Goal: Task Accomplishment & Management: Manage account settings

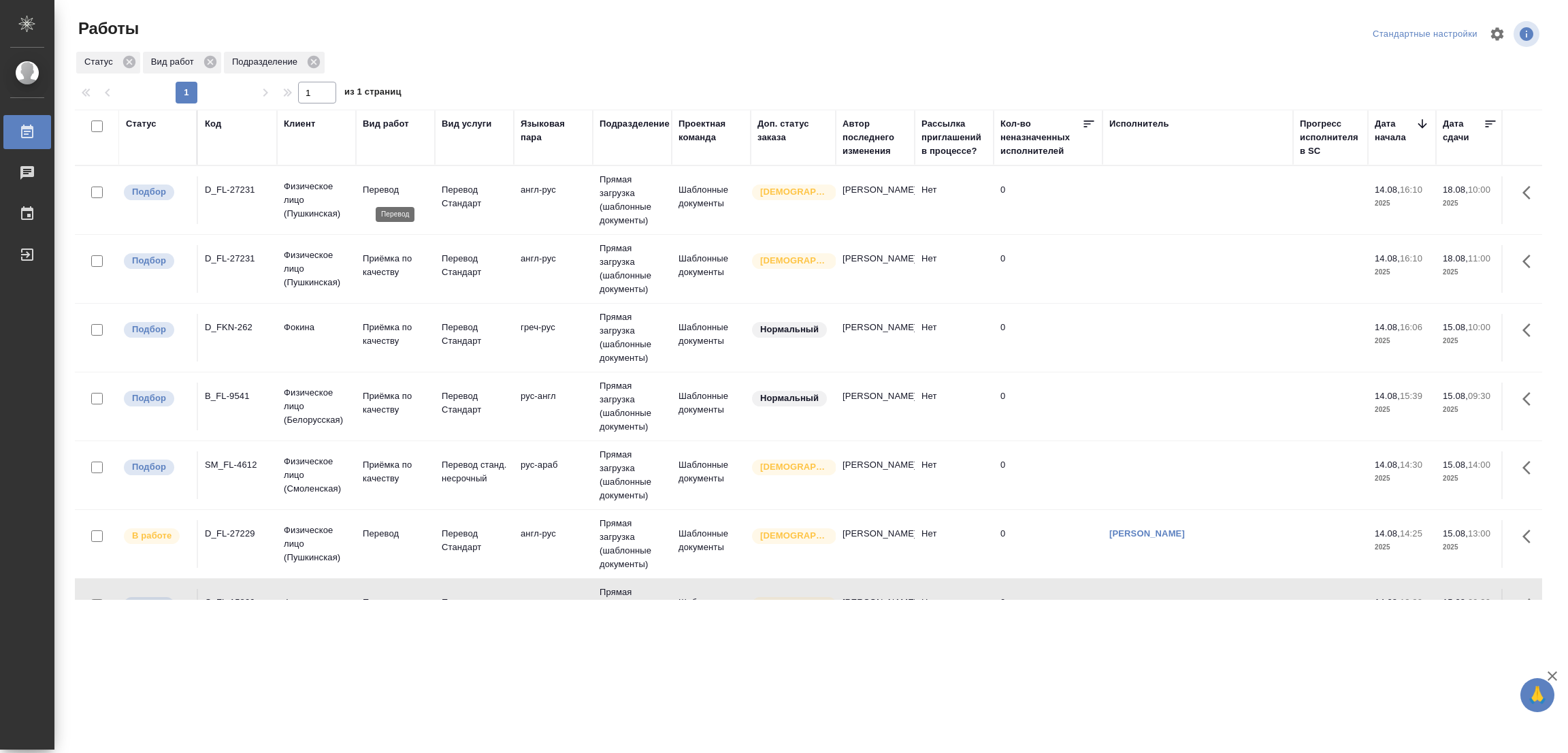
click at [397, 196] on p "Перевод" at bounding box center [395, 190] width 65 height 14
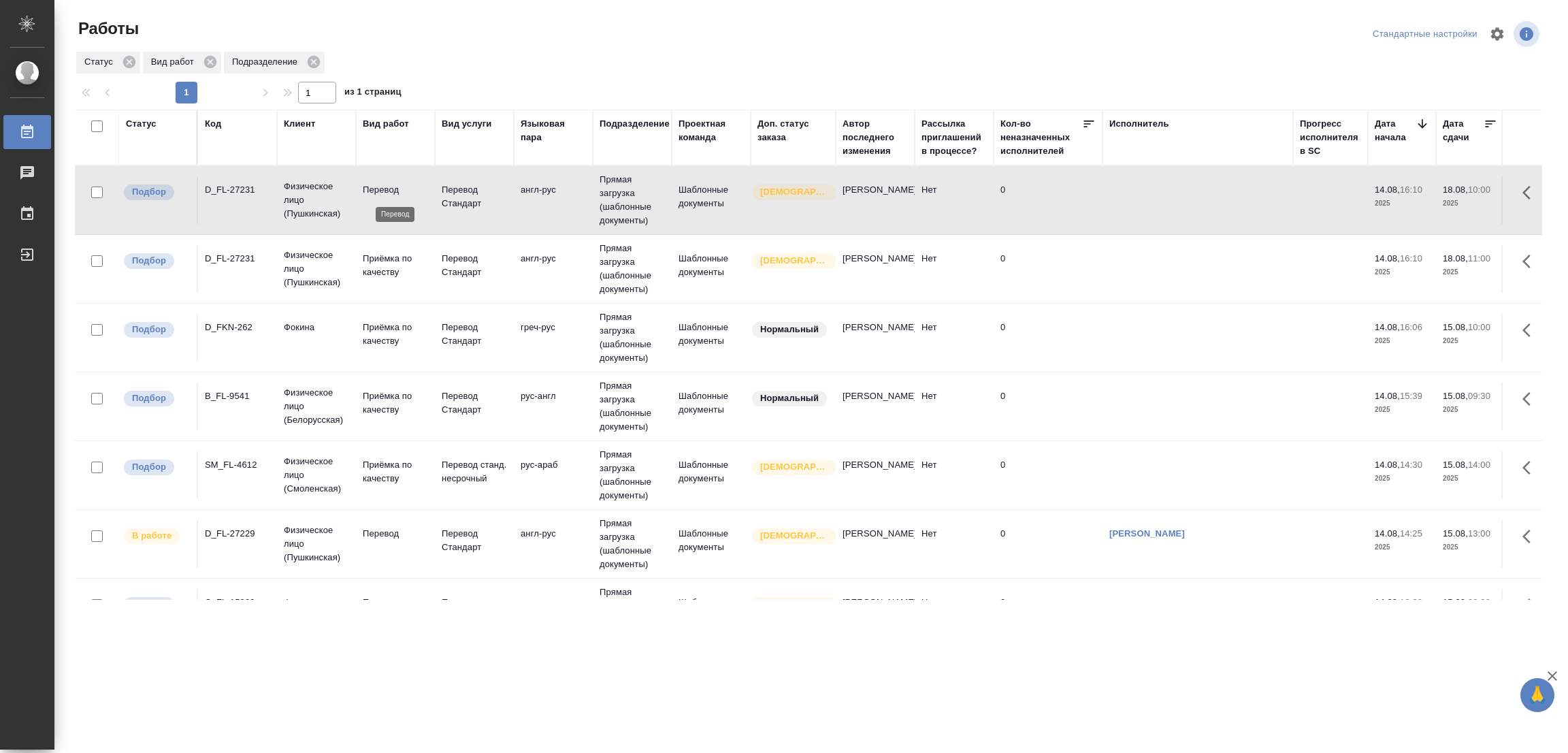
click at [390, 194] on p "Перевод" at bounding box center [395, 190] width 65 height 14
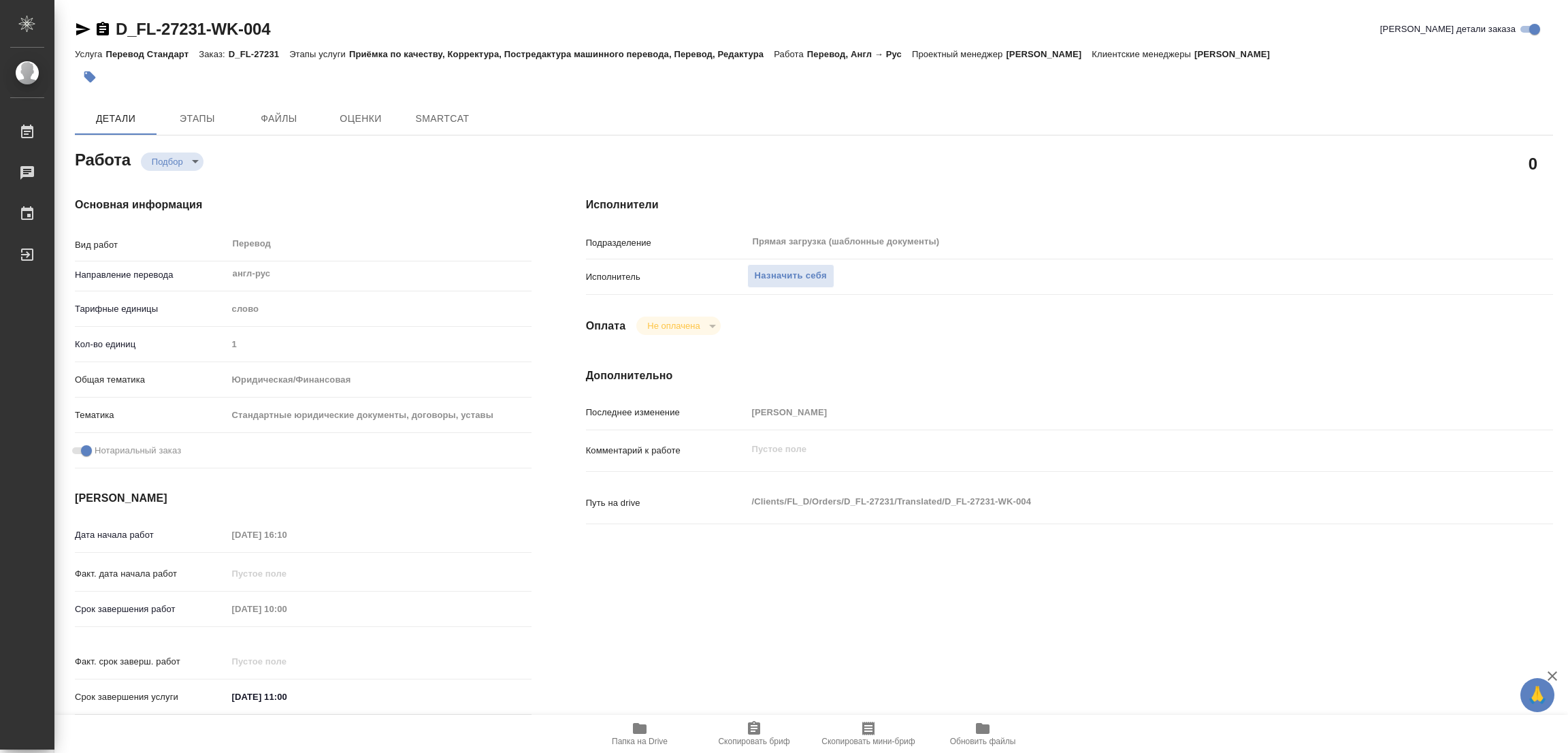
type textarea "x"
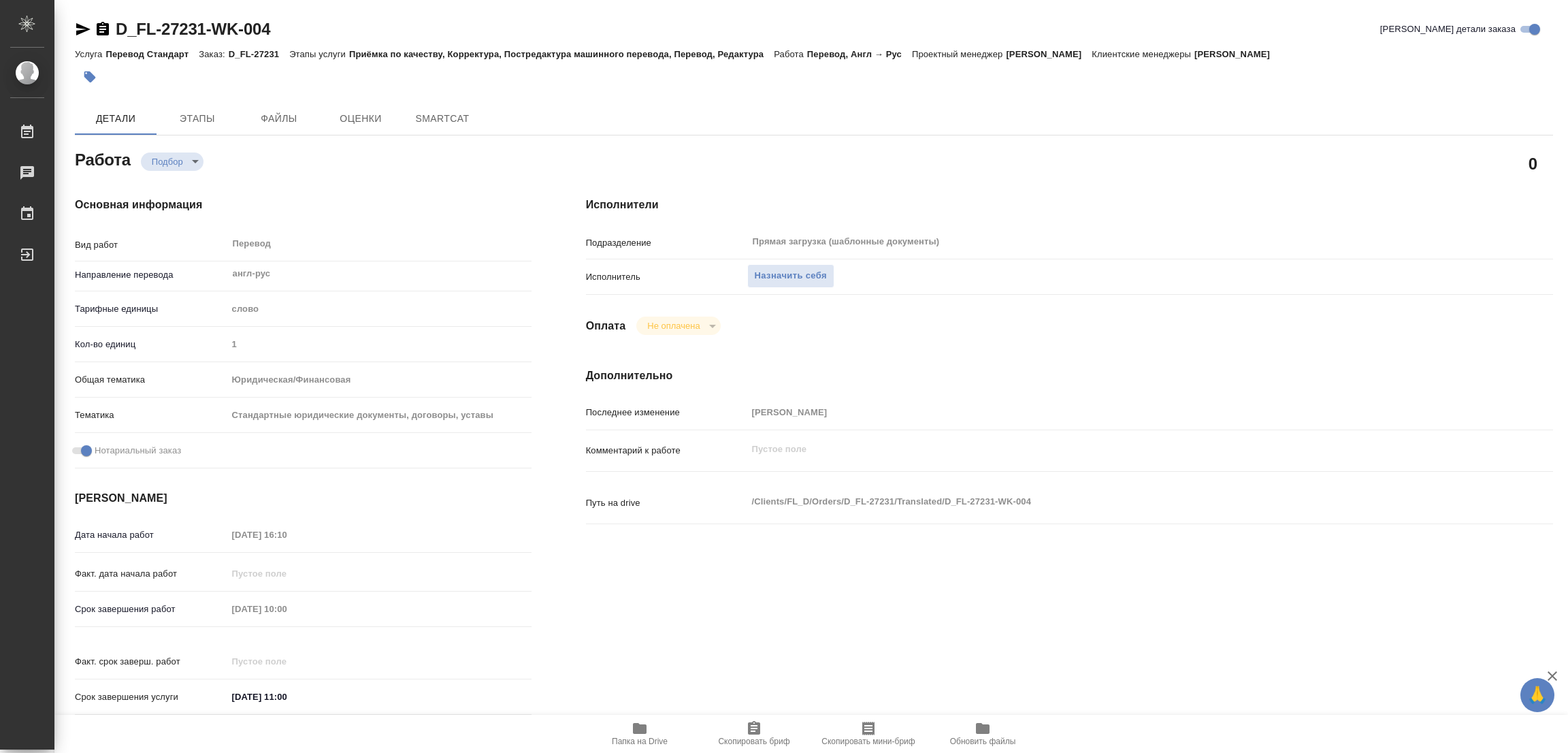
type textarea "x"
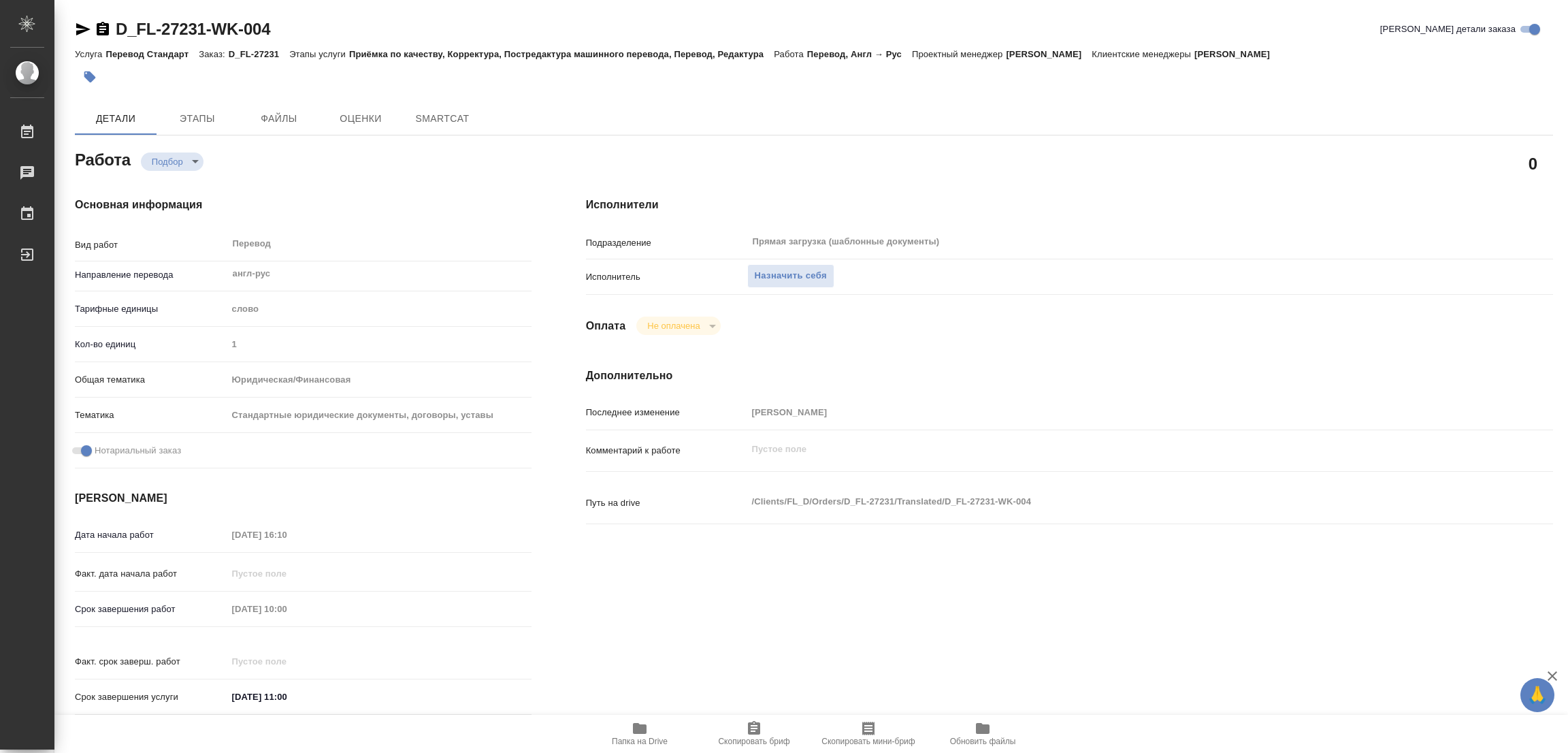
type textarea "x"
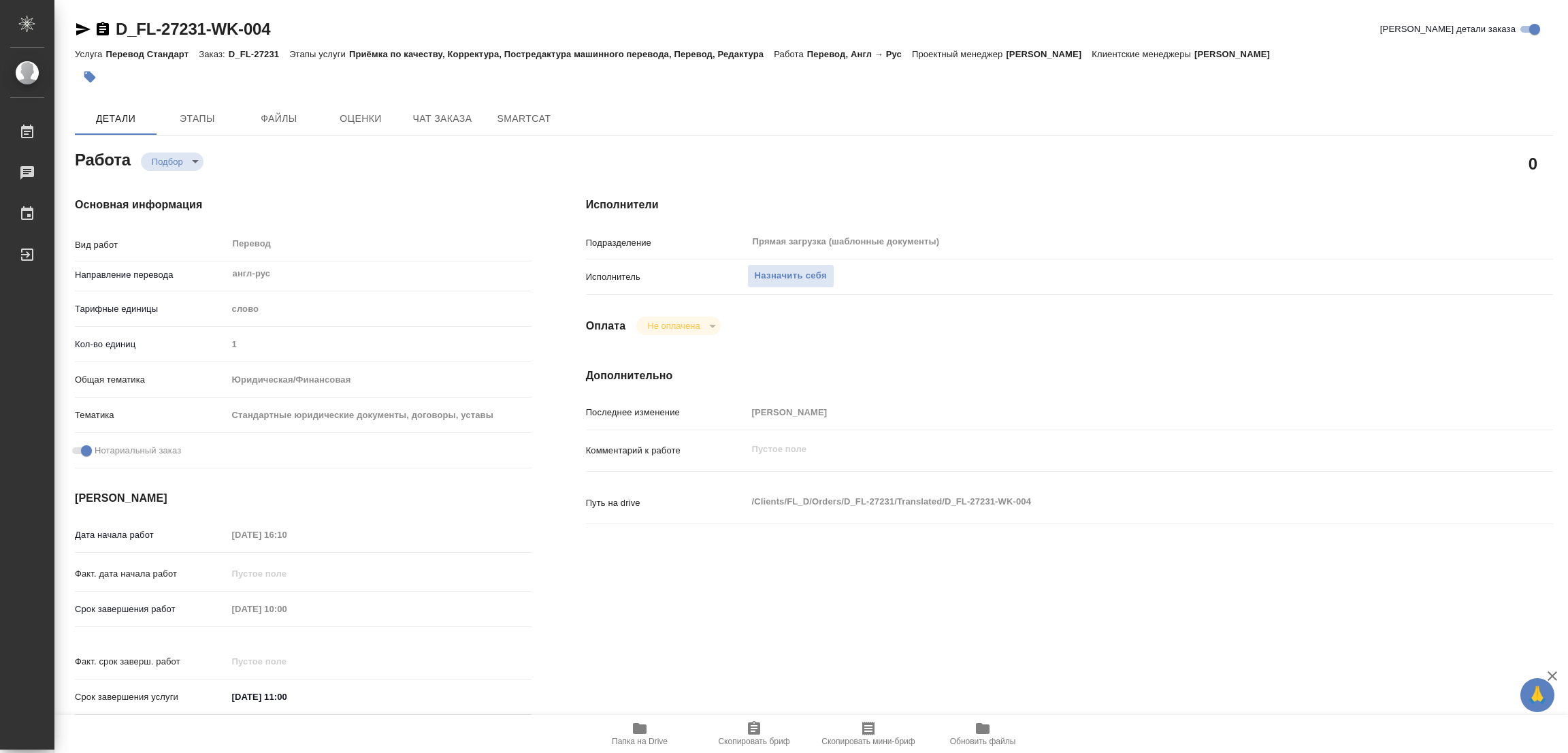
type textarea "x"
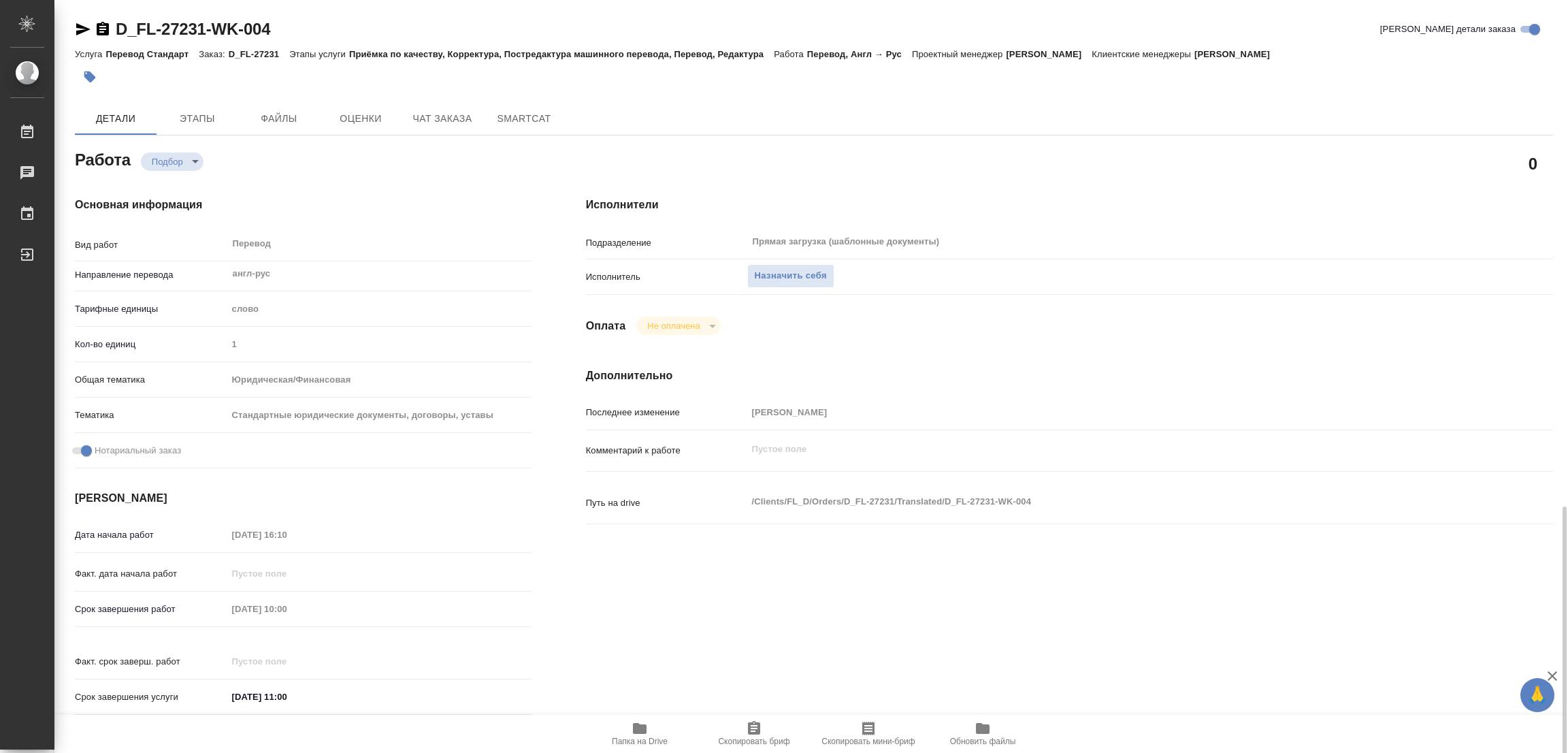
scroll to position [306, 0]
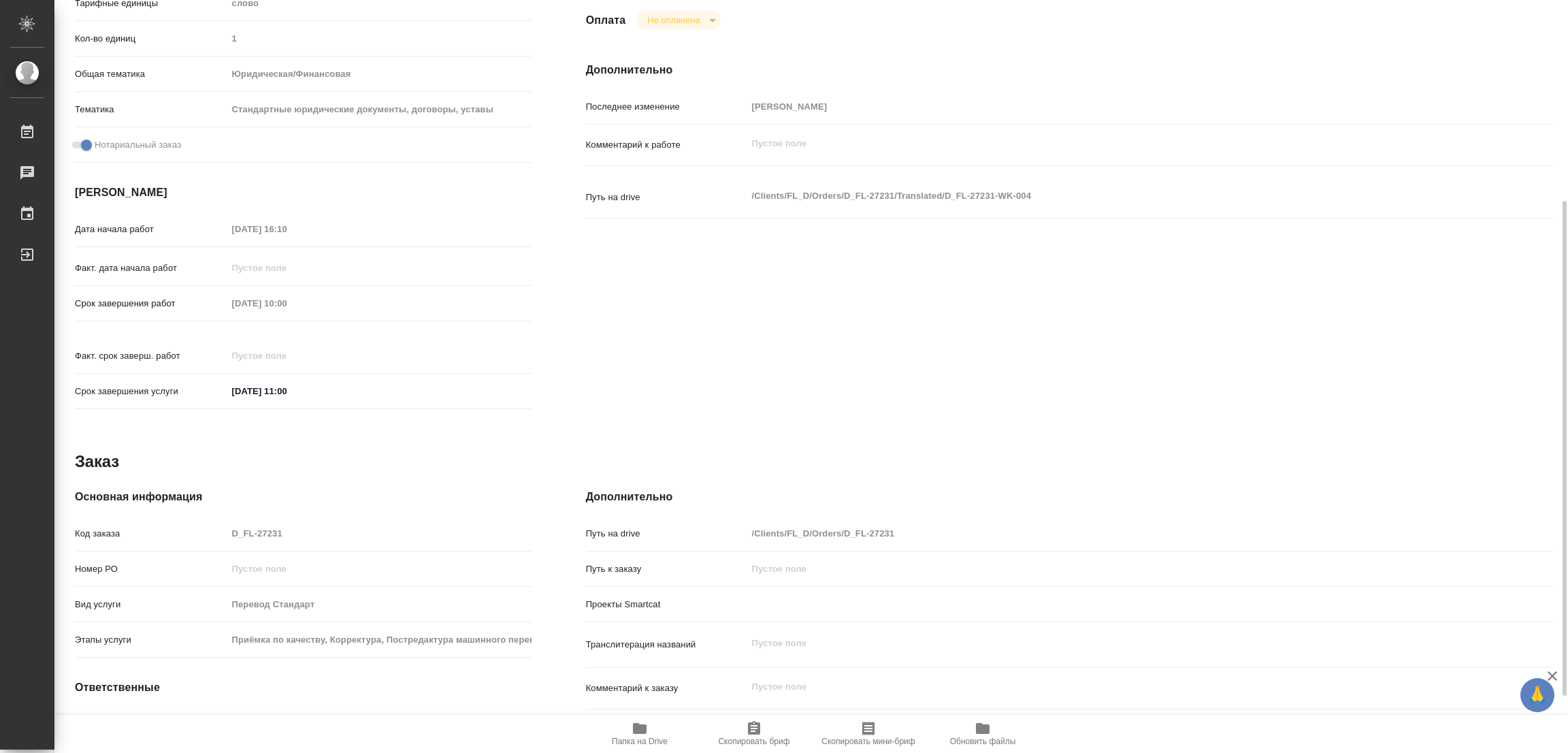
type textarea "x"
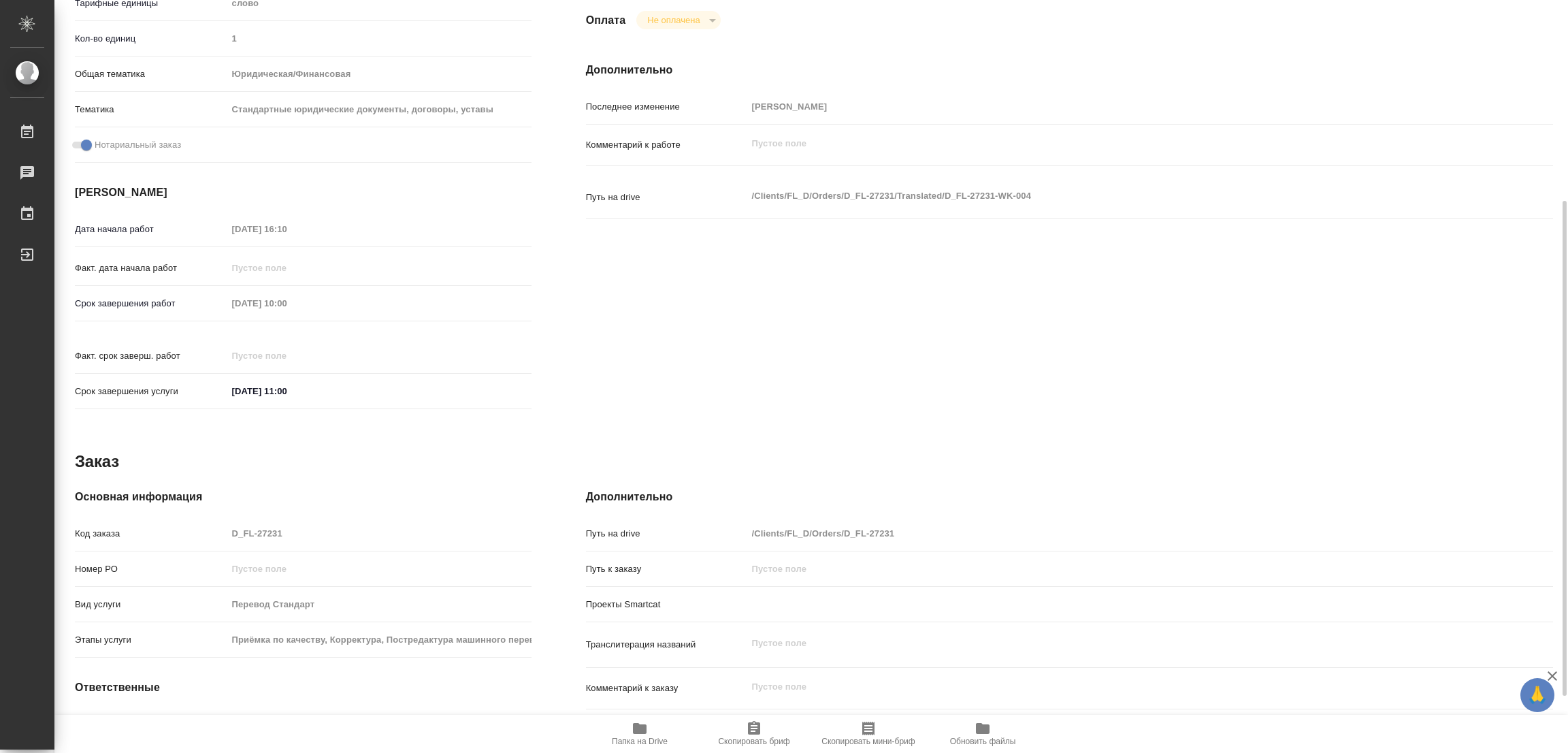
scroll to position [0, 0]
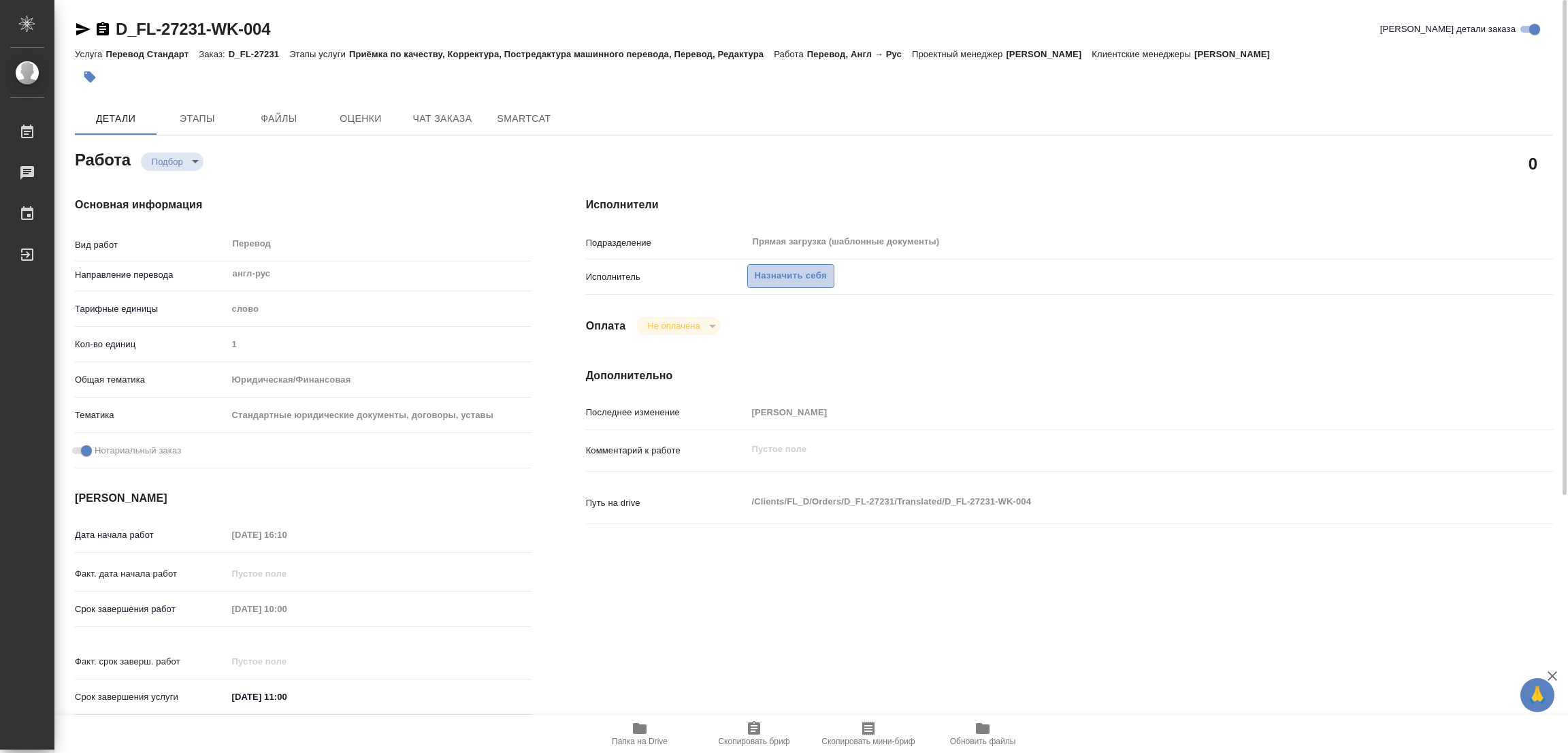
click at [766, 274] on span "Назначить себя" at bounding box center [790, 275] width 72 height 15
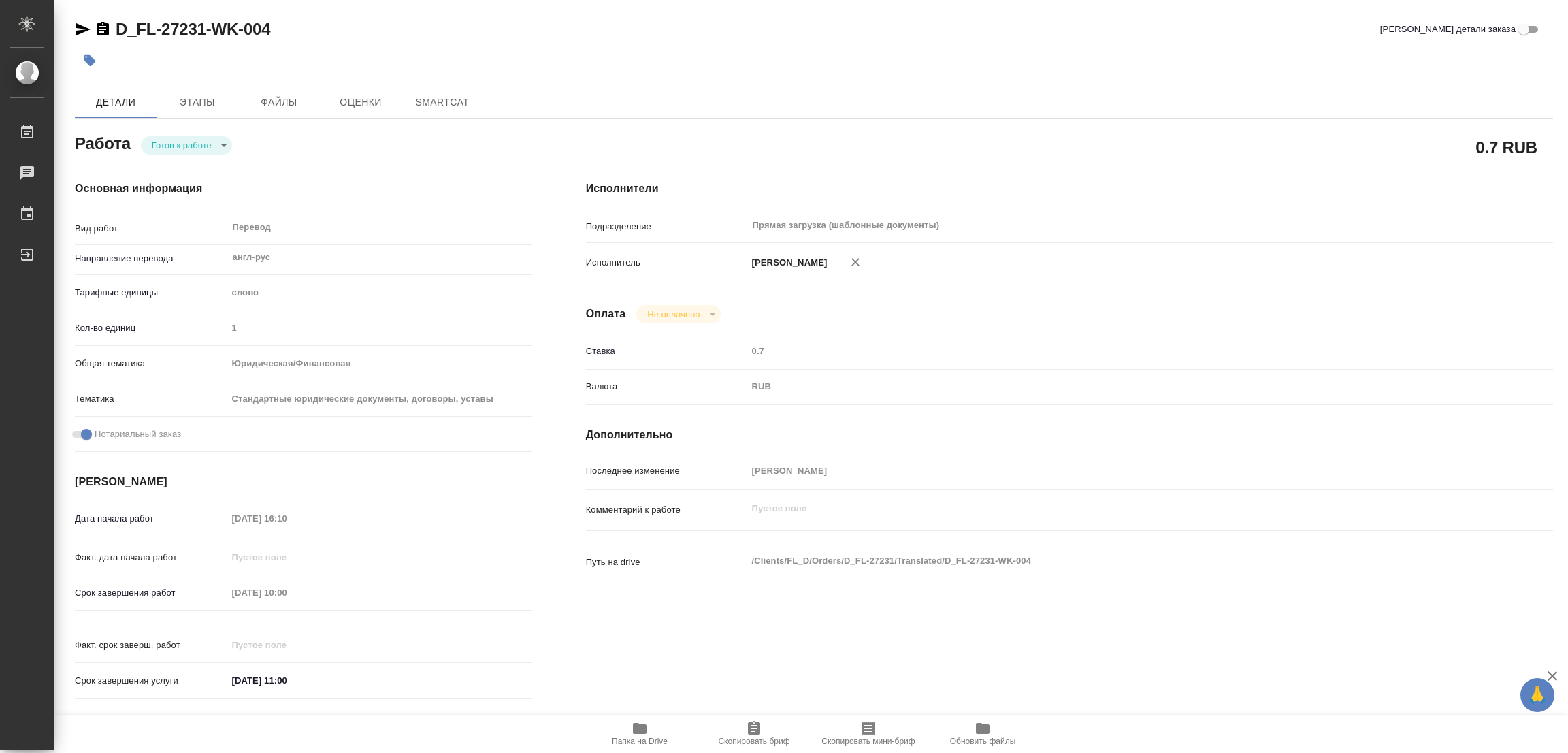
type textarea "x"
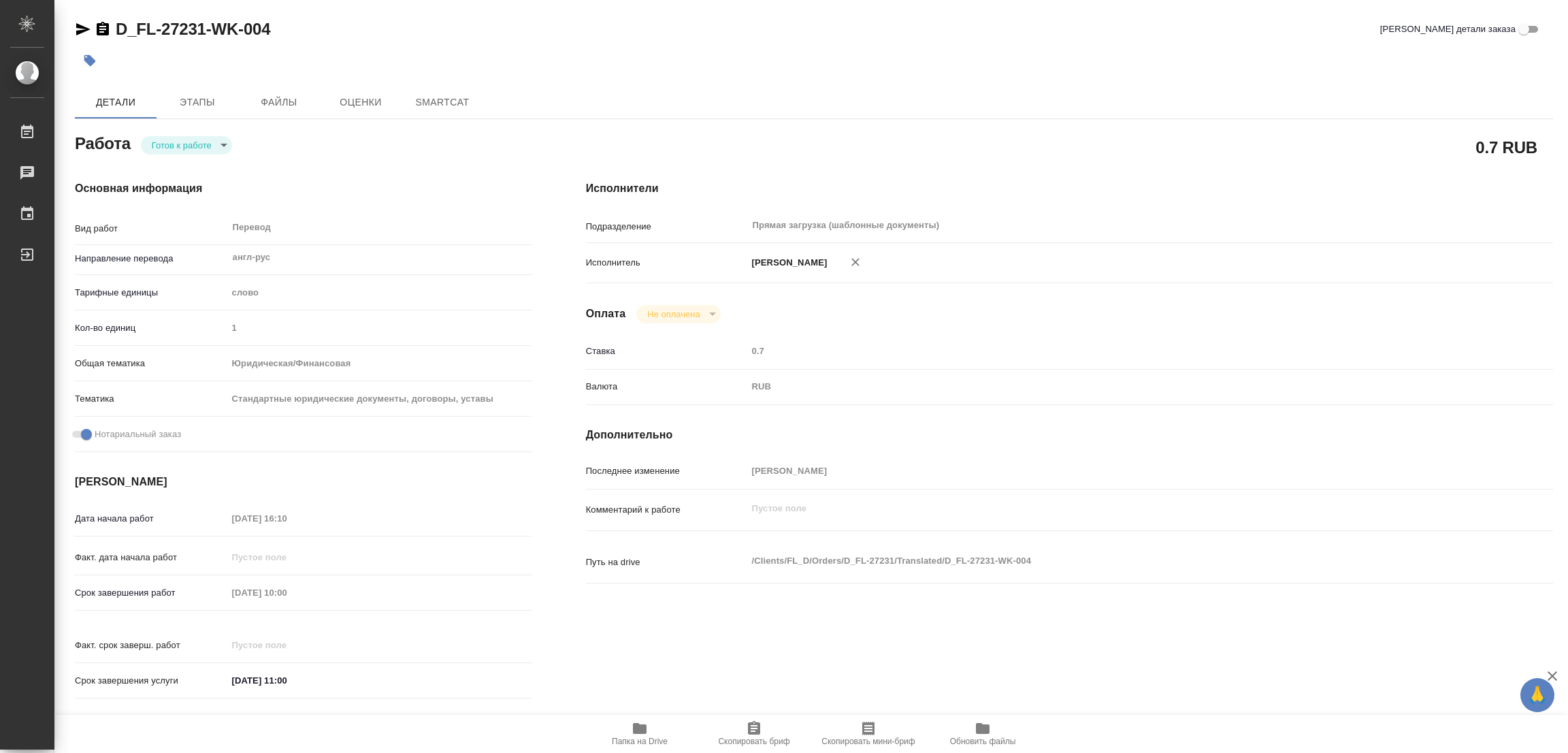
type textarea "x"
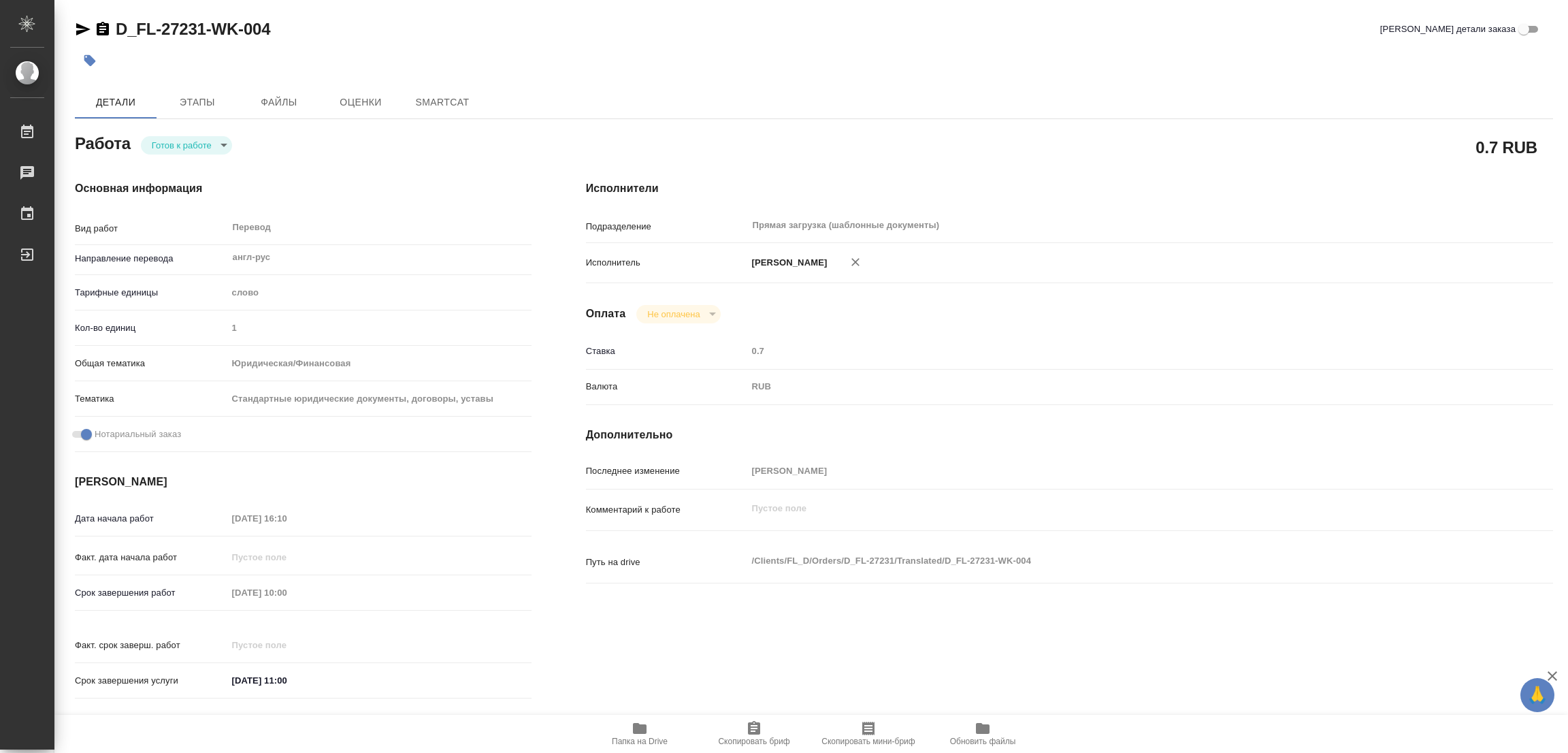
type textarea "x"
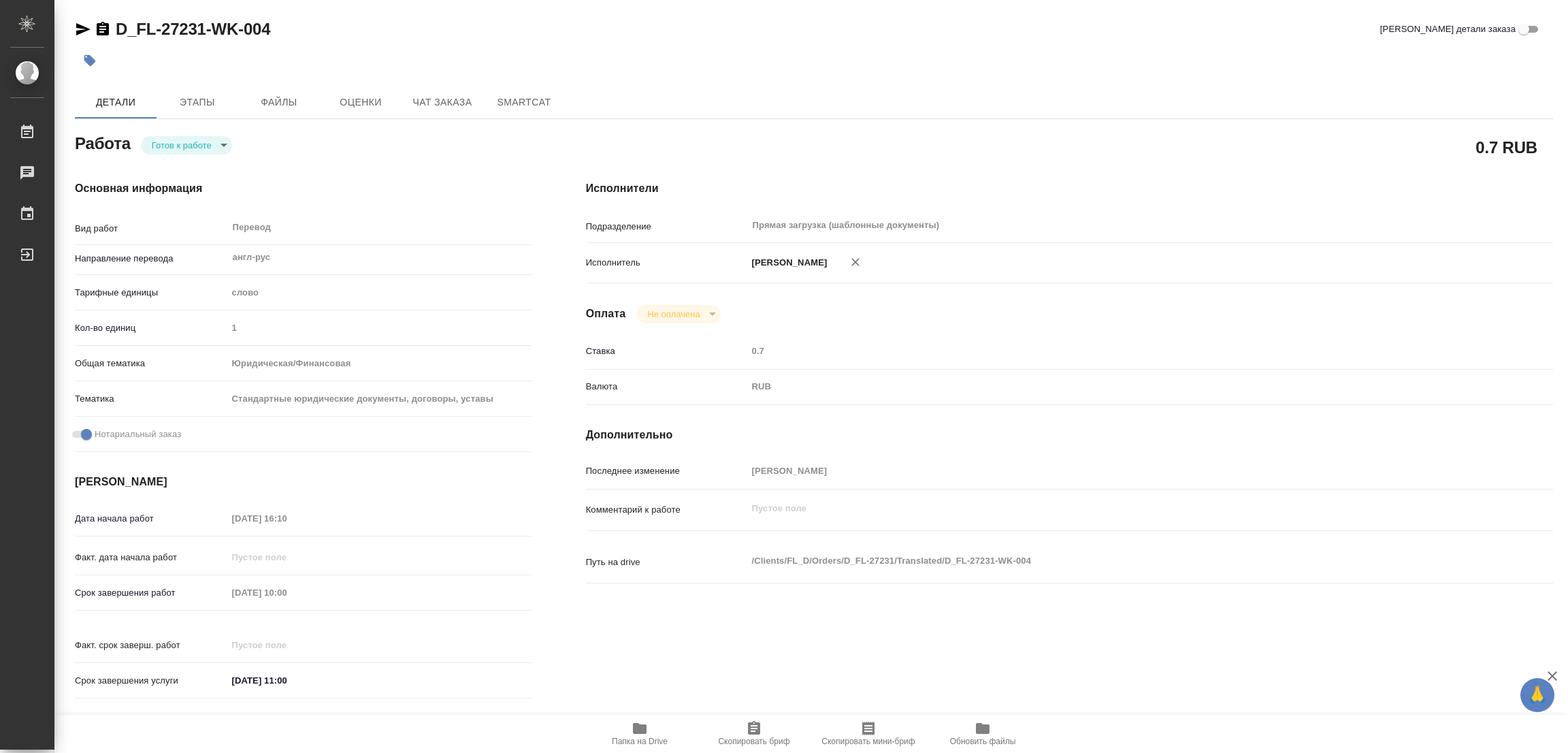
type textarea "x"
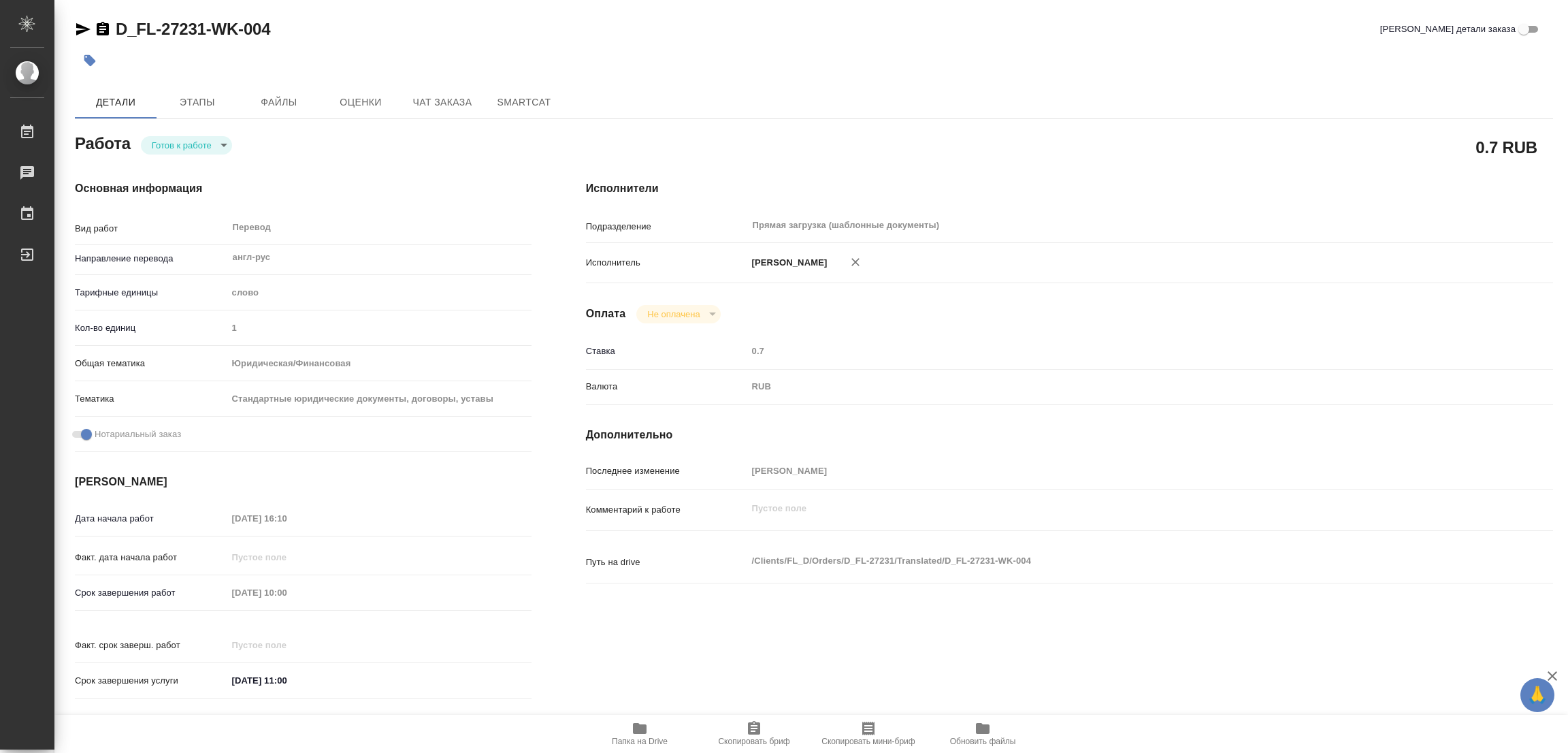
type textarea "x"
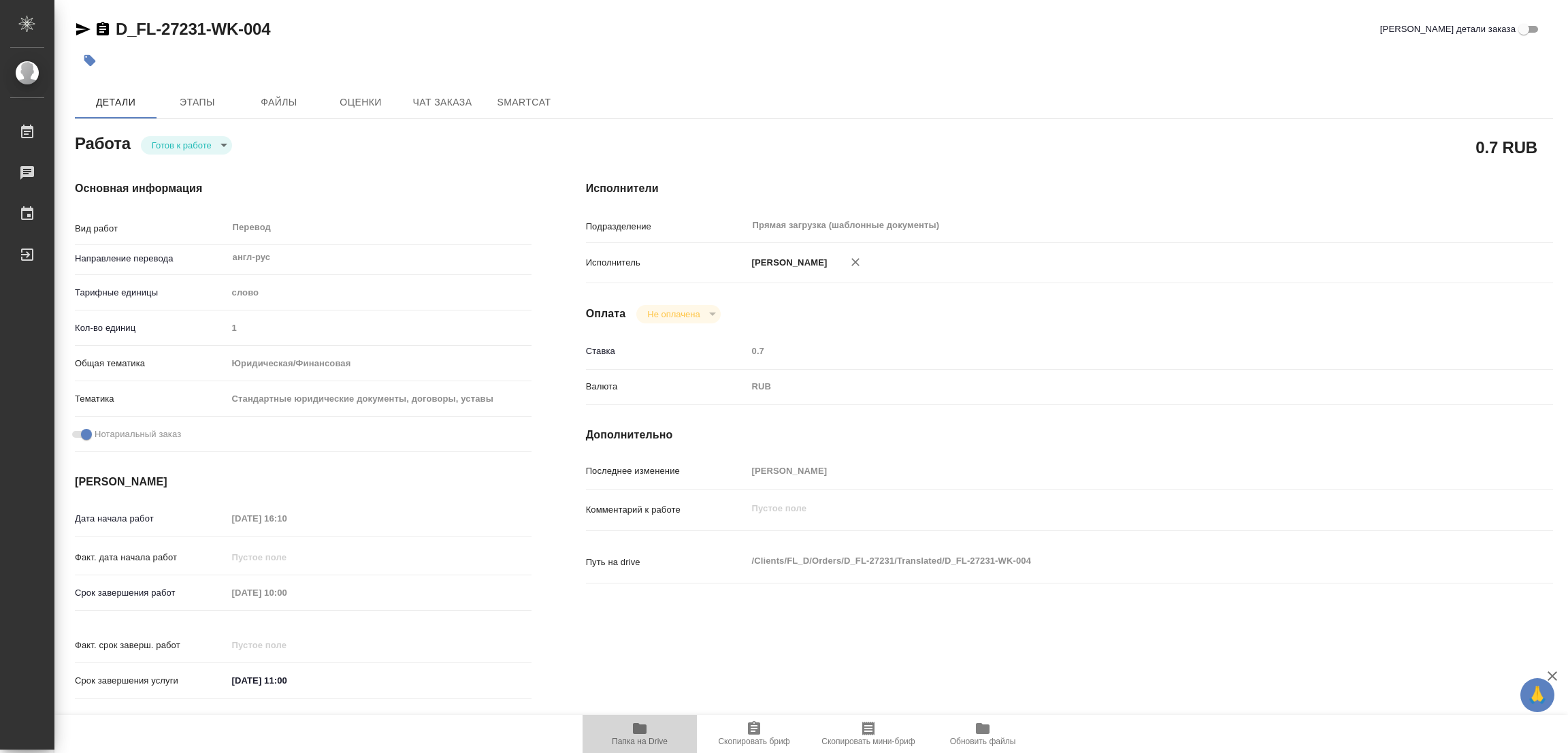
click at [647, 728] on icon "button" at bounding box center [640, 729] width 16 height 16
type textarea "x"
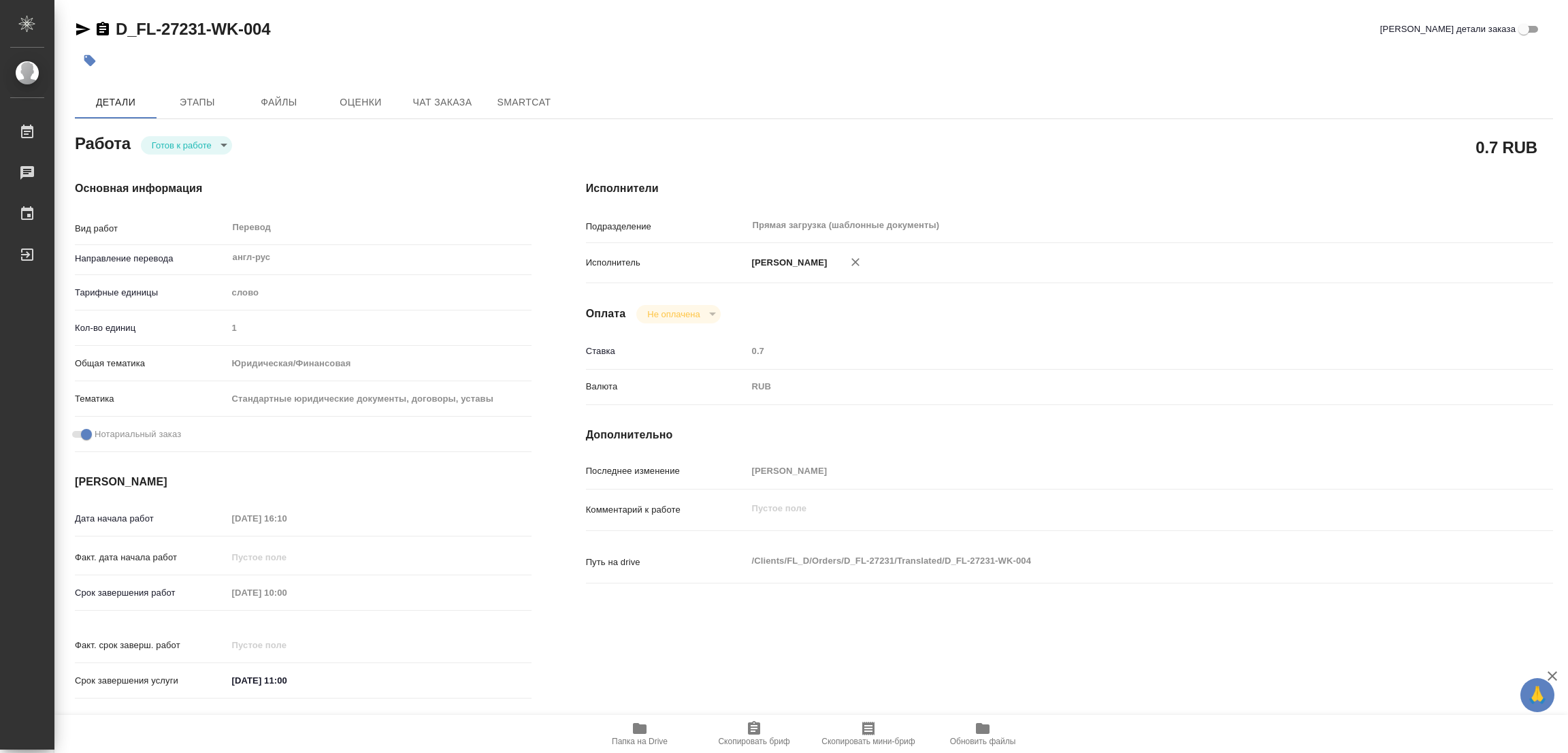
type textarea "x"
click at [169, 149] on body "🙏 .cls-1 fill:#fff; AWATERA Popova Galina Работы 0 Чаты График Выйти D_FL-27231…" at bounding box center [784, 376] width 1568 height 753
click at [173, 149] on button "В работе" at bounding box center [174, 144] width 45 height 15
type textarea "x"
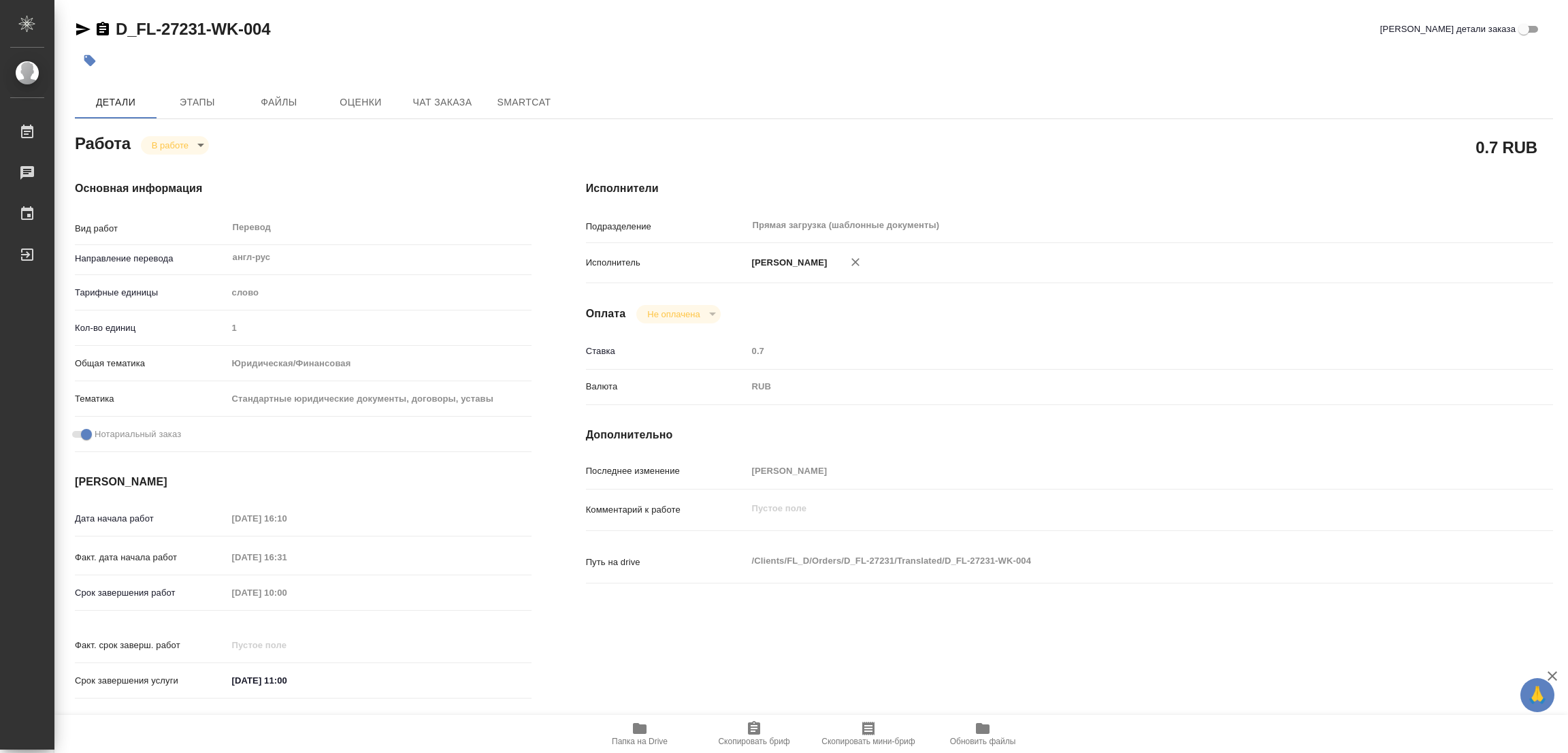
type textarea "x"
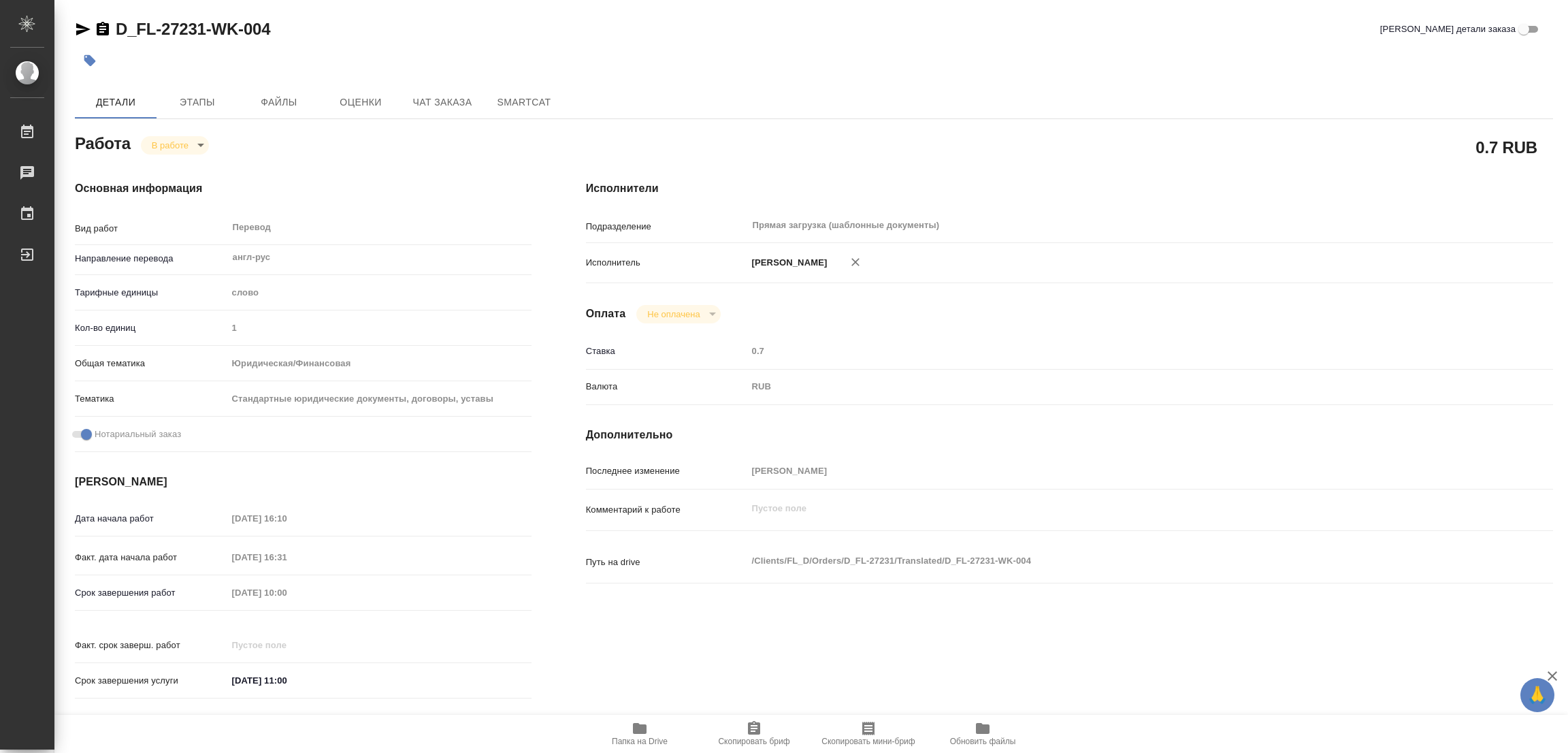
type textarea "x"
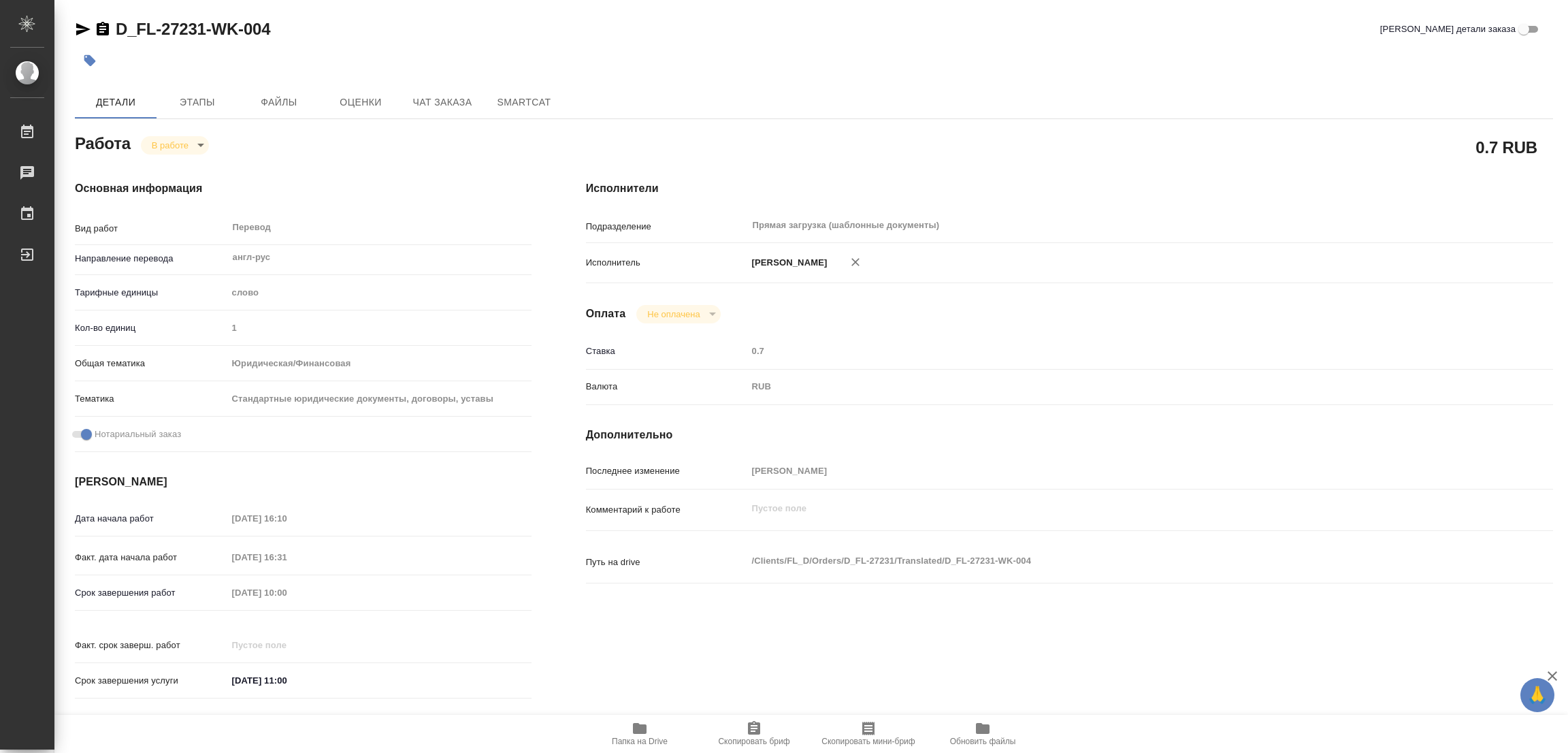
type textarea "x"
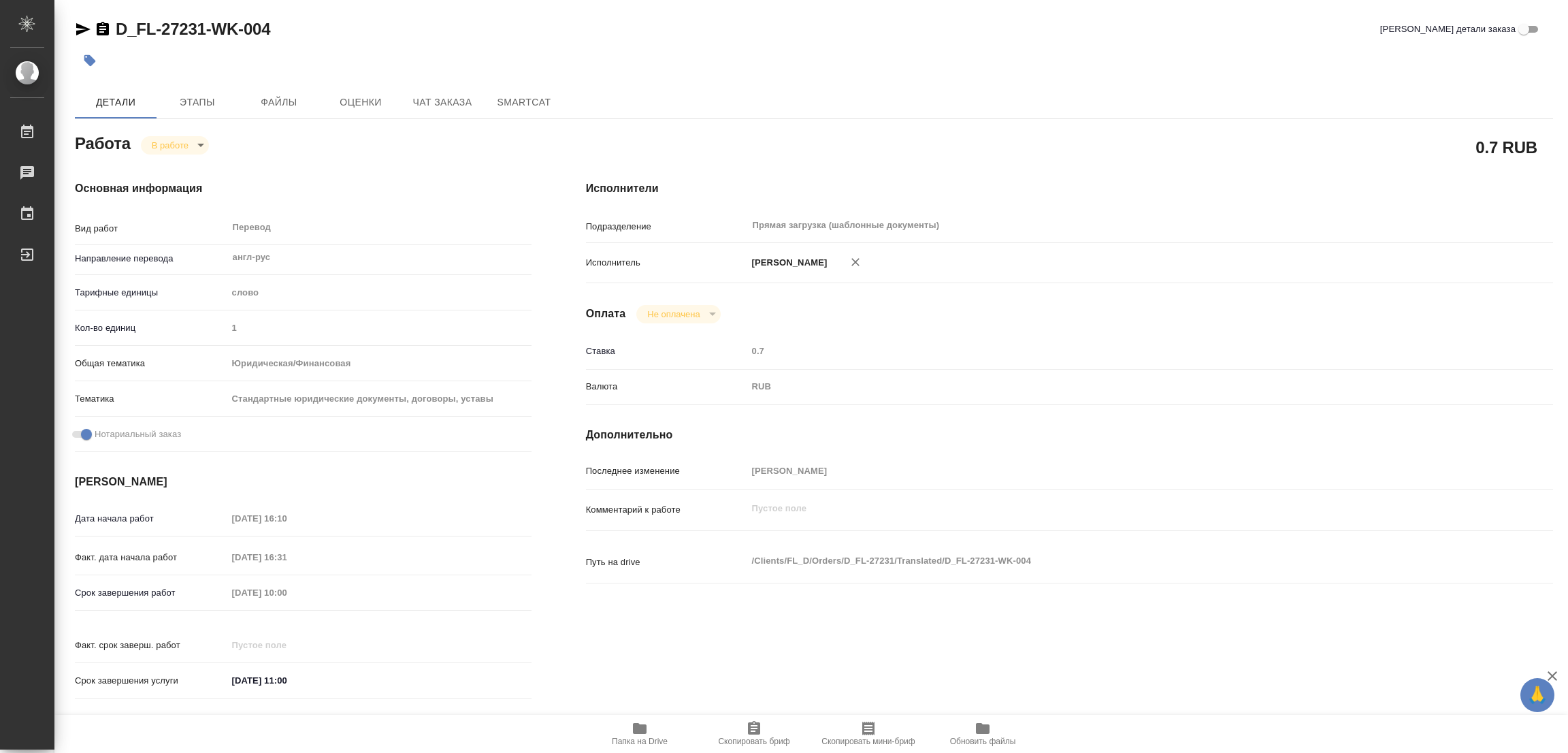
type textarea "x"
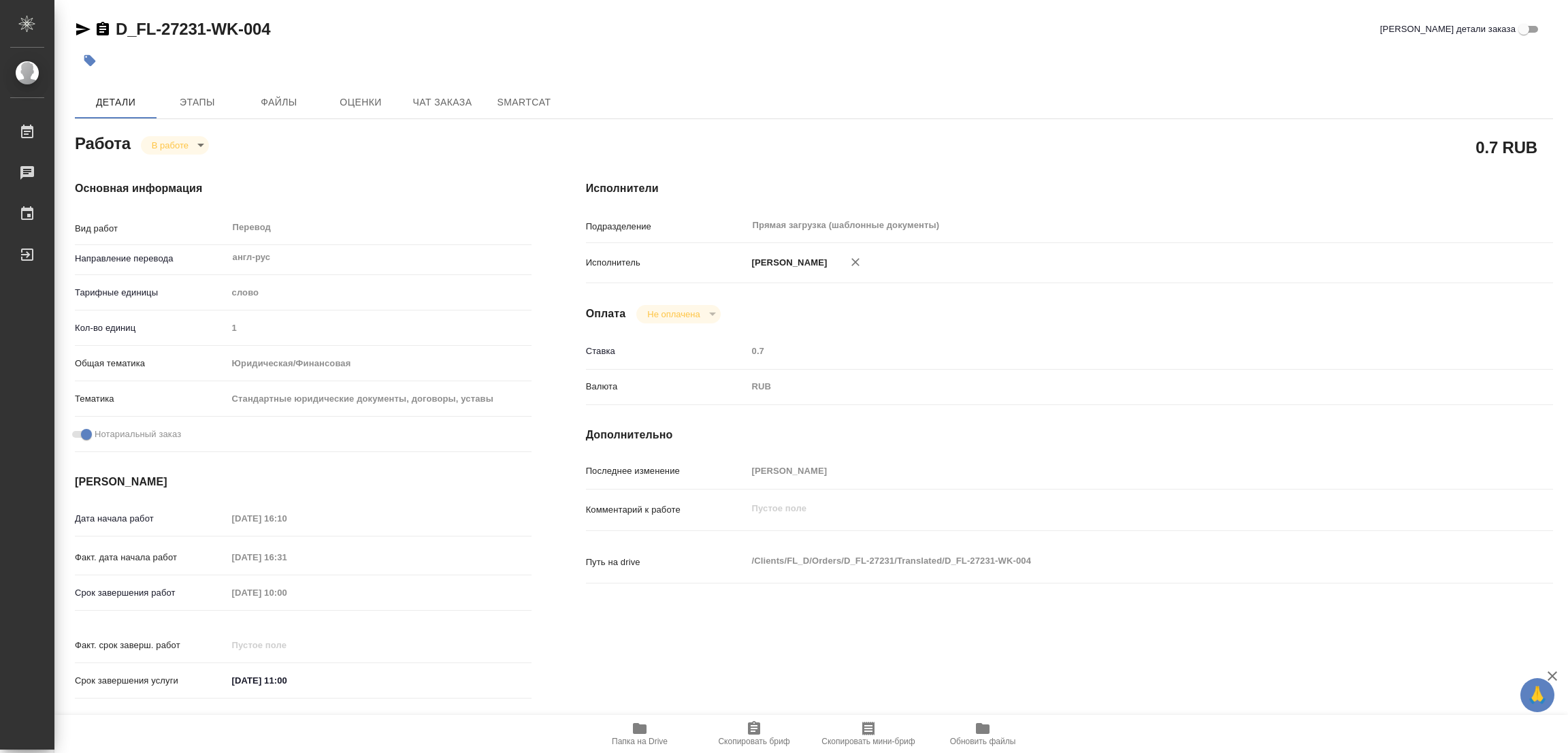
type textarea "x"
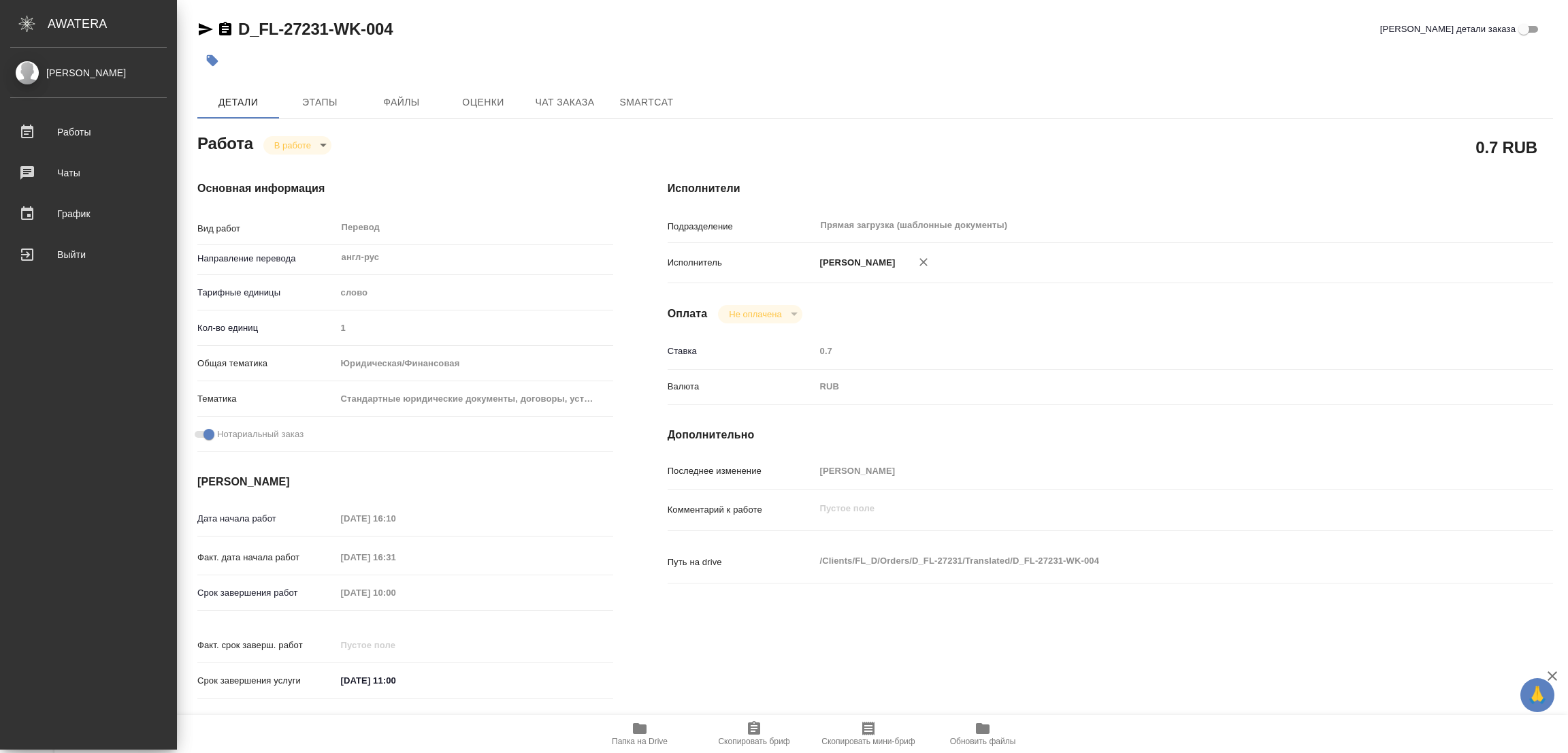
type textarea "x"
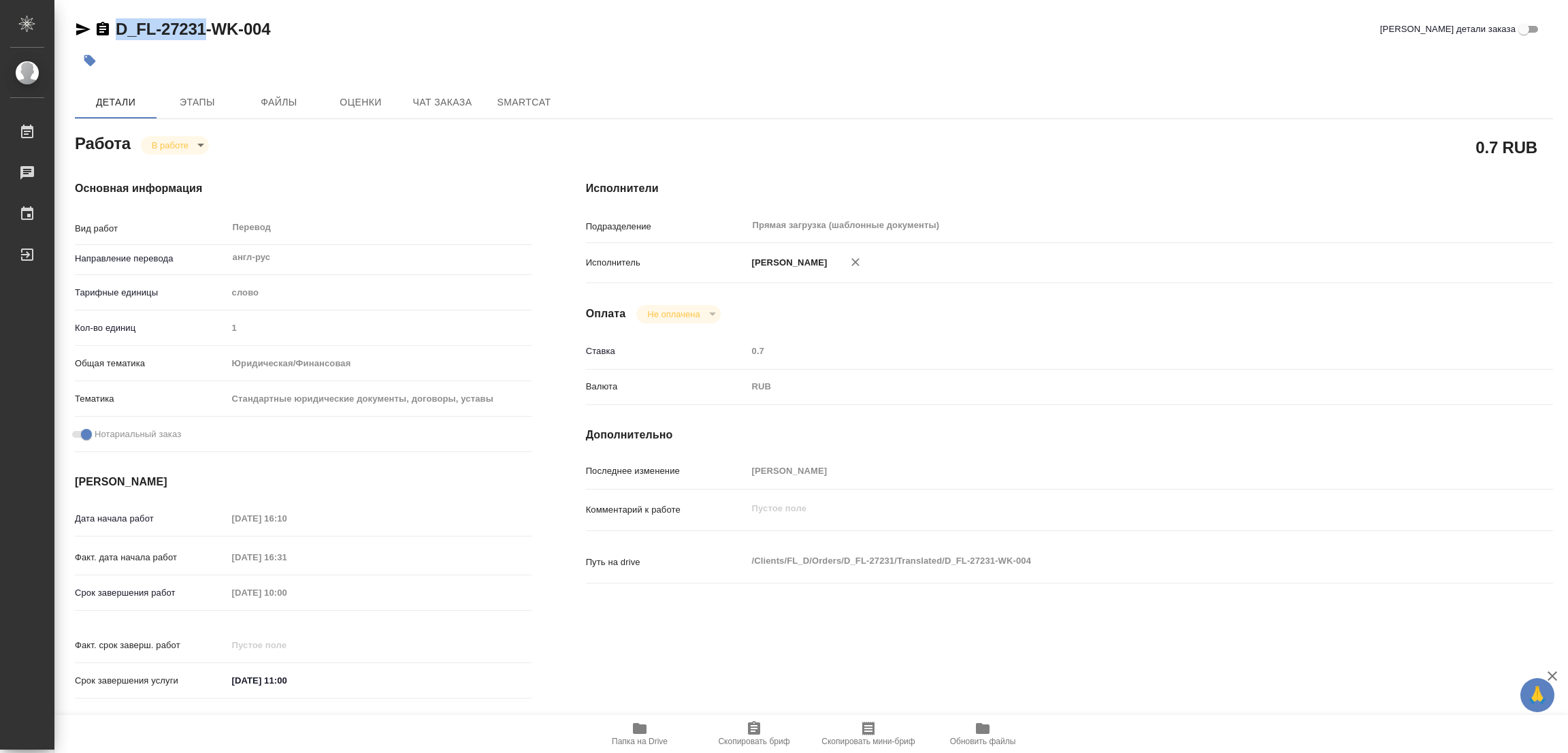
drag, startPoint x: 115, startPoint y: 15, endPoint x: 207, endPoint y: 42, distance: 95.9
click at [207, 42] on div "D_FL-27231-WK-004 Кратко детали заказа Детали Этапы Файлы Оценки Чат заказа Sma…" at bounding box center [814, 571] width 1493 height 1143
copy link "D_FL-27231"
click at [765, 730] on span "Скопировать бриф" at bounding box center [754, 734] width 98 height 26
copy link "D_FL-27231"
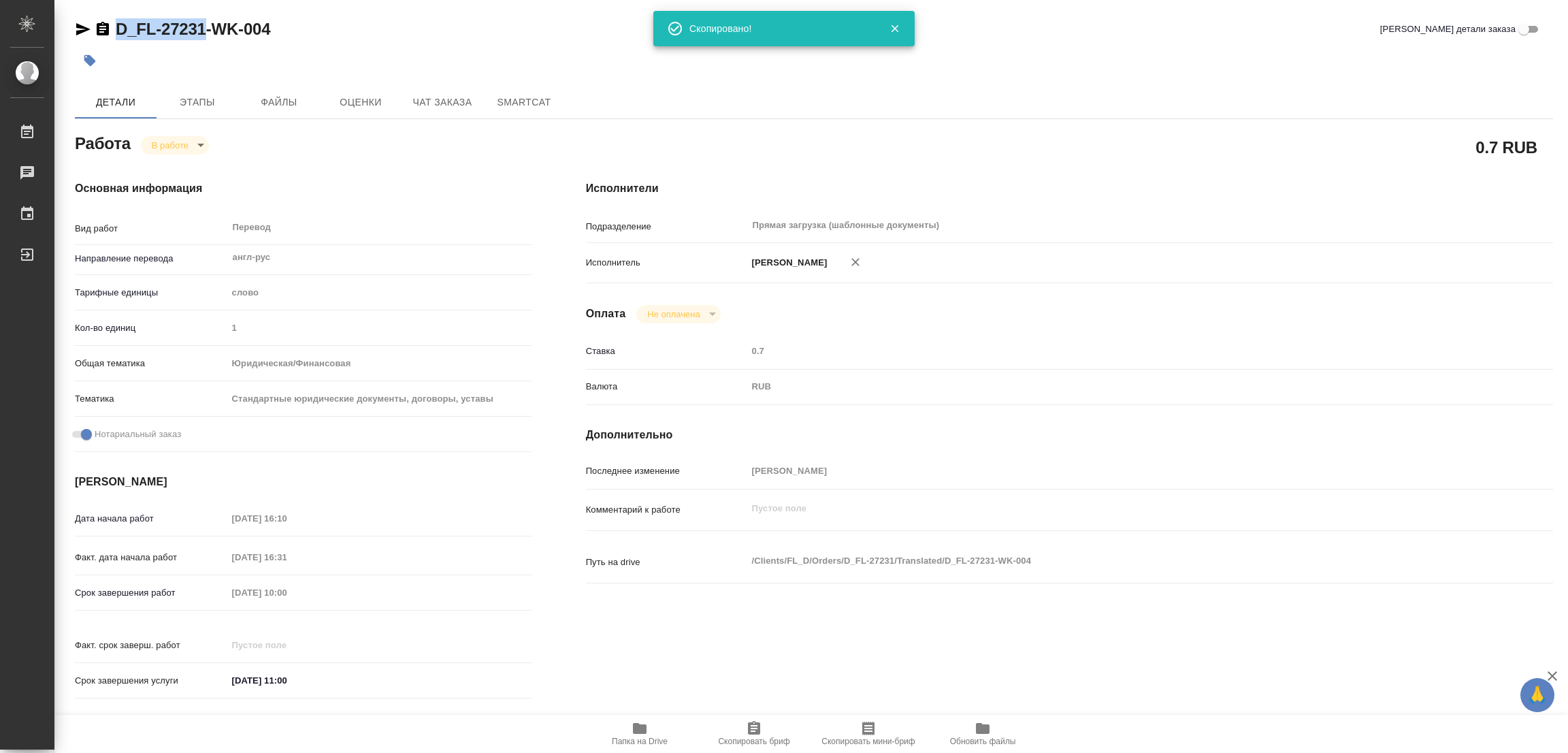
scroll to position [204, 0]
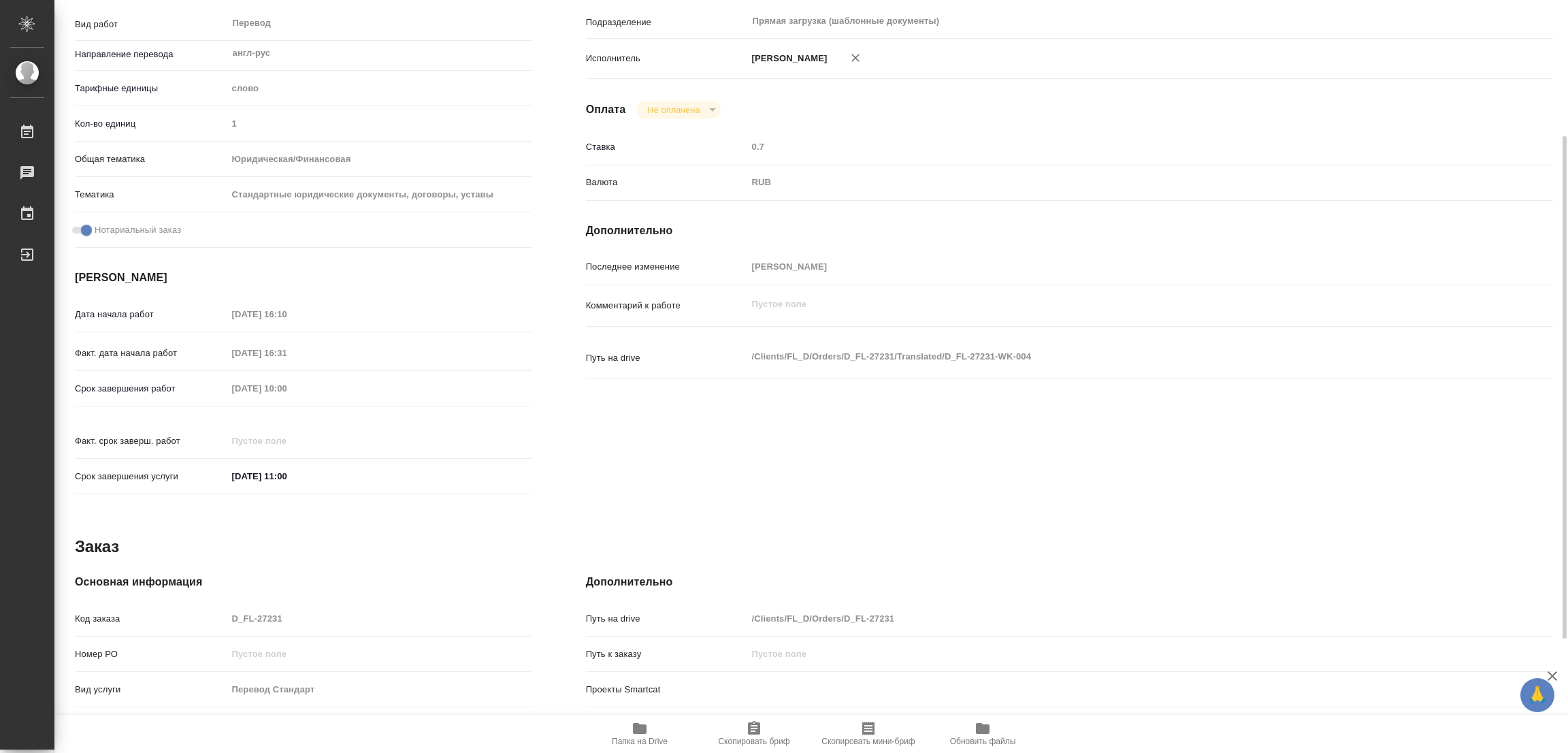
click at [416, 508] on div "Работа В работе inProgress 0.7 RUB Основная информация Вид работ Перевод x ​ На…" at bounding box center [814, 415] width 1478 height 978
click at [161, 397] on div "Срок завершения работ 18.08.2025 10:00" at bounding box center [303, 389] width 457 height 24
click at [394, 20] on div "Перевод x ​" at bounding box center [374, 24] width 294 height 31
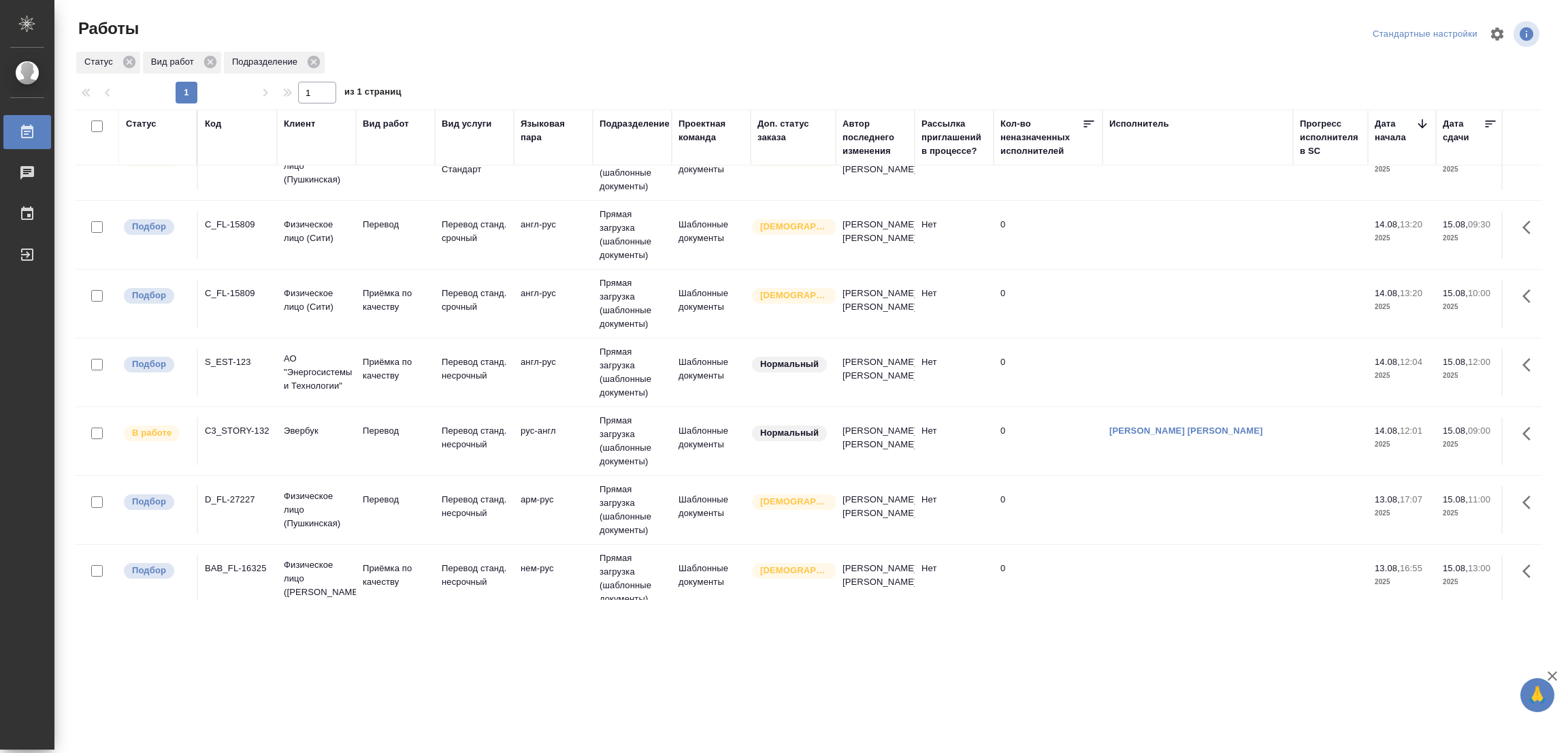
scroll to position [276, 0]
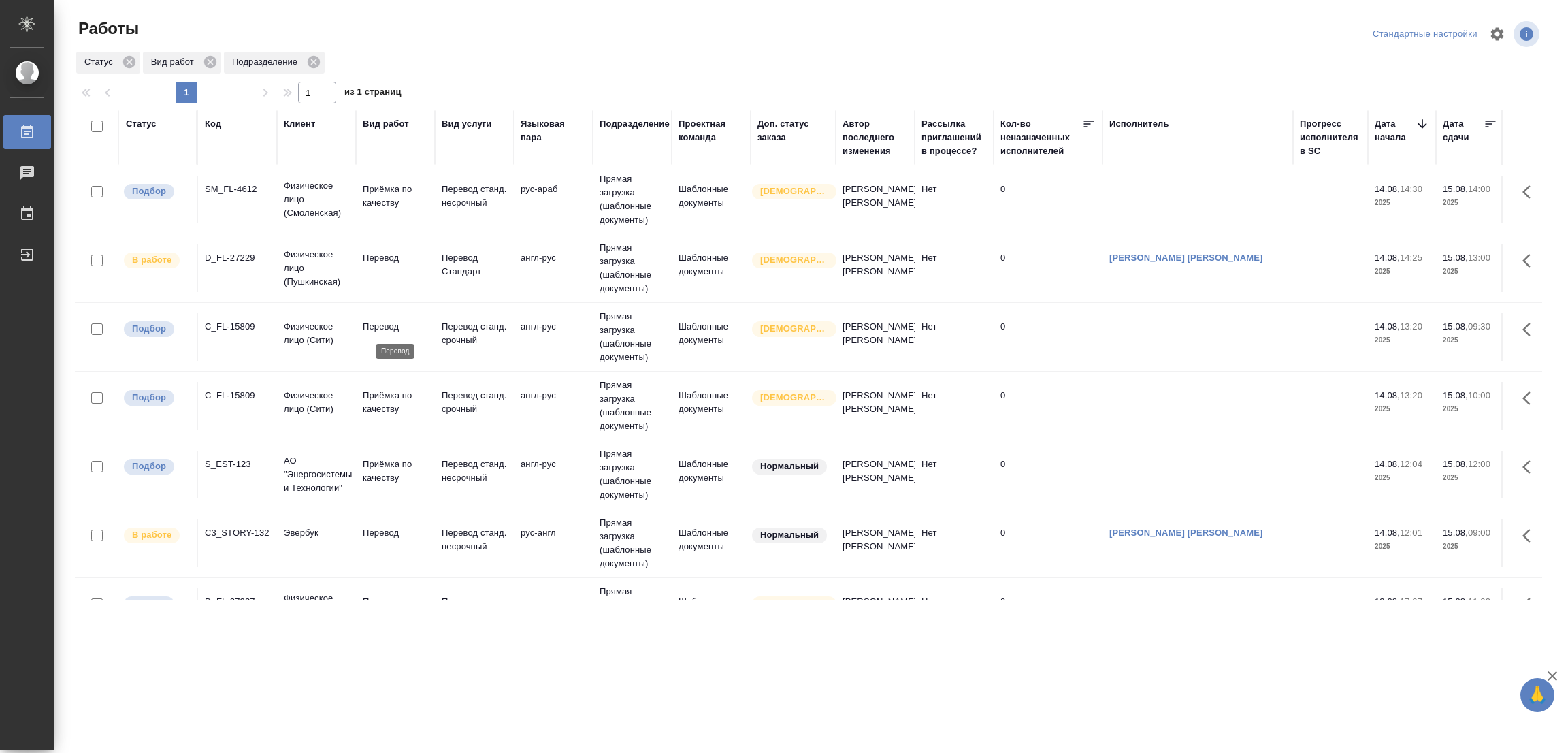
click at [381, 327] on p "Перевод" at bounding box center [395, 327] width 65 height 14
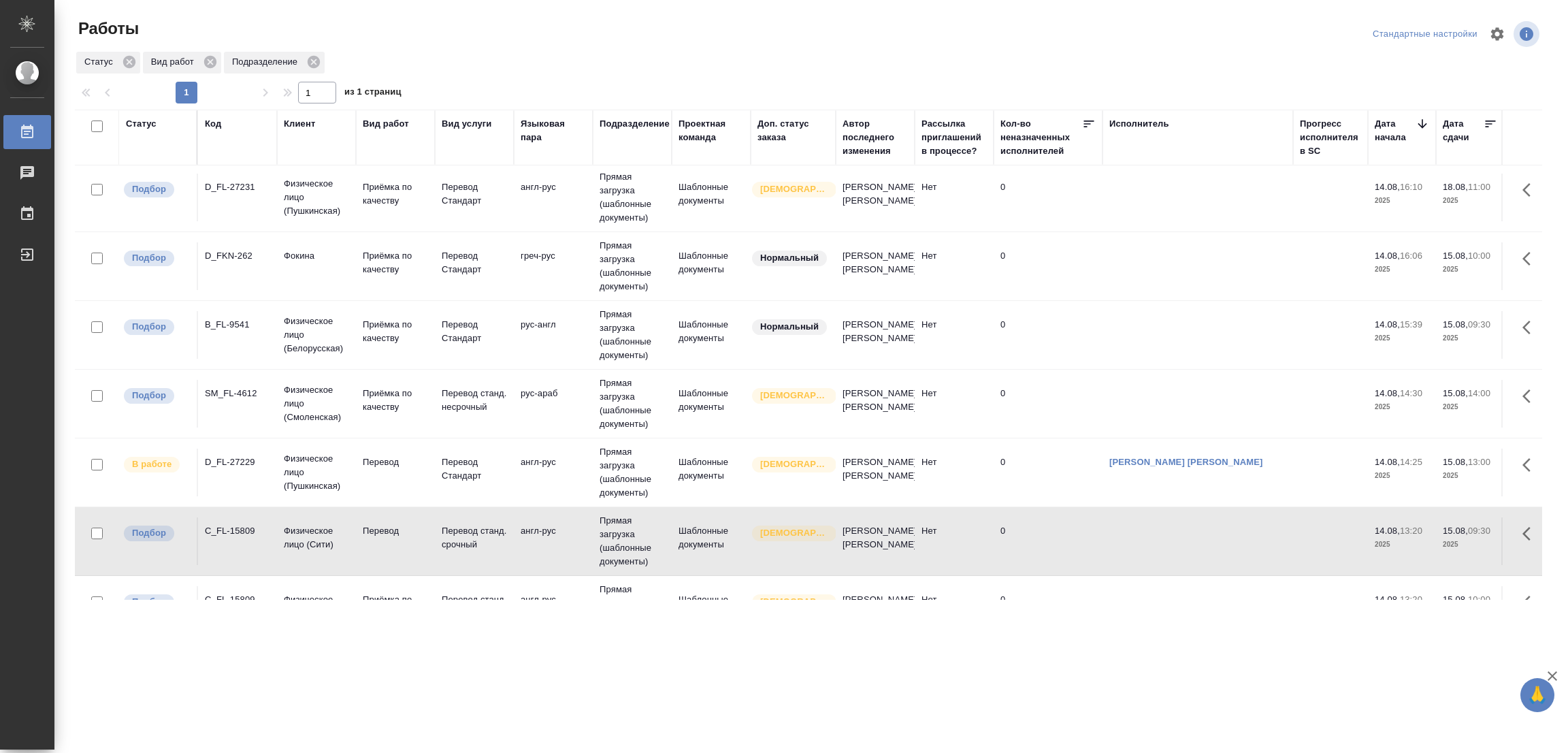
scroll to position [0, 0]
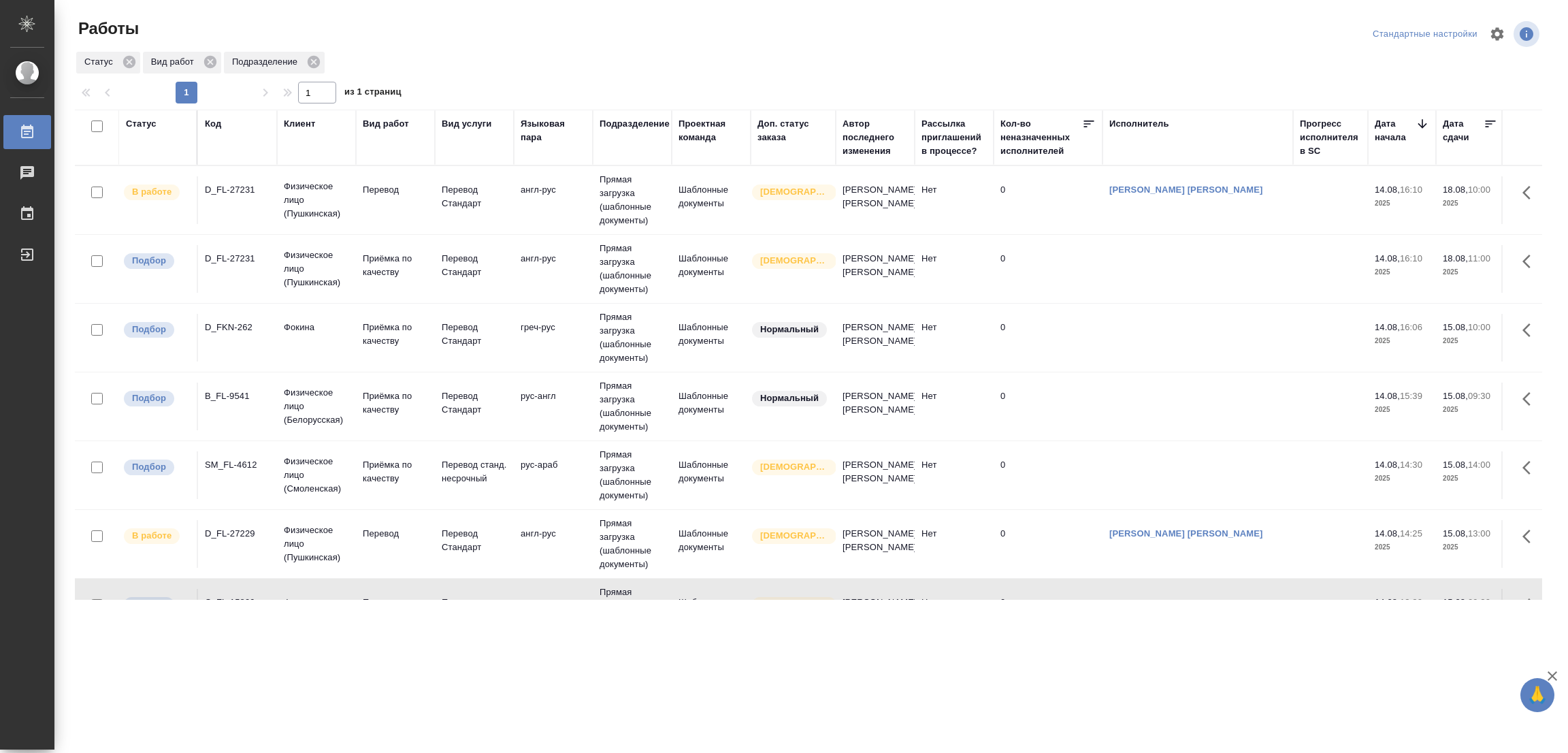
click at [631, 671] on div ".cls-1 fill:#fff; AWATERA Popova Galina Работы 0 Чаты График Выйти Работы Станд…" at bounding box center [784, 376] width 1568 height 753
click at [68, 657] on div ".cls-1 fill:#fff; AWATERA Popova Galina Работы 0 Чаты График Выйти Работы Станд…" at bounding box center [784, 376] width 1568 height 753
click at [547, 736] on div ".cls-1 fill:#fff; AWATERA Popova Galina Работы 0 Чаты График Выйти Работы Станд…" at bounding box center [784, 376] width 1568 height 753
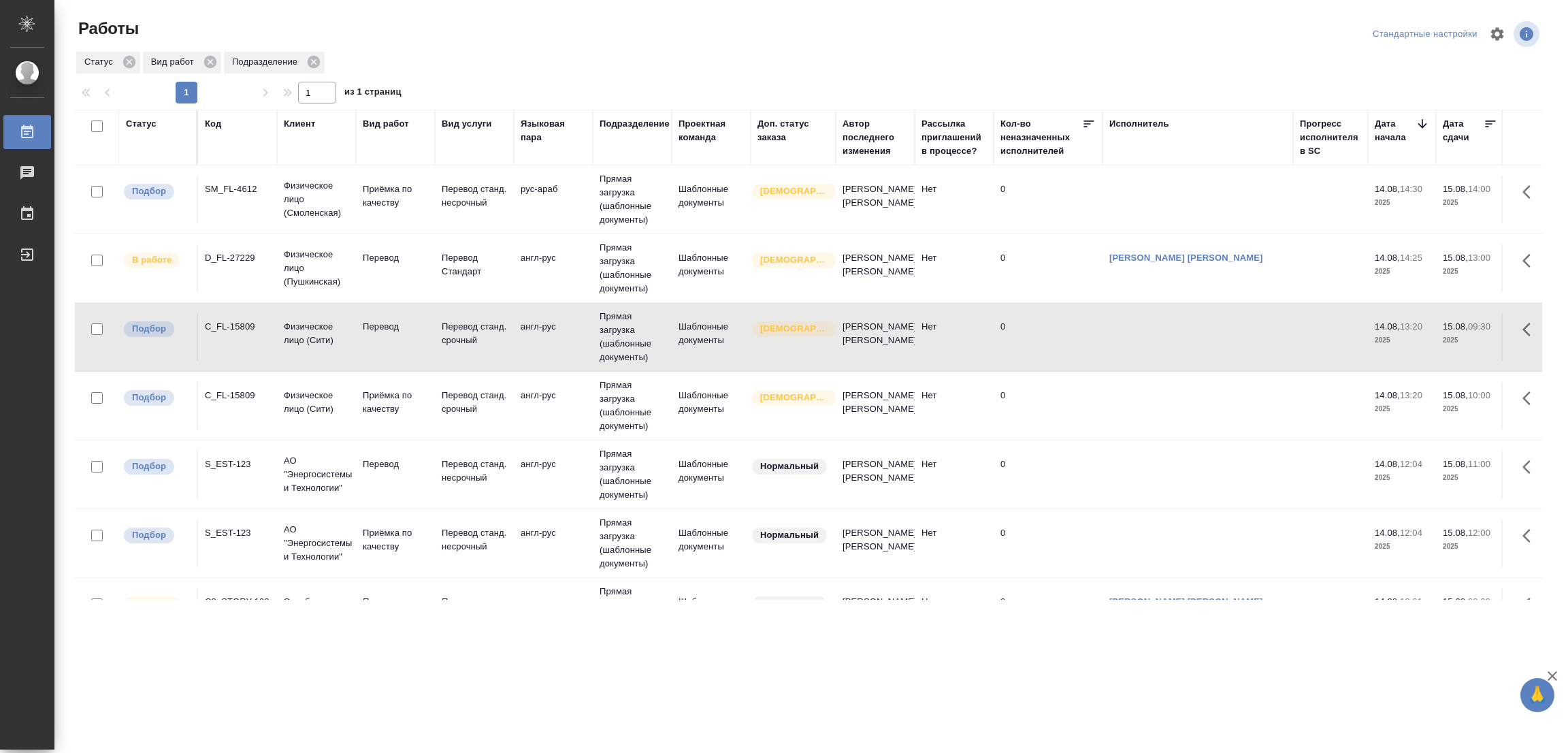
scroll to position [306, 0]
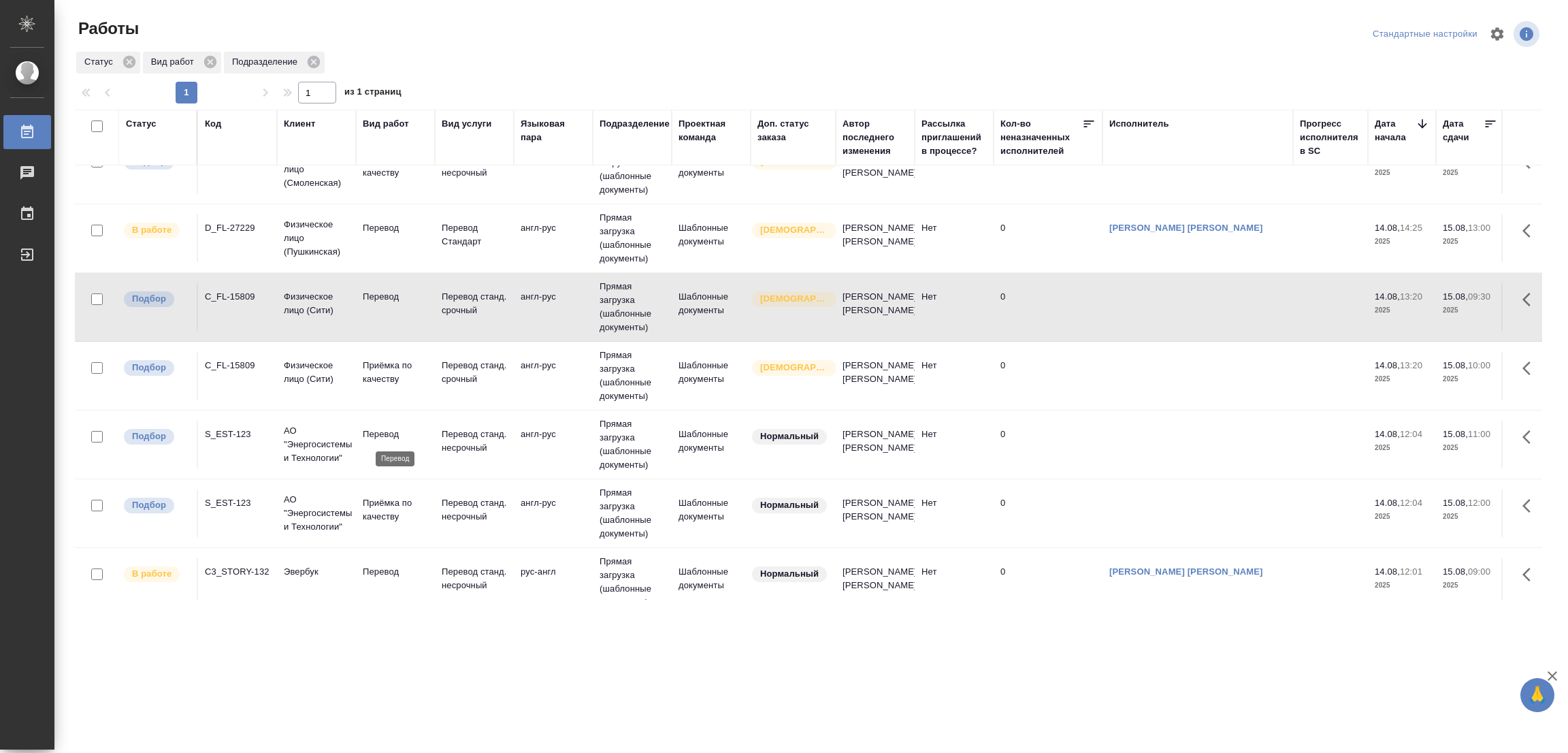
click at [386, 429] on p "Перевод" at bounding box center [395, 434] width 65 height 14
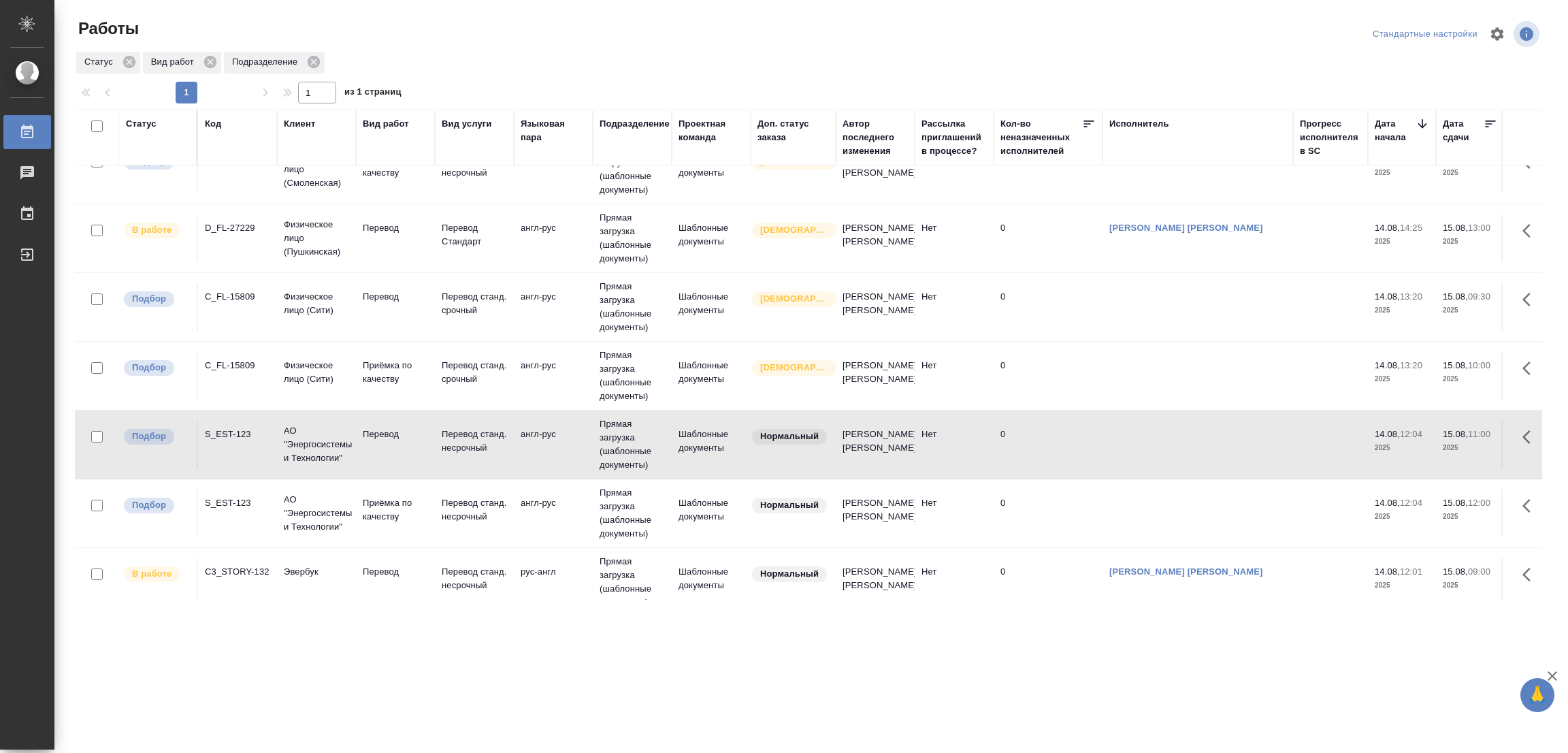
scroll to position [0, 0]
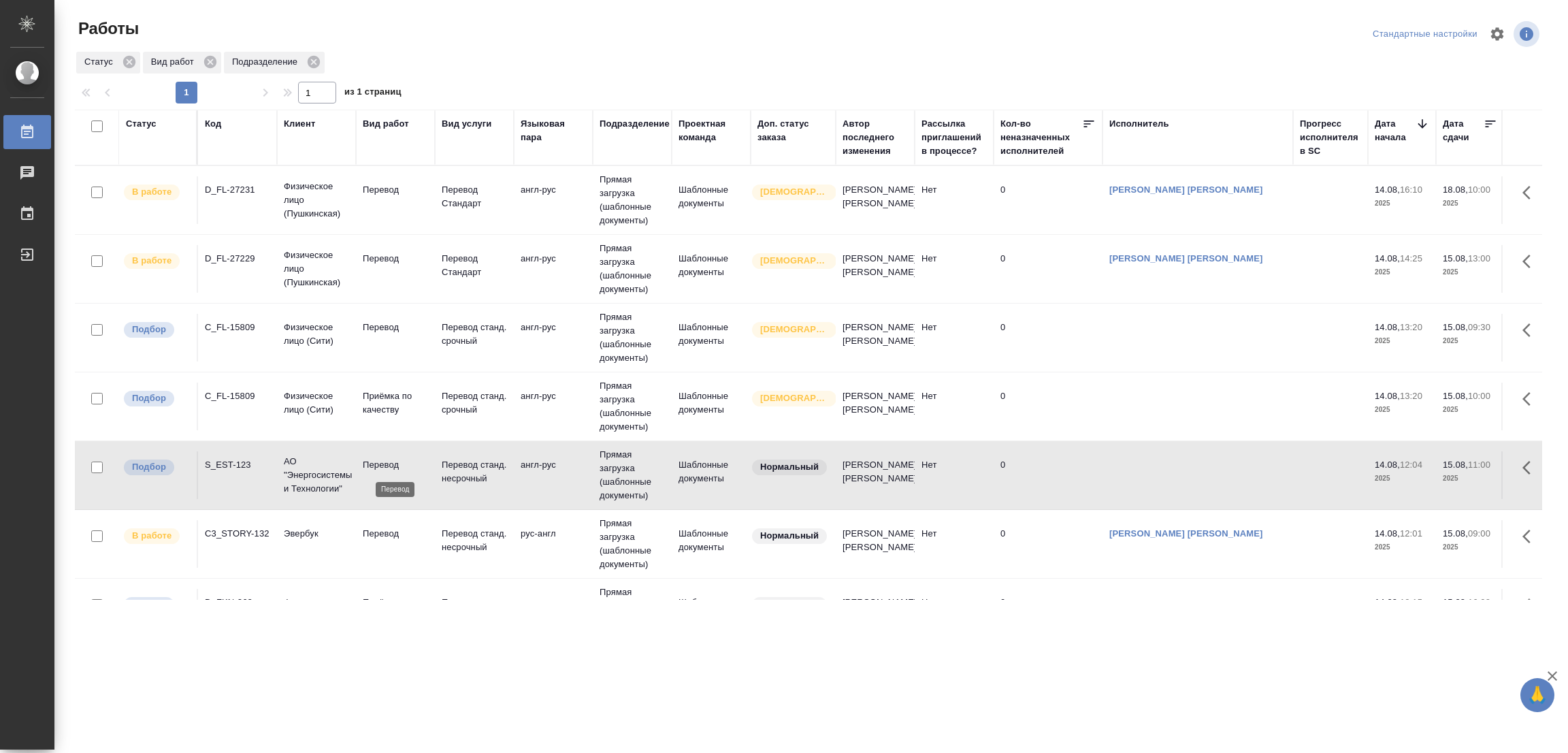
click at [397, 462] on p "Перевод" at bounding box center [395, 465] width 65 height 14
click at [405, 333] on p "Перевод" at bounding box center [395, 327] width 65 height 14
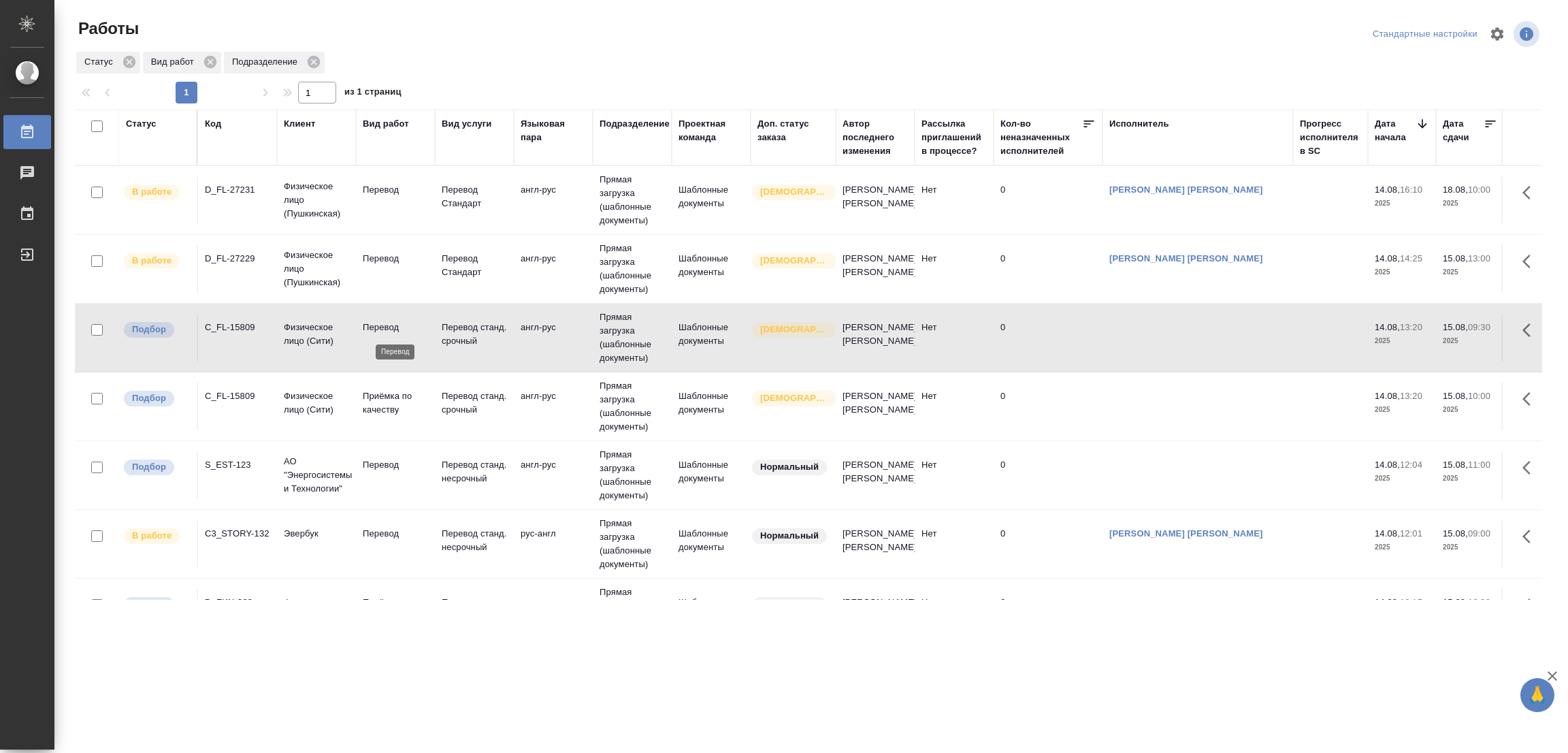
click at [405, 333] on p "Перевод" at bounding box center [395, 327] width 65 height 14
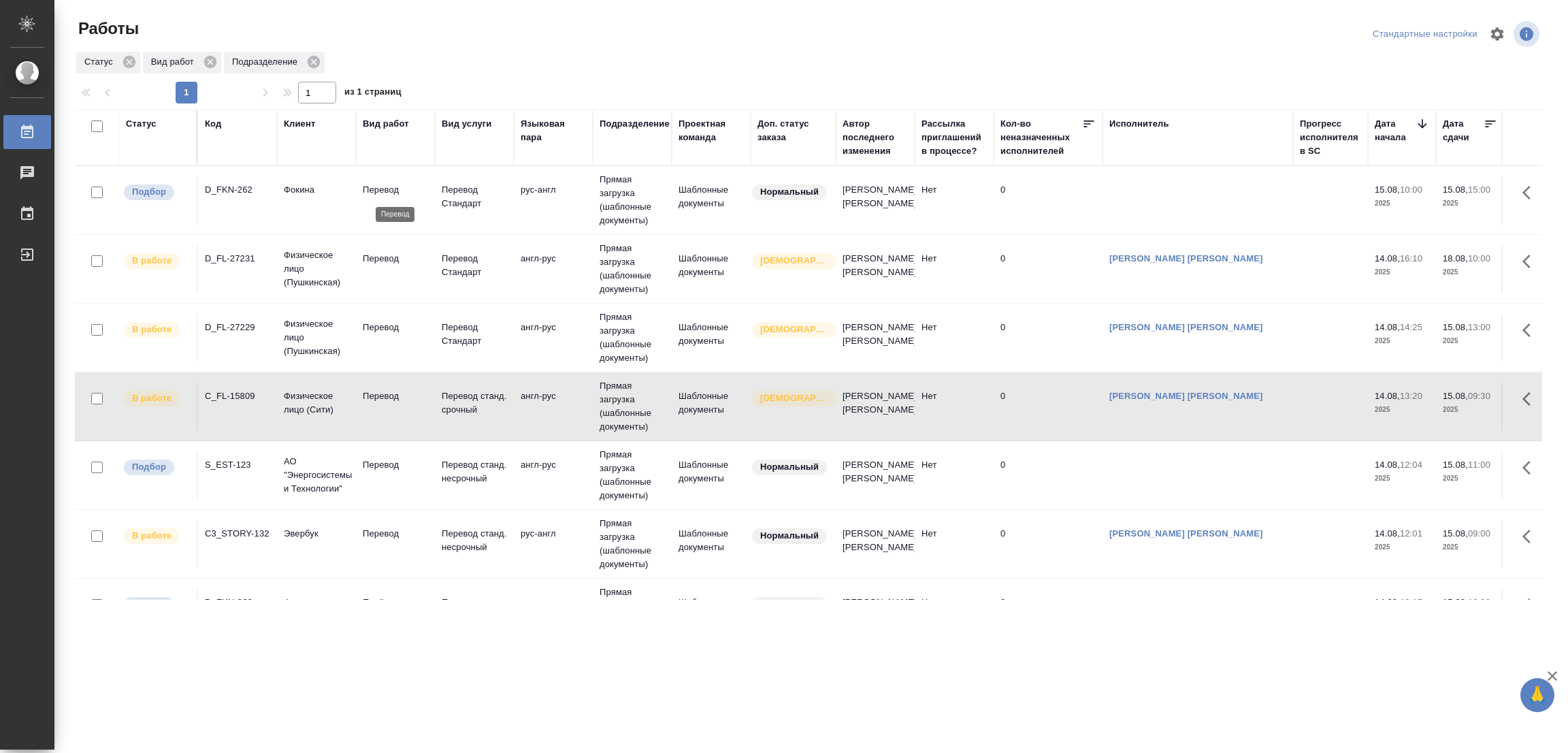
click at [385, 186] on p "Перевод" at bounding box center [395, 190] width 65 height 14
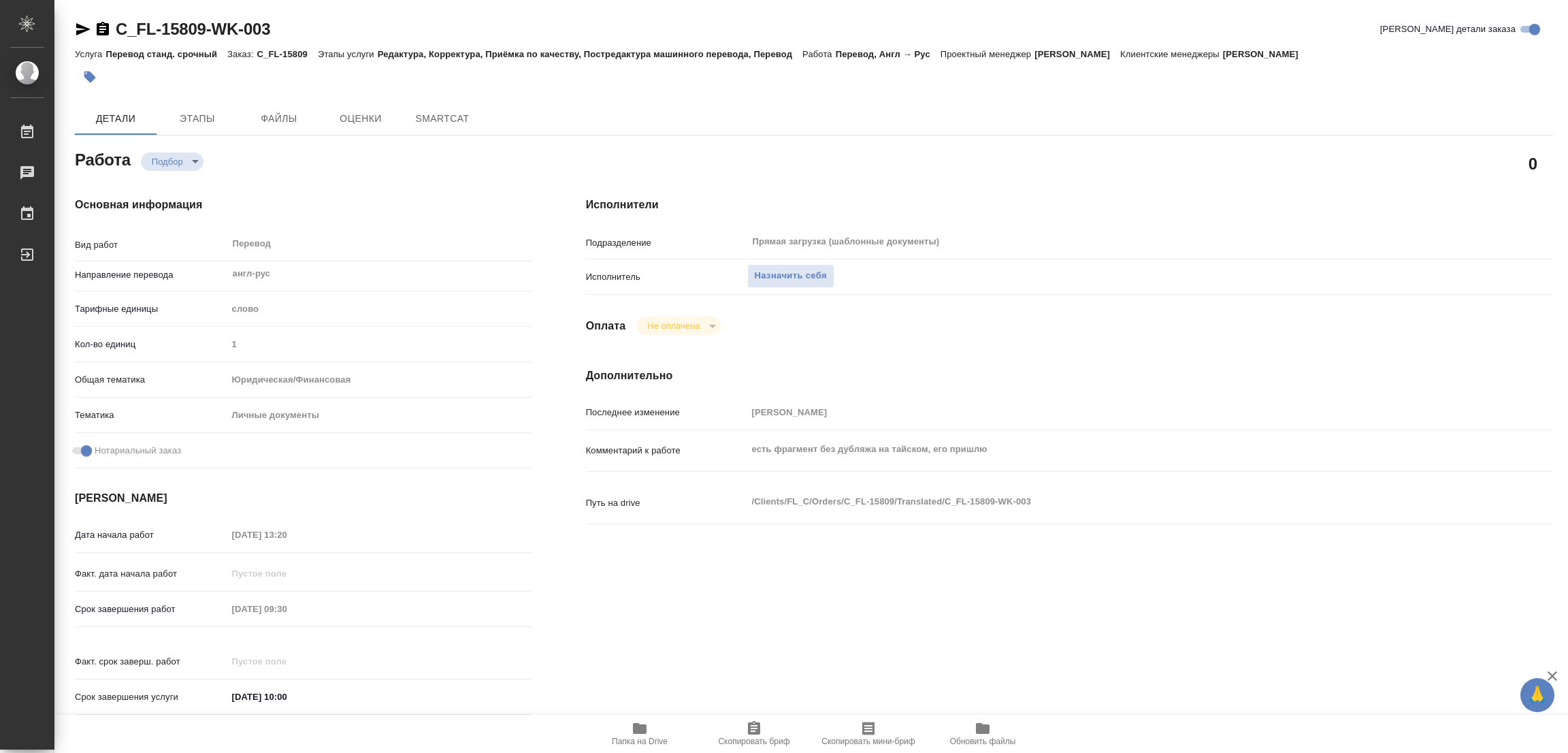
type textarea "x"
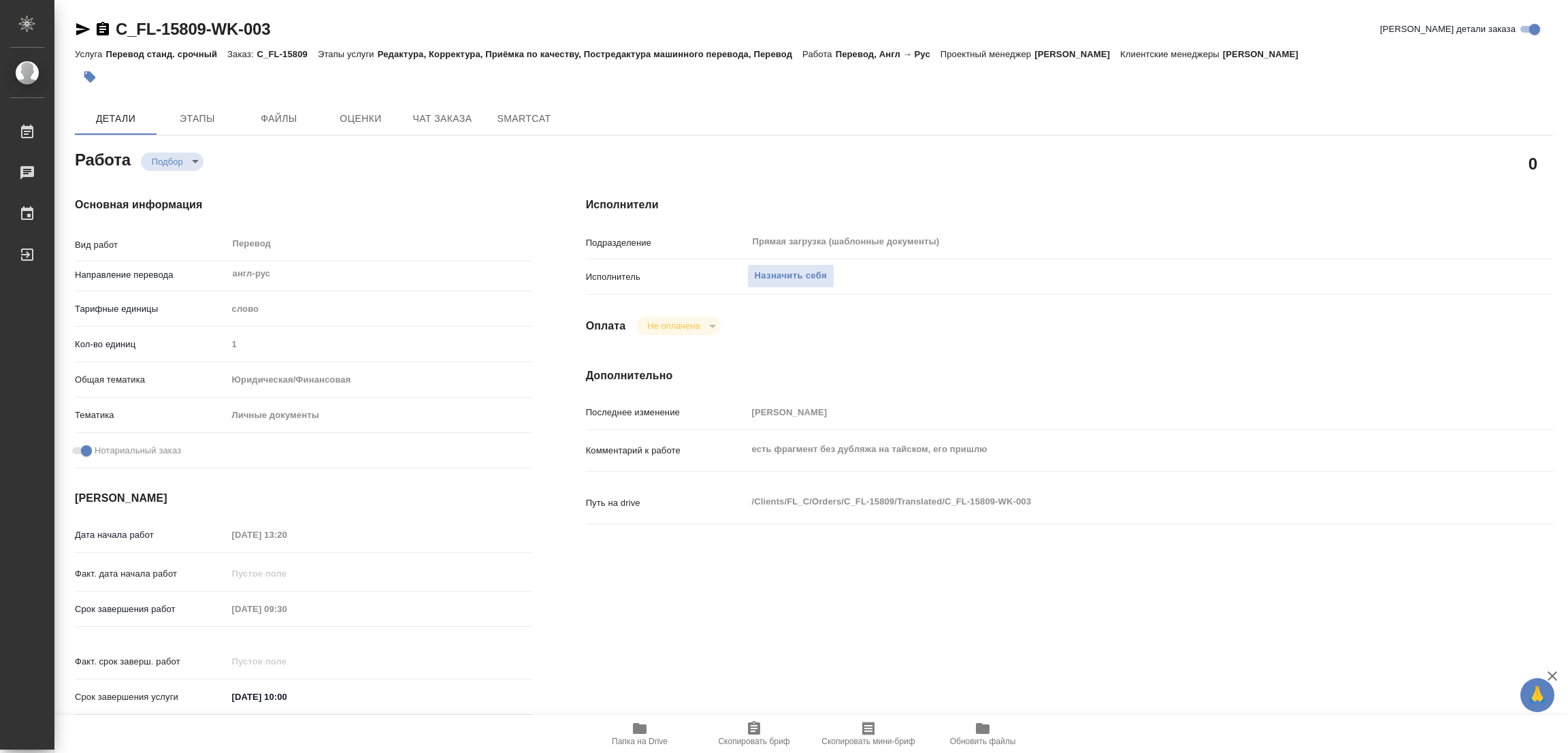
type textarea "x"
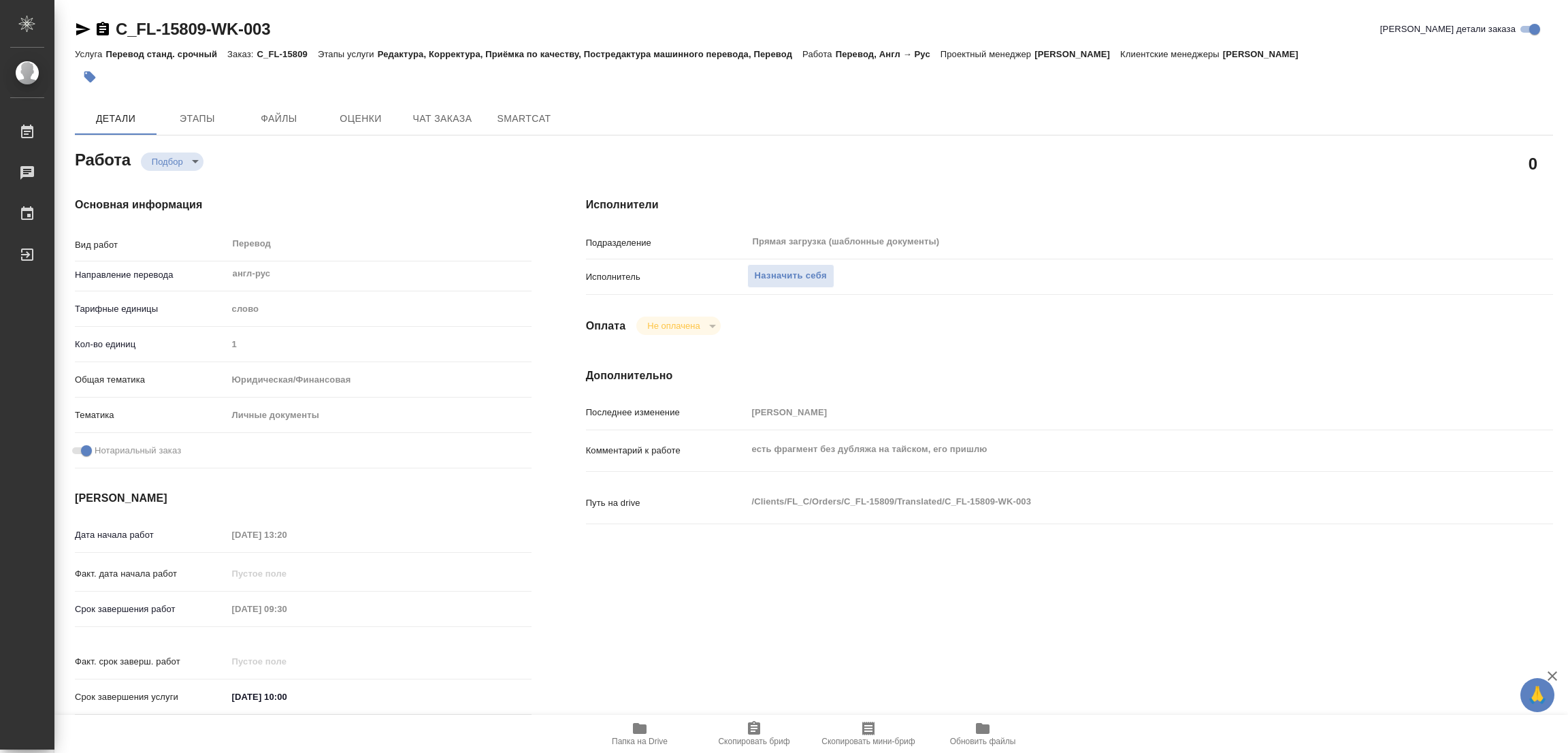
type textarea "x"
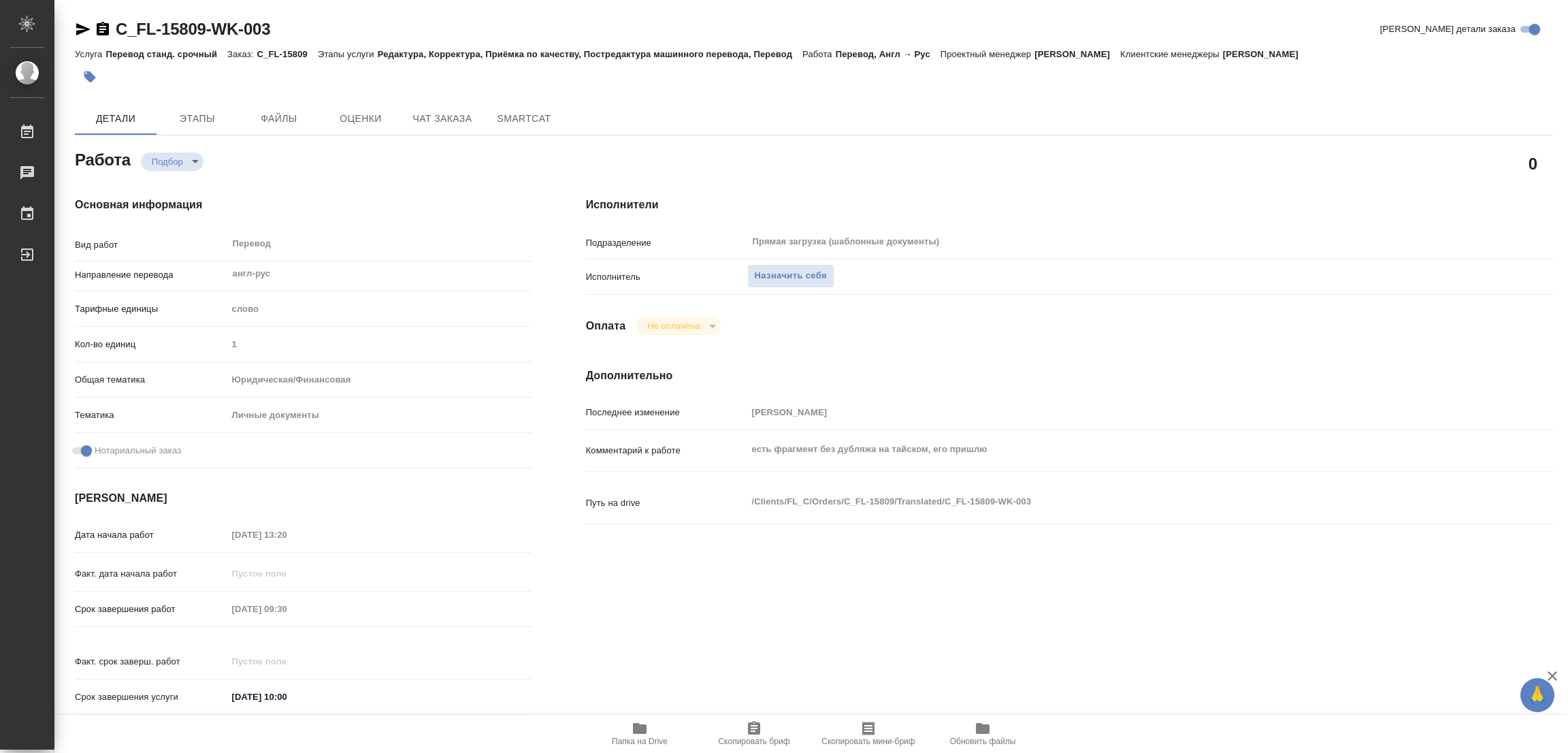
type textarea "x"
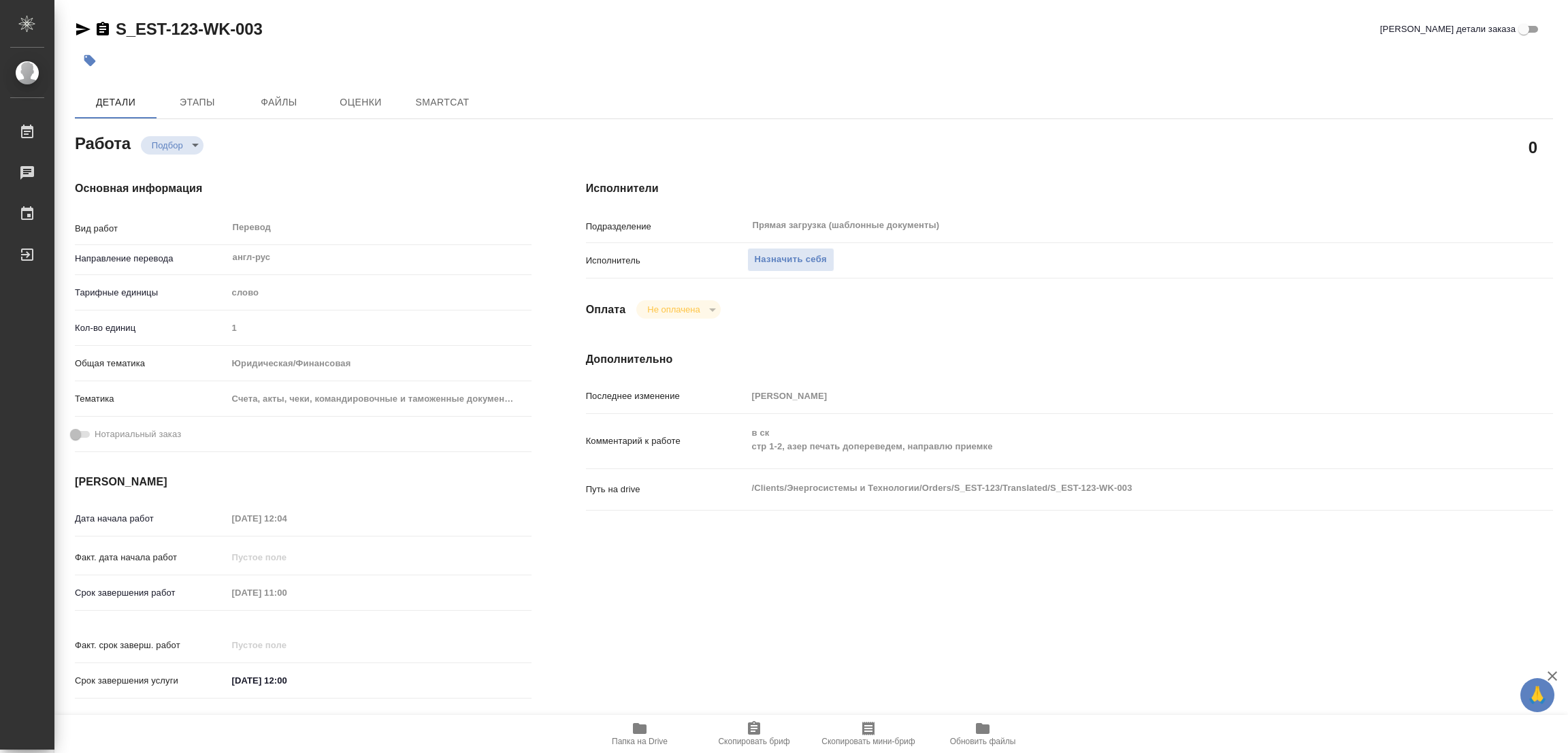
type textarea "x"
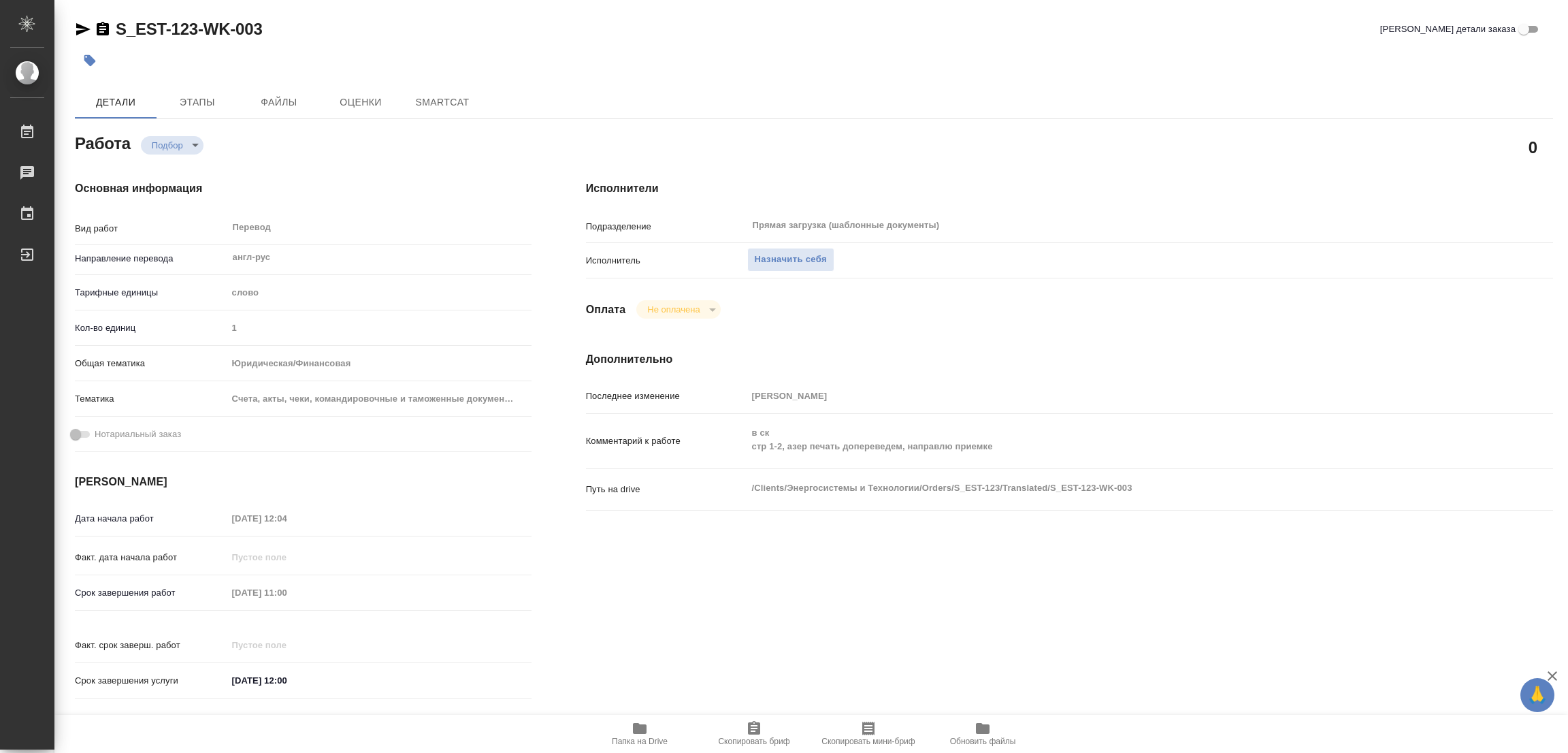
type textarea "x"
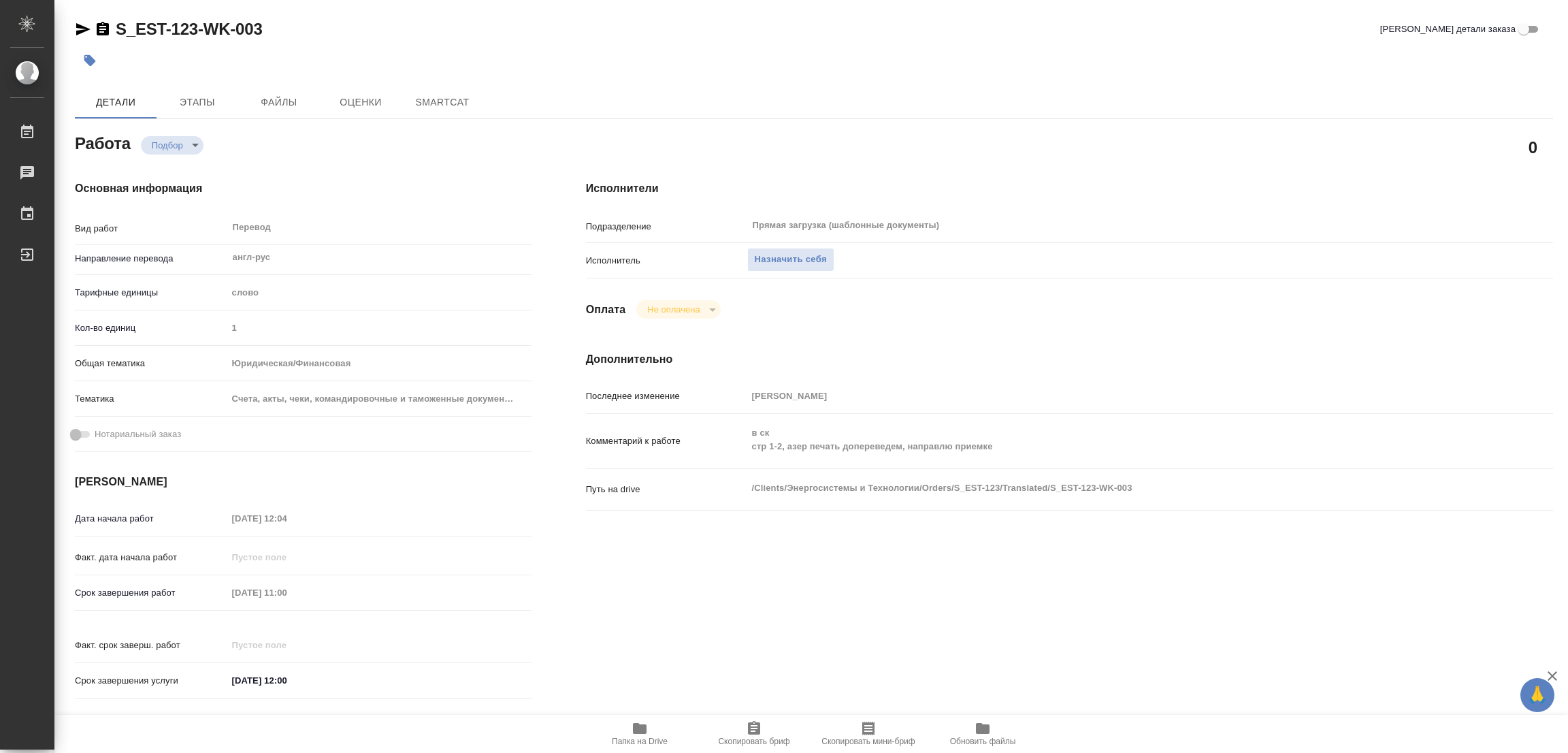
type textarea "x"
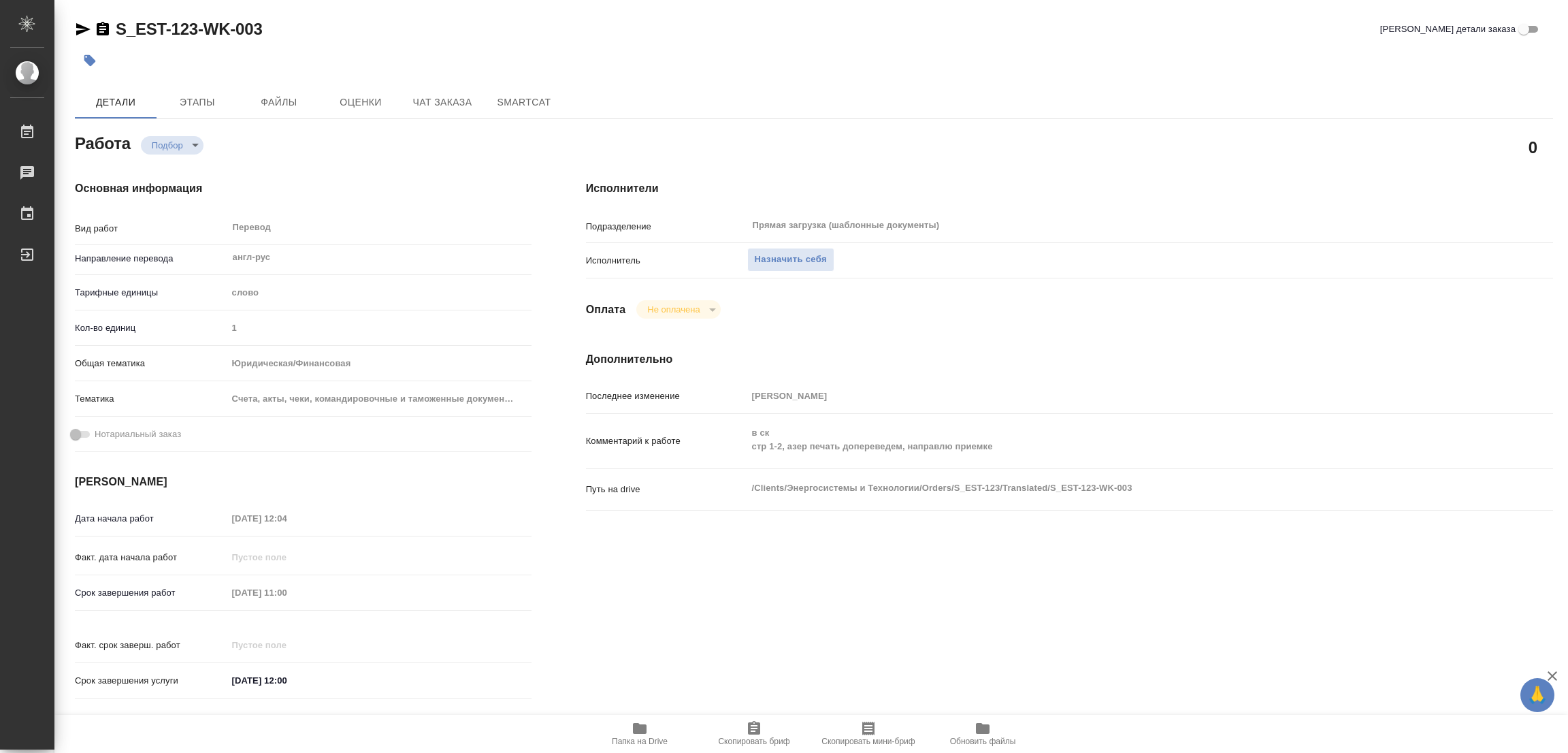
type textarea "x"
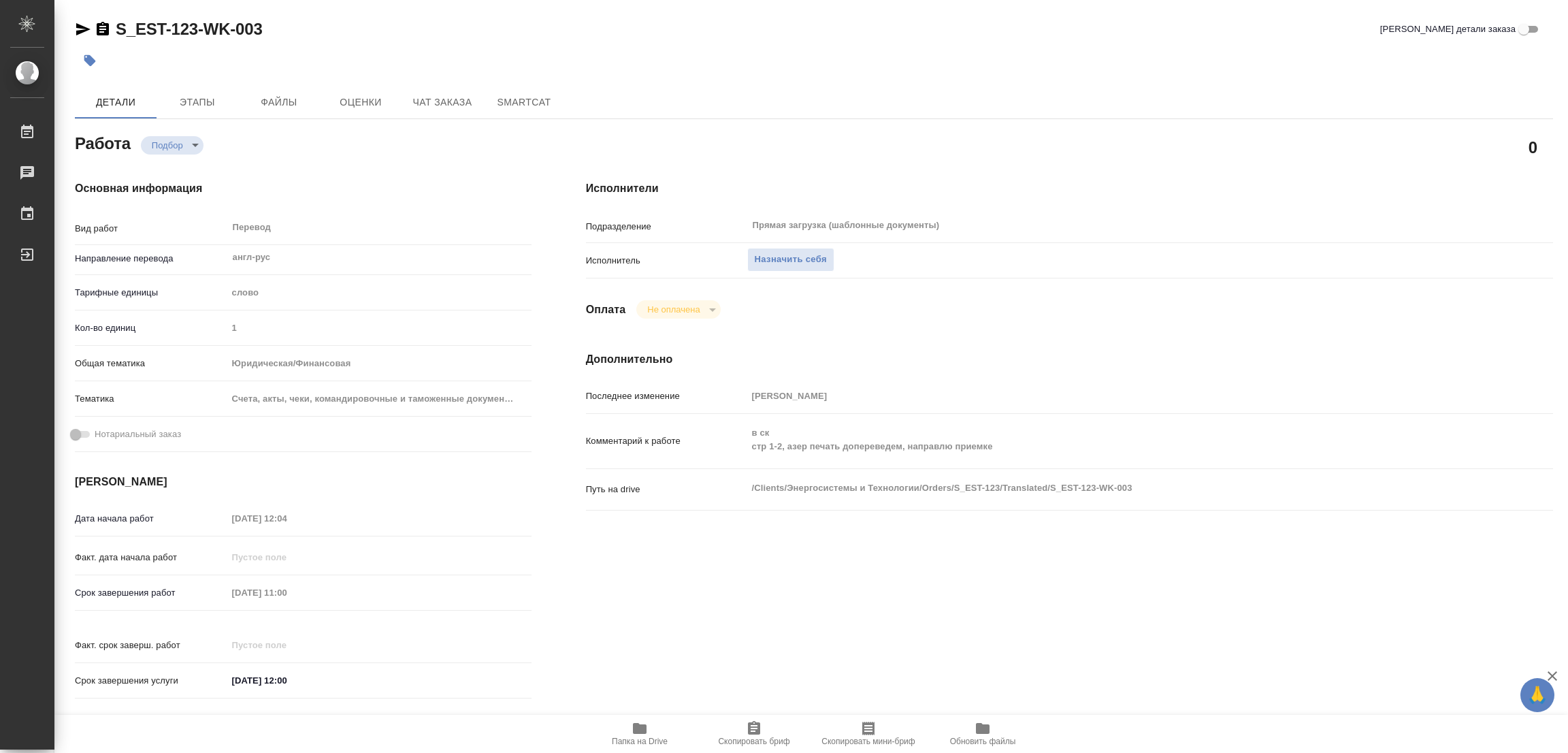
type textarea "x"
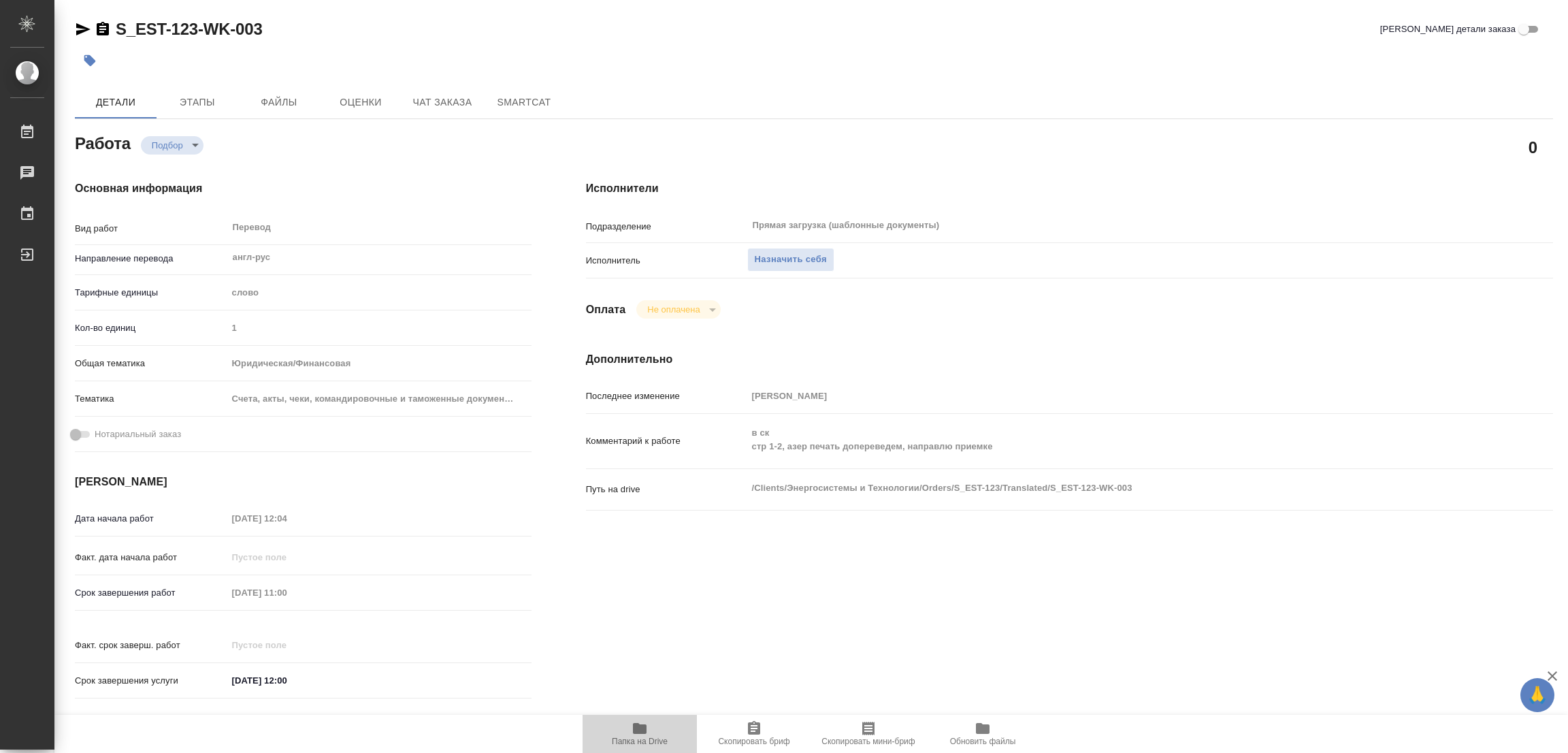
click at [634, 731] on icon "button" at bounding box center [640, 729] width 14 height 11
type textarea "x"
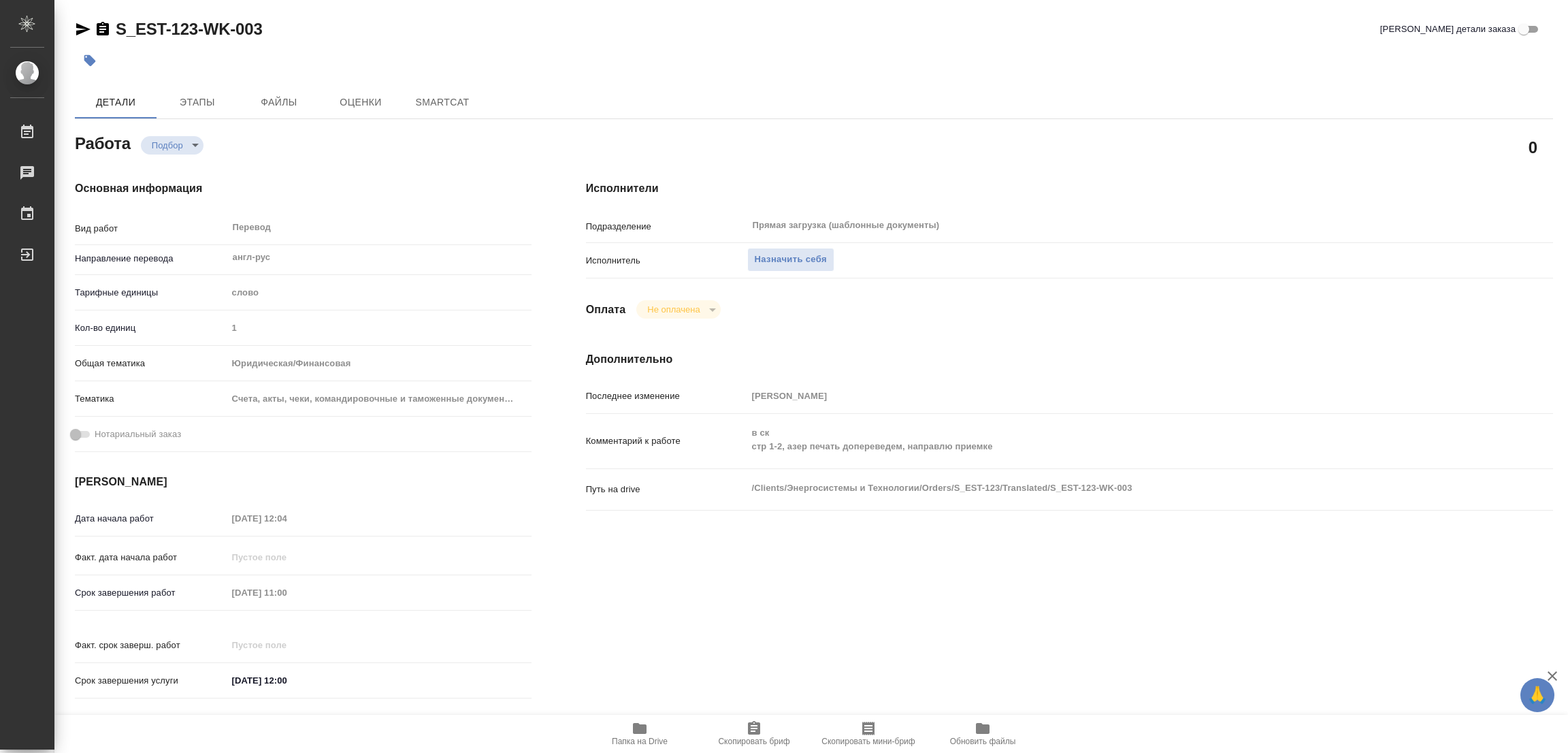
type textarea "x"
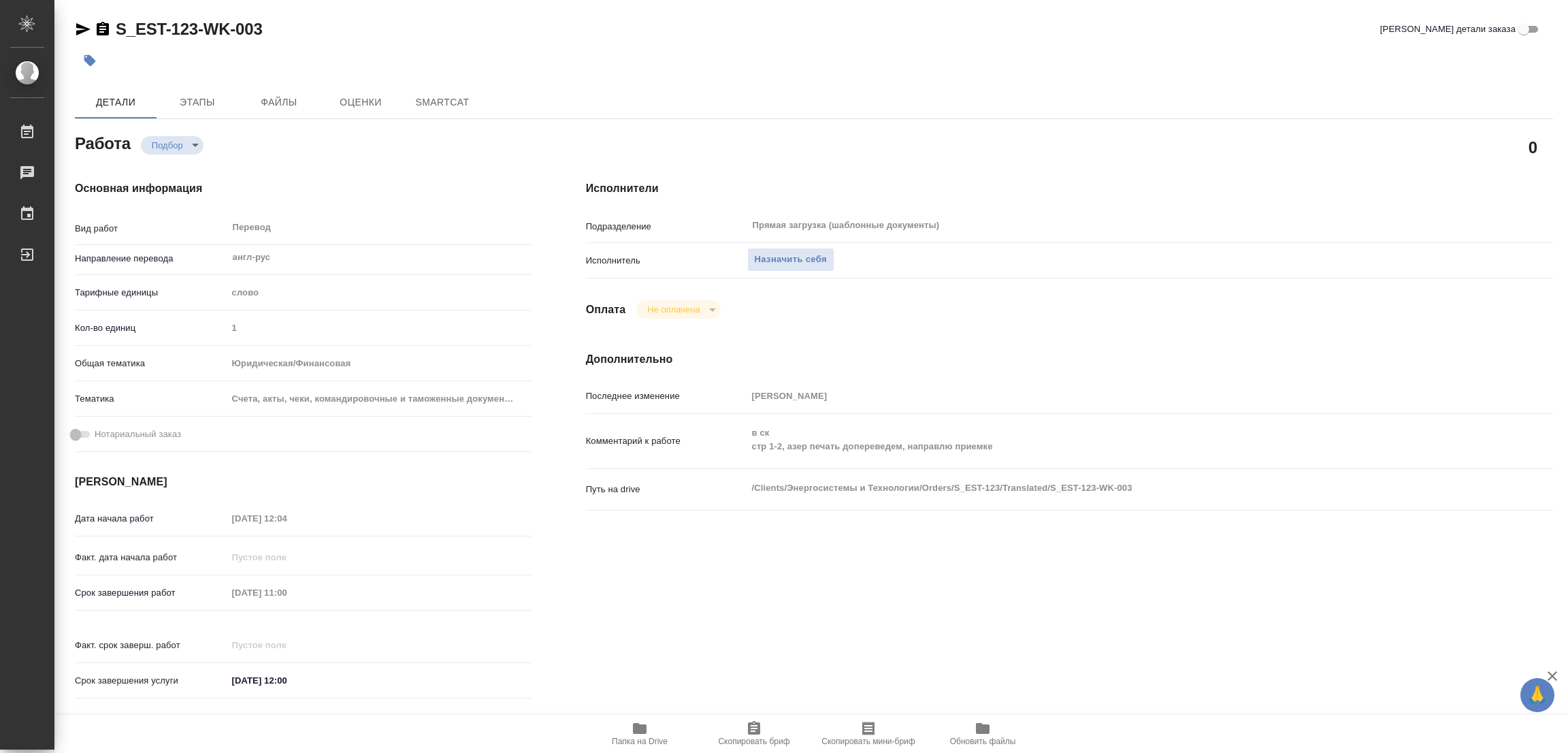
type textarea "x"
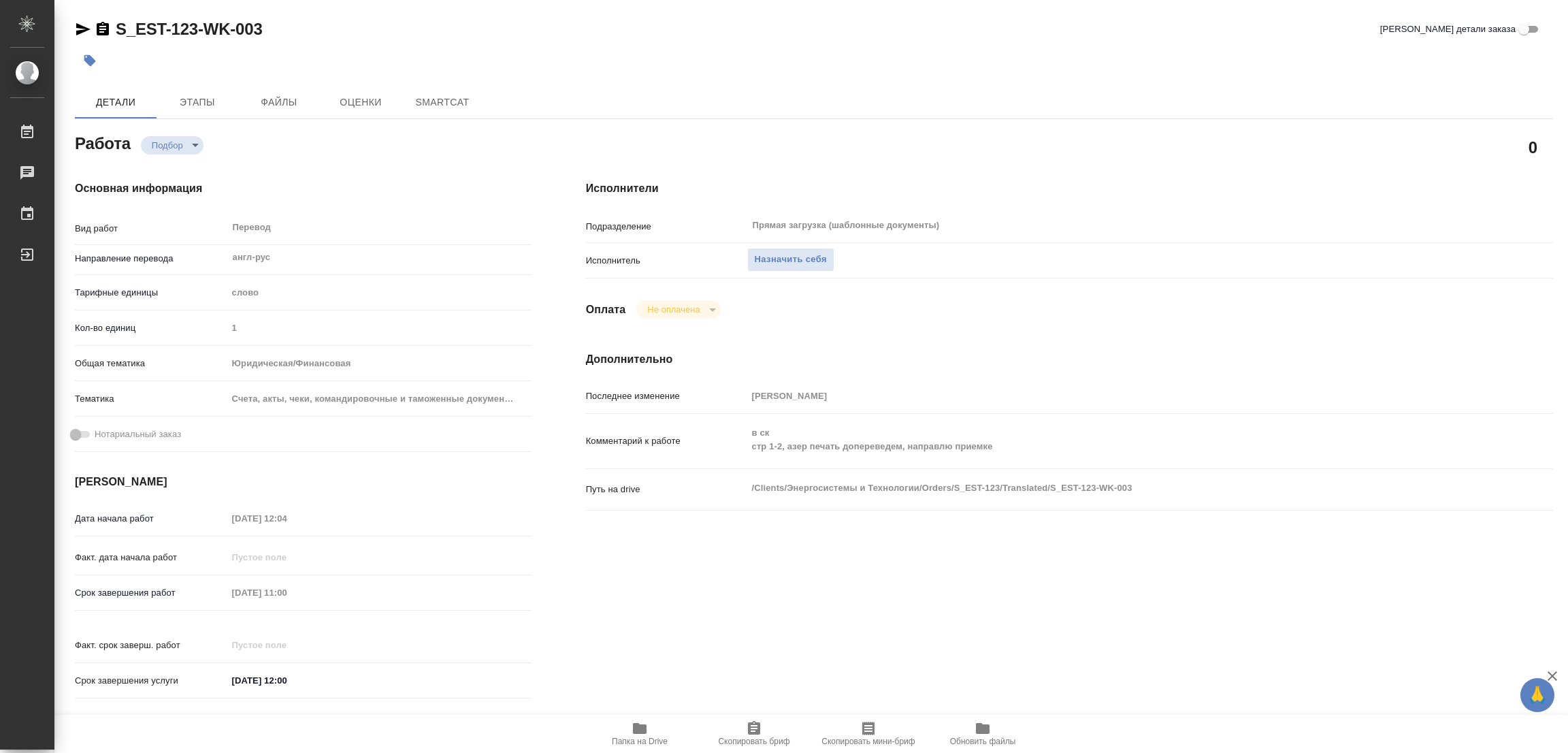
type textarea "x"
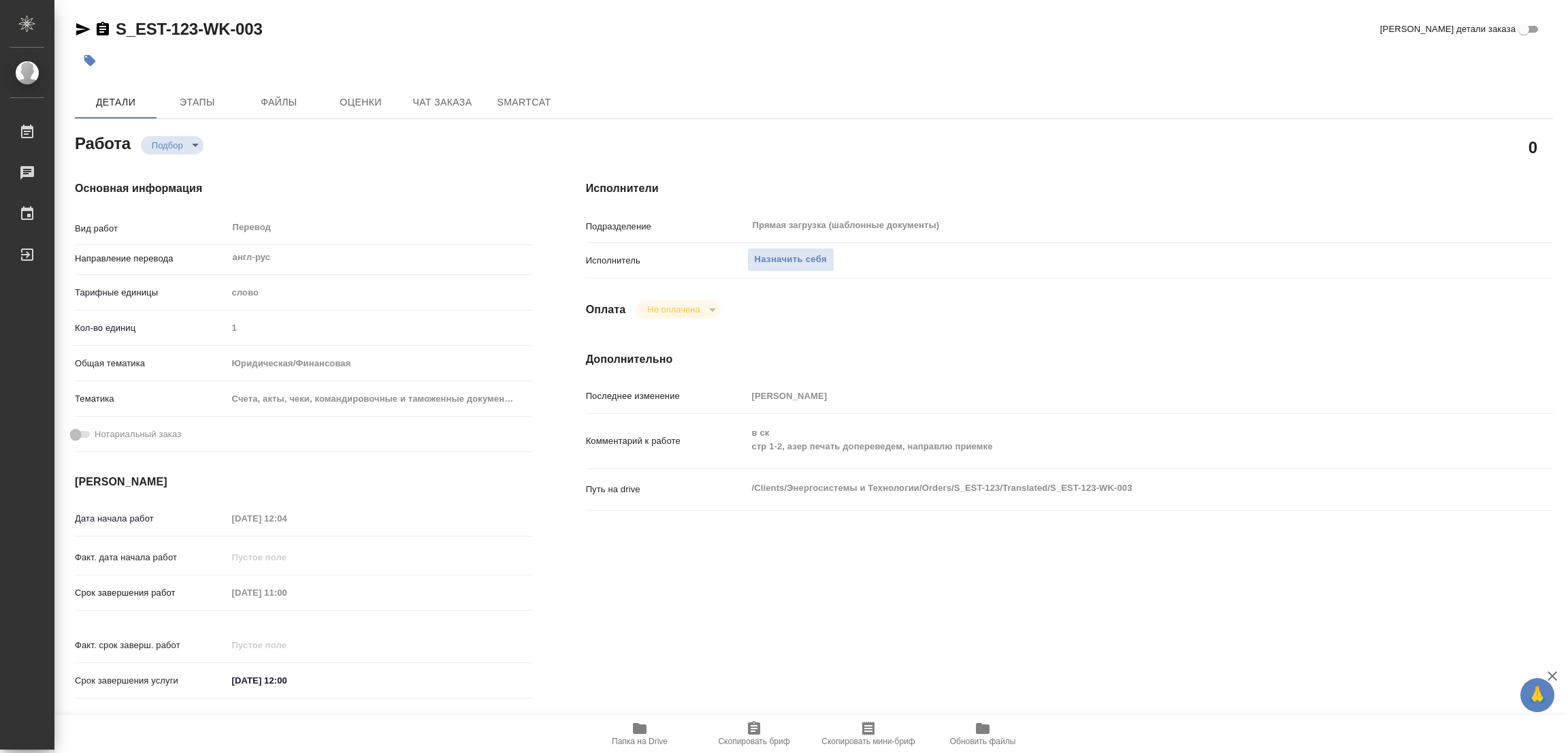
type textarea "x"
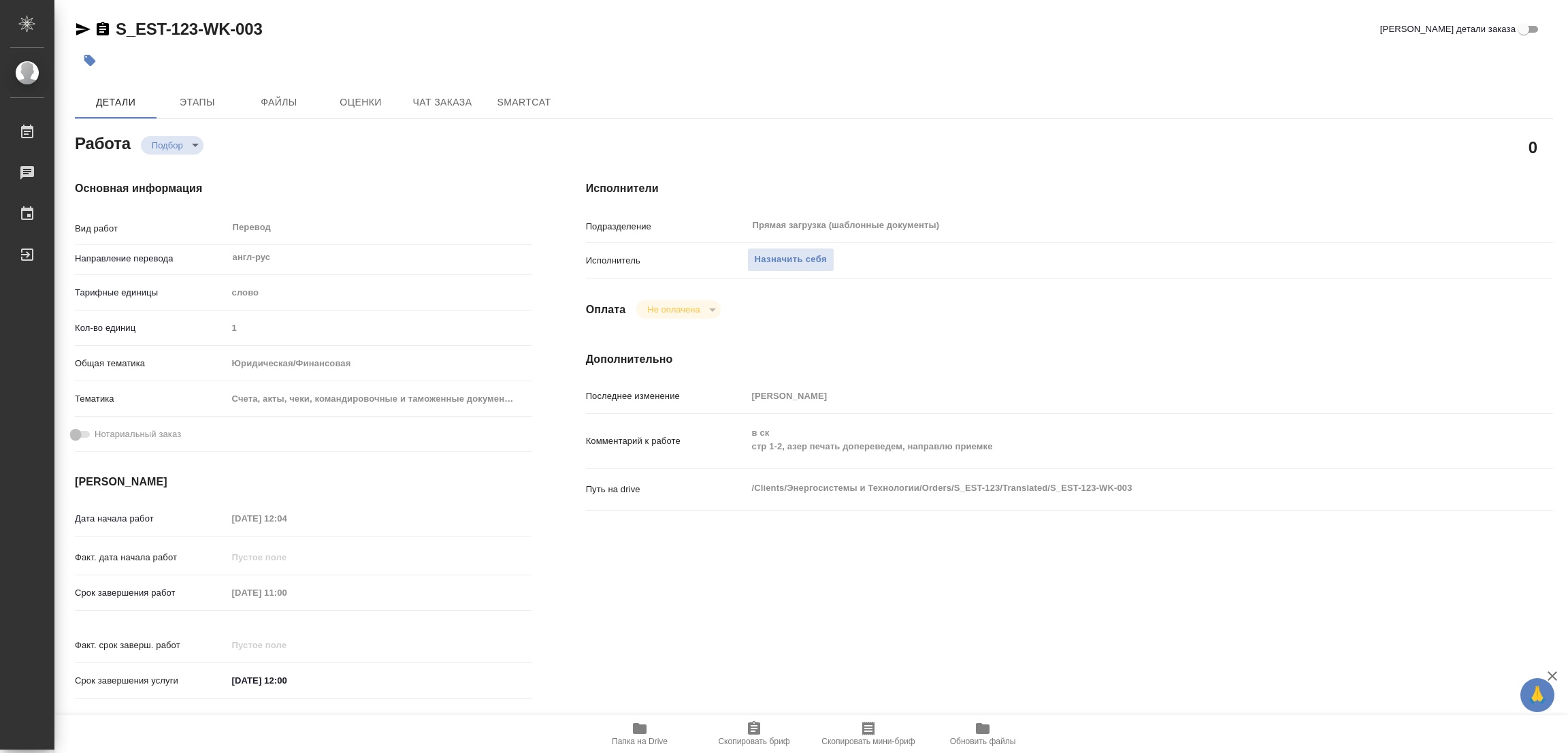
type textarea "x"
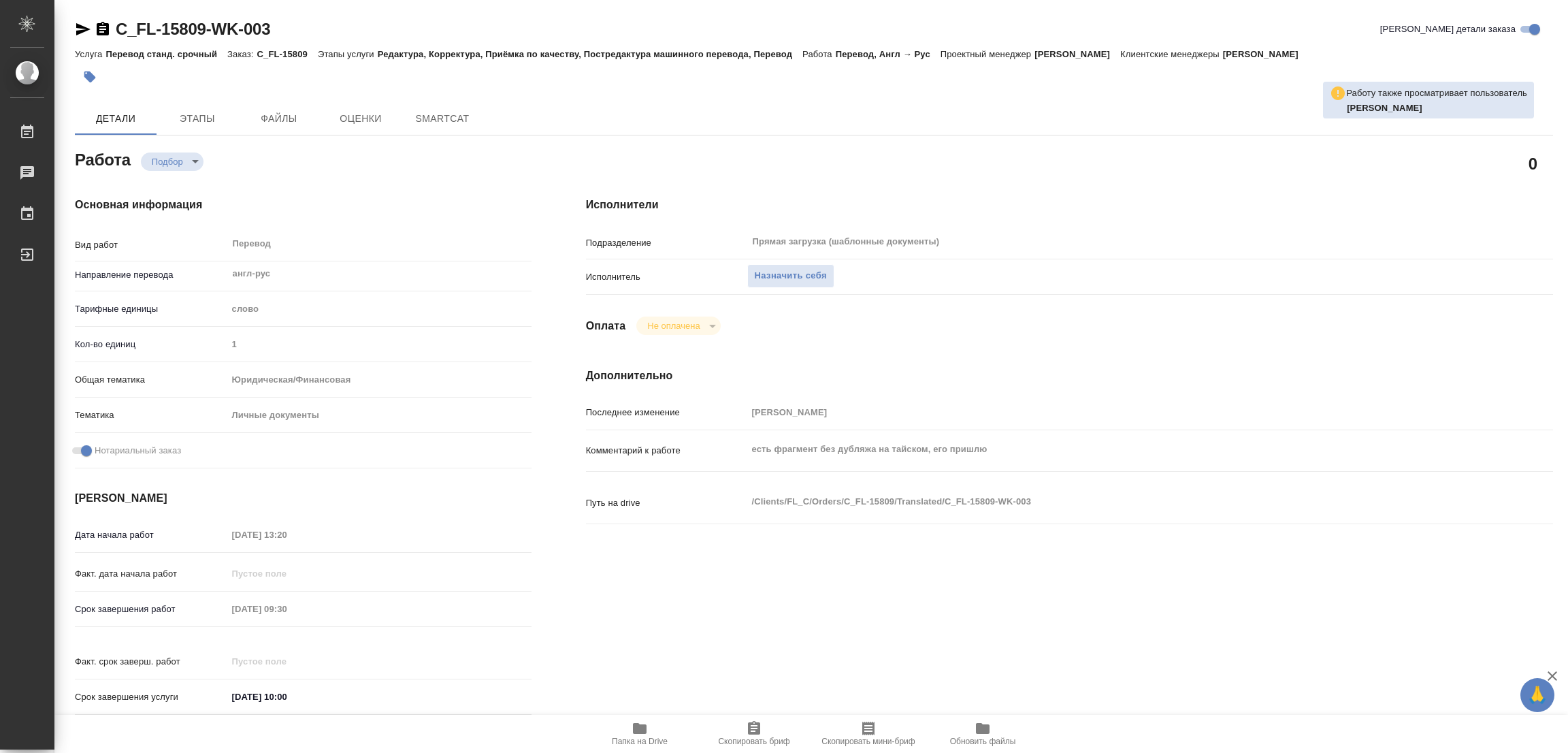
type textarea "x"
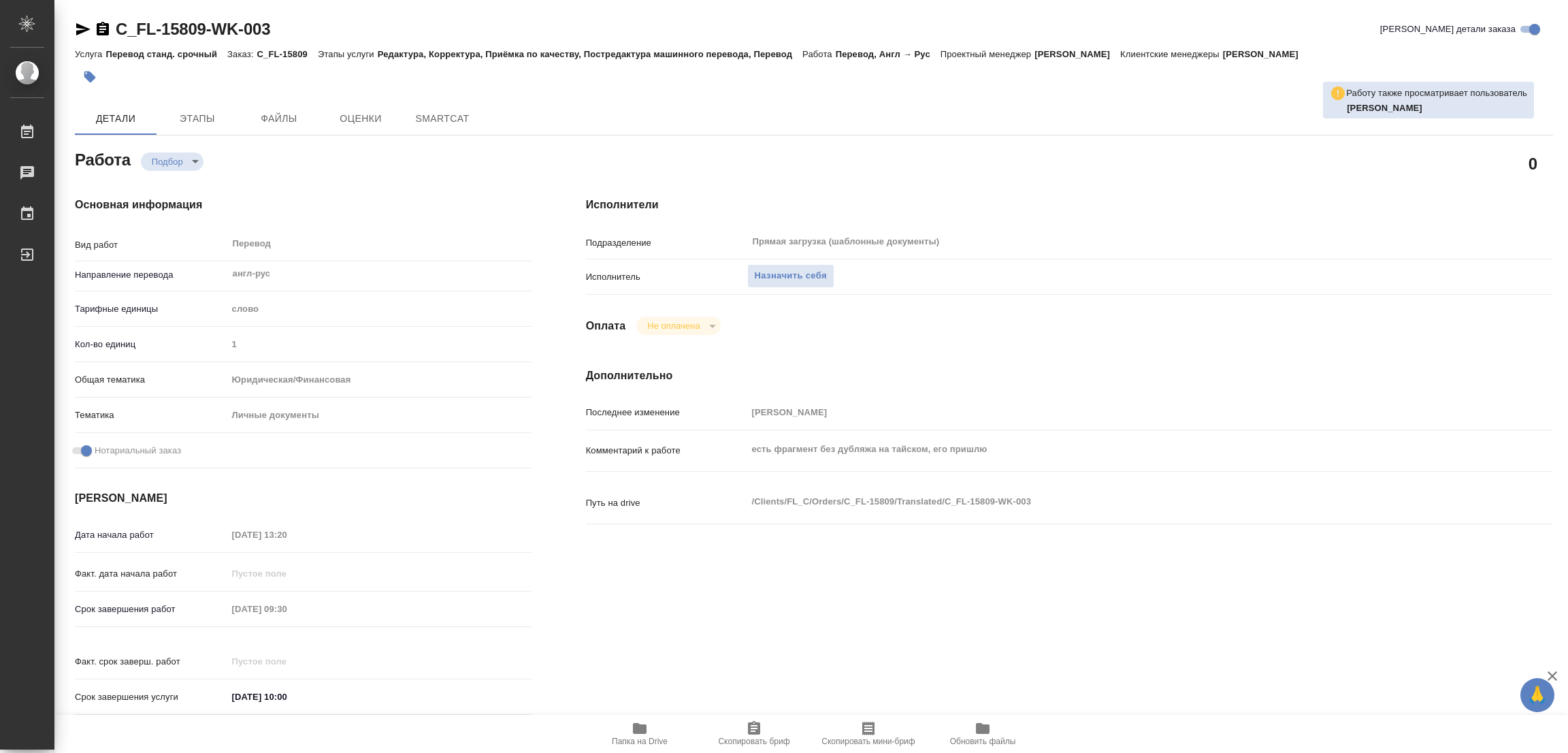
type textarea "x"
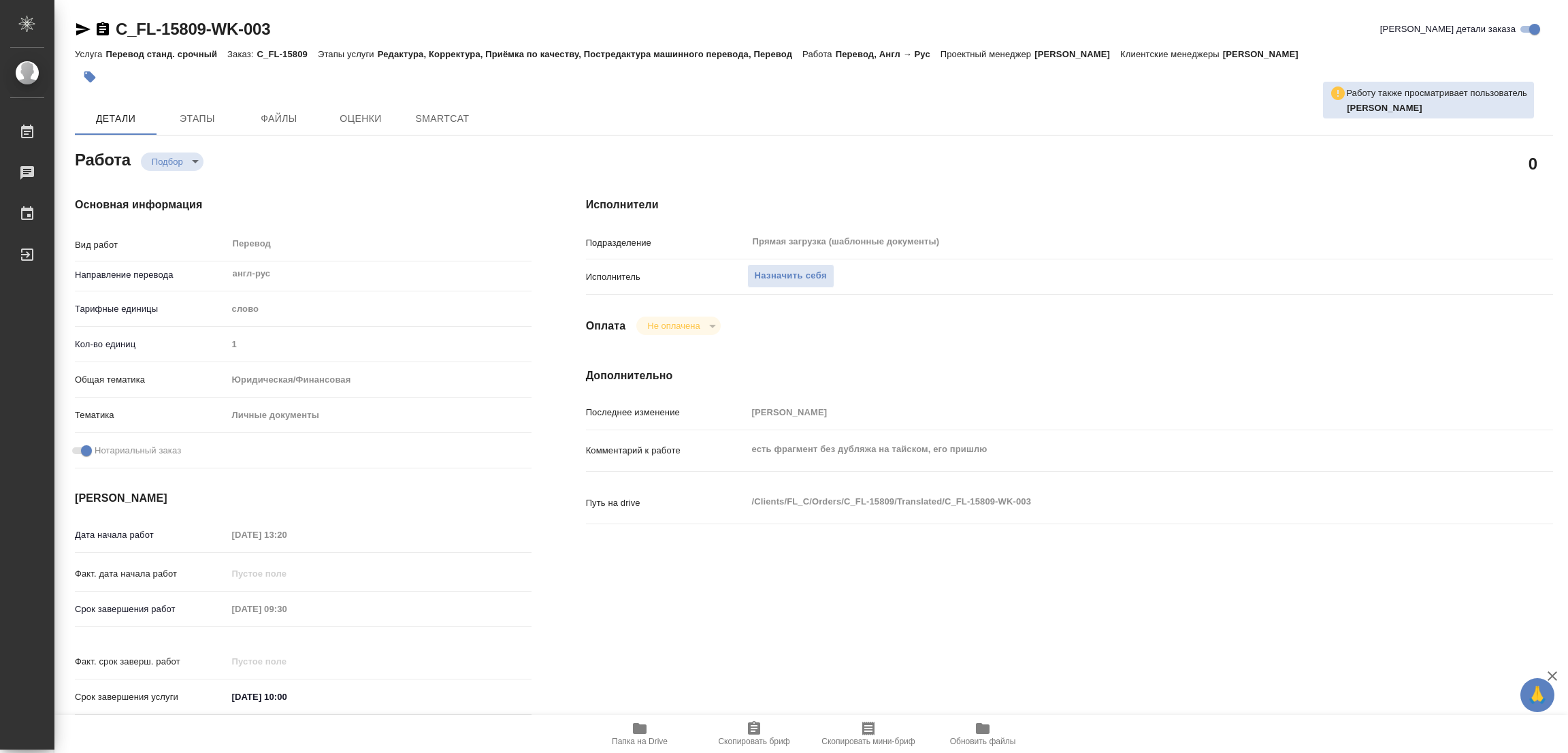
type textarea "x"
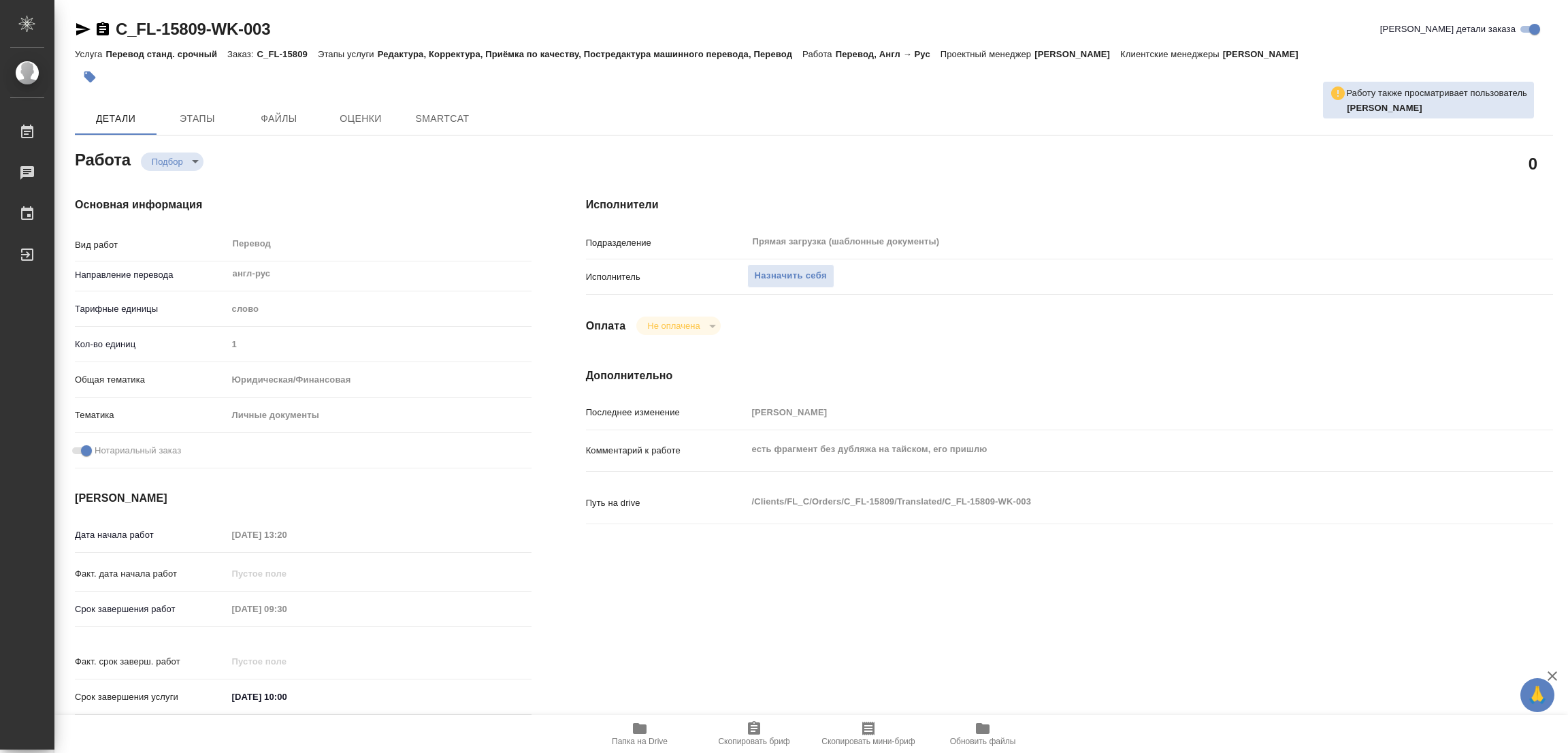
type textarea "x"
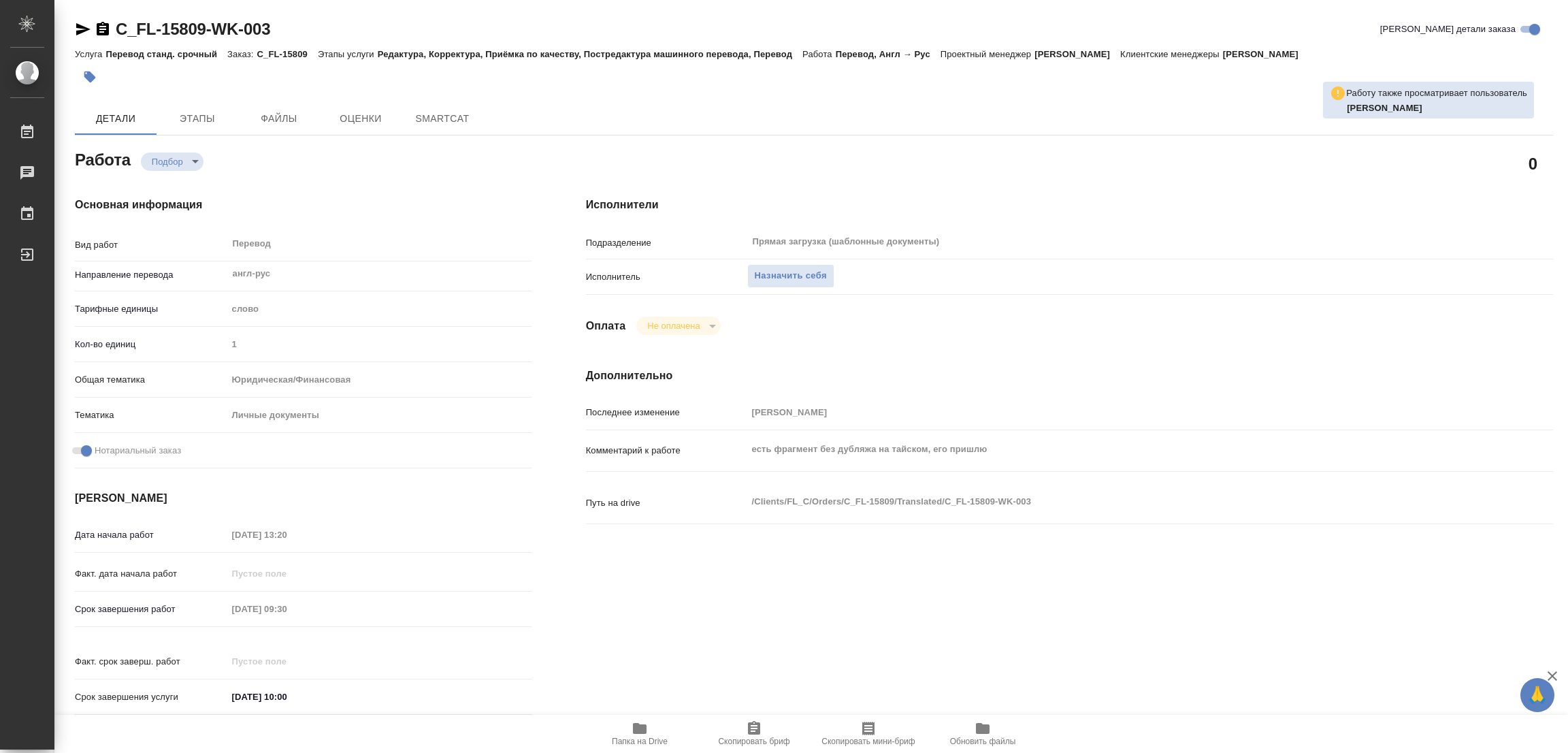
type textarea "x"
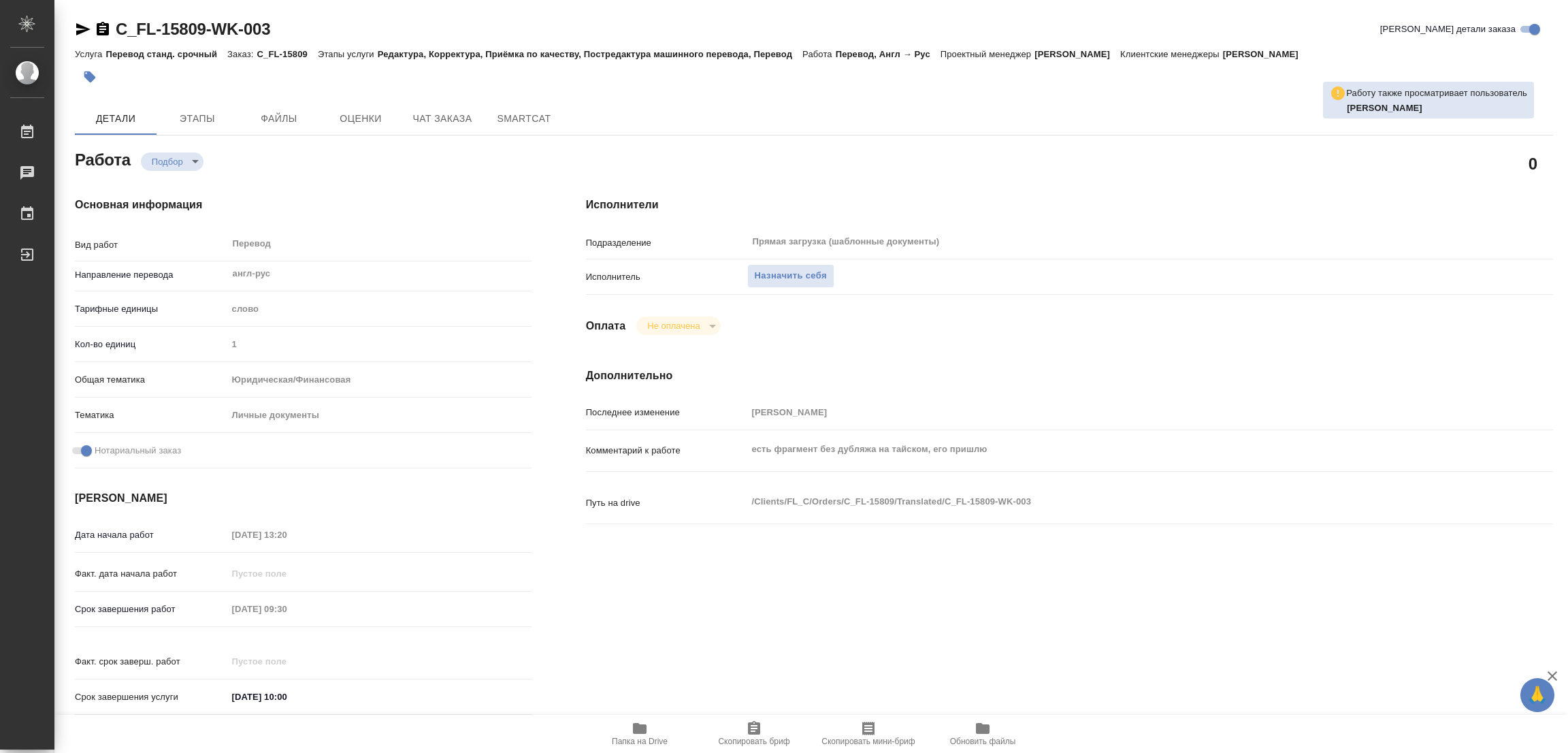
type textarea "x"
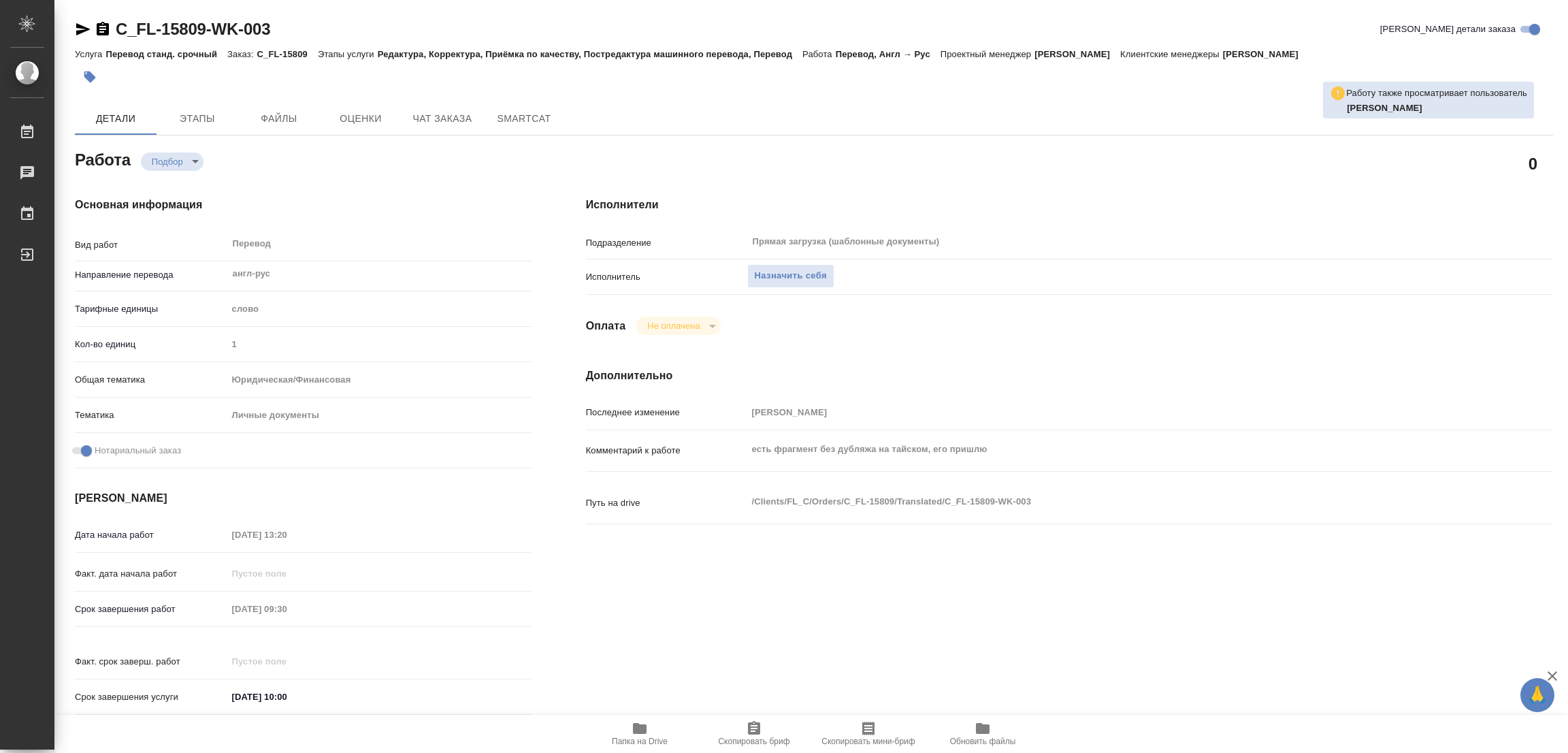
type textarea "x"
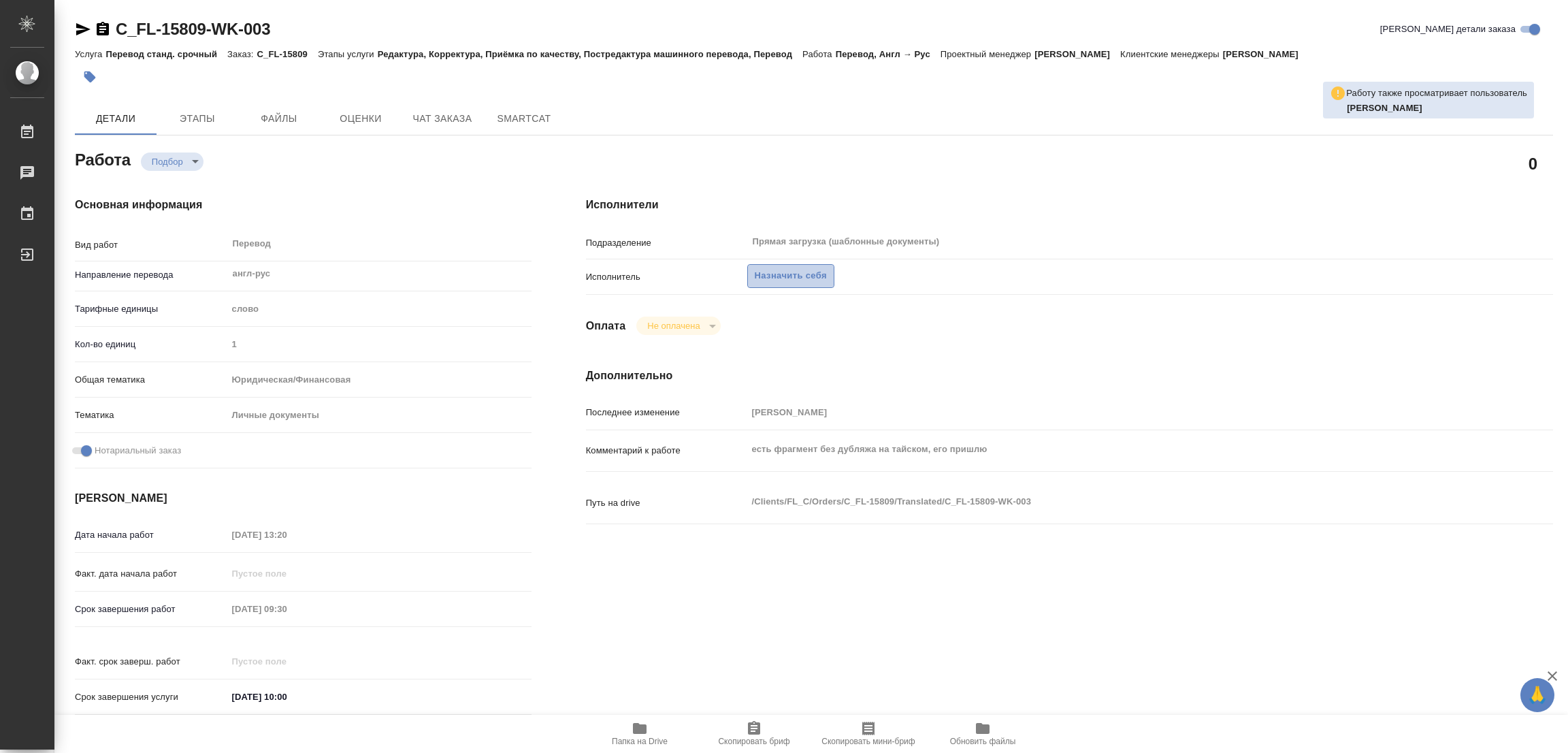
click at [786, 273] on span "Назначить себя" at bounding box center [790, 275] width 72 height 15
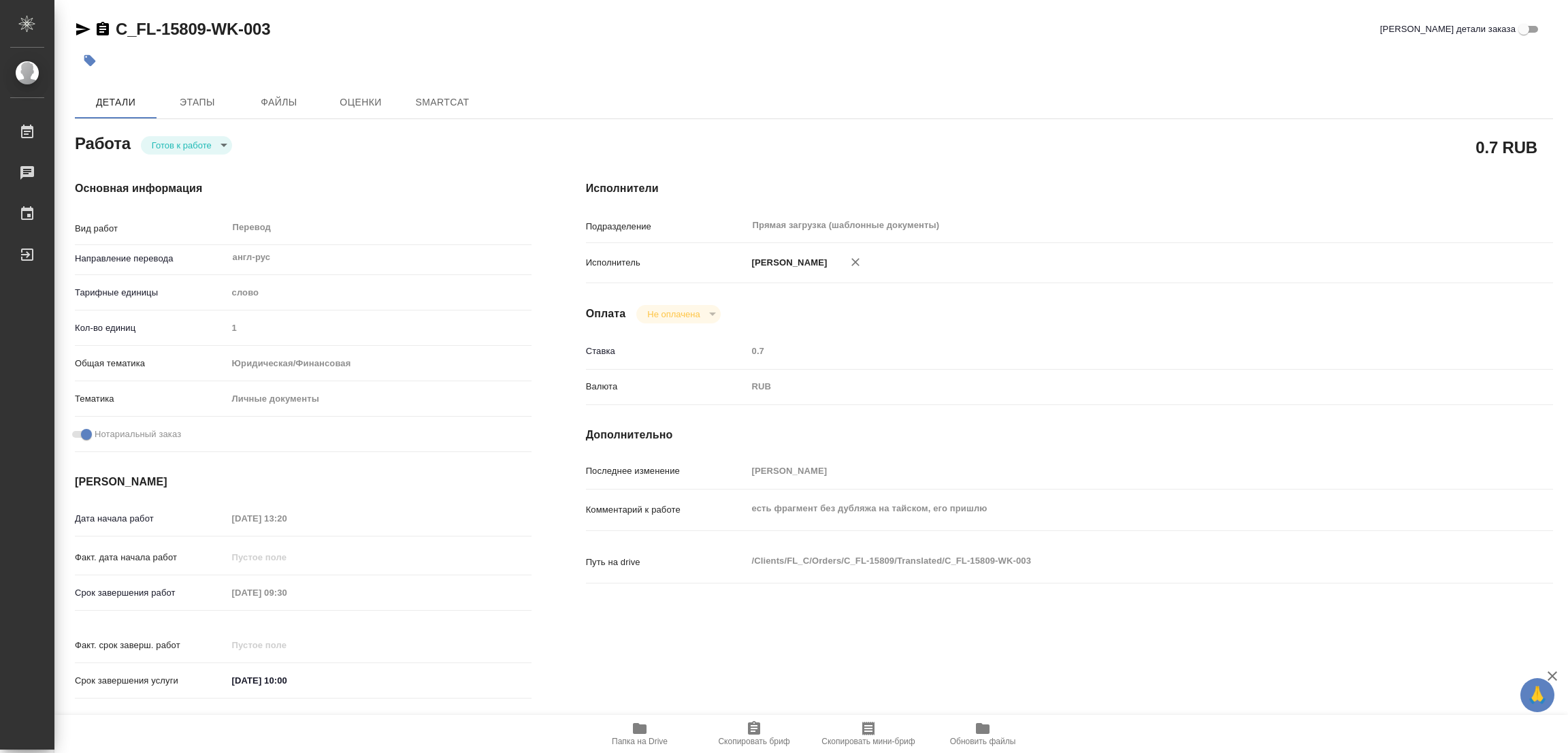
type textarea "x"
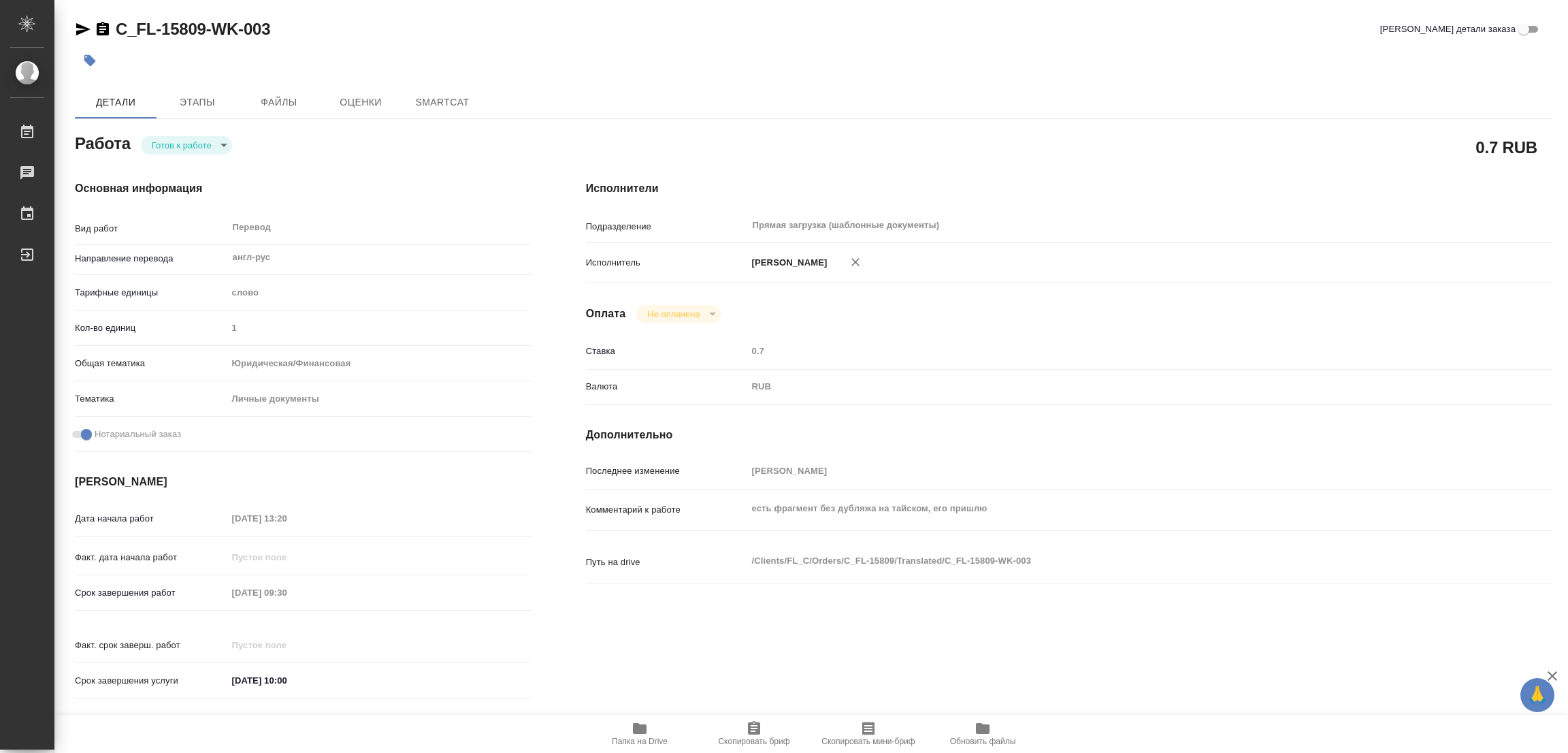
type textarea "x"
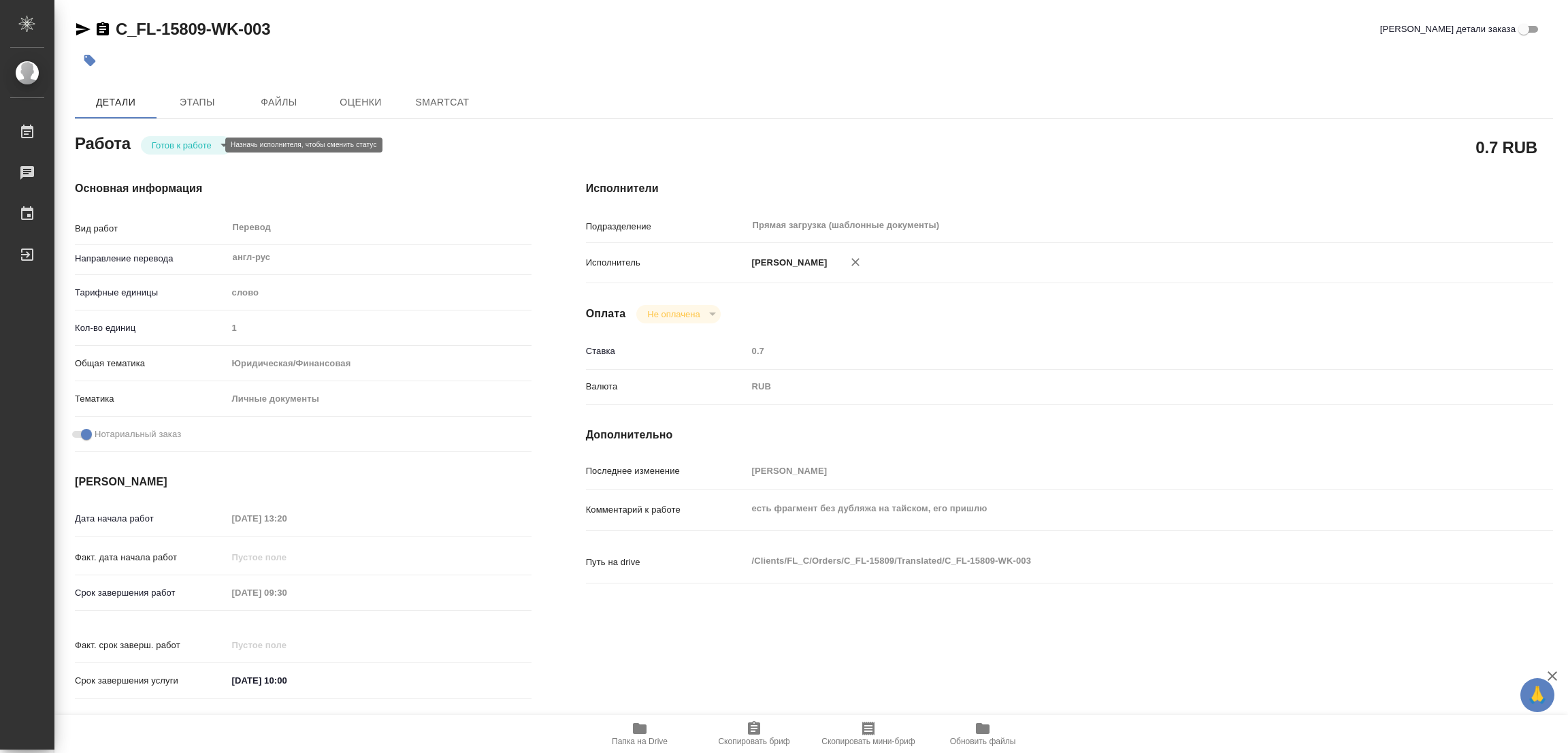
type textarea "x"
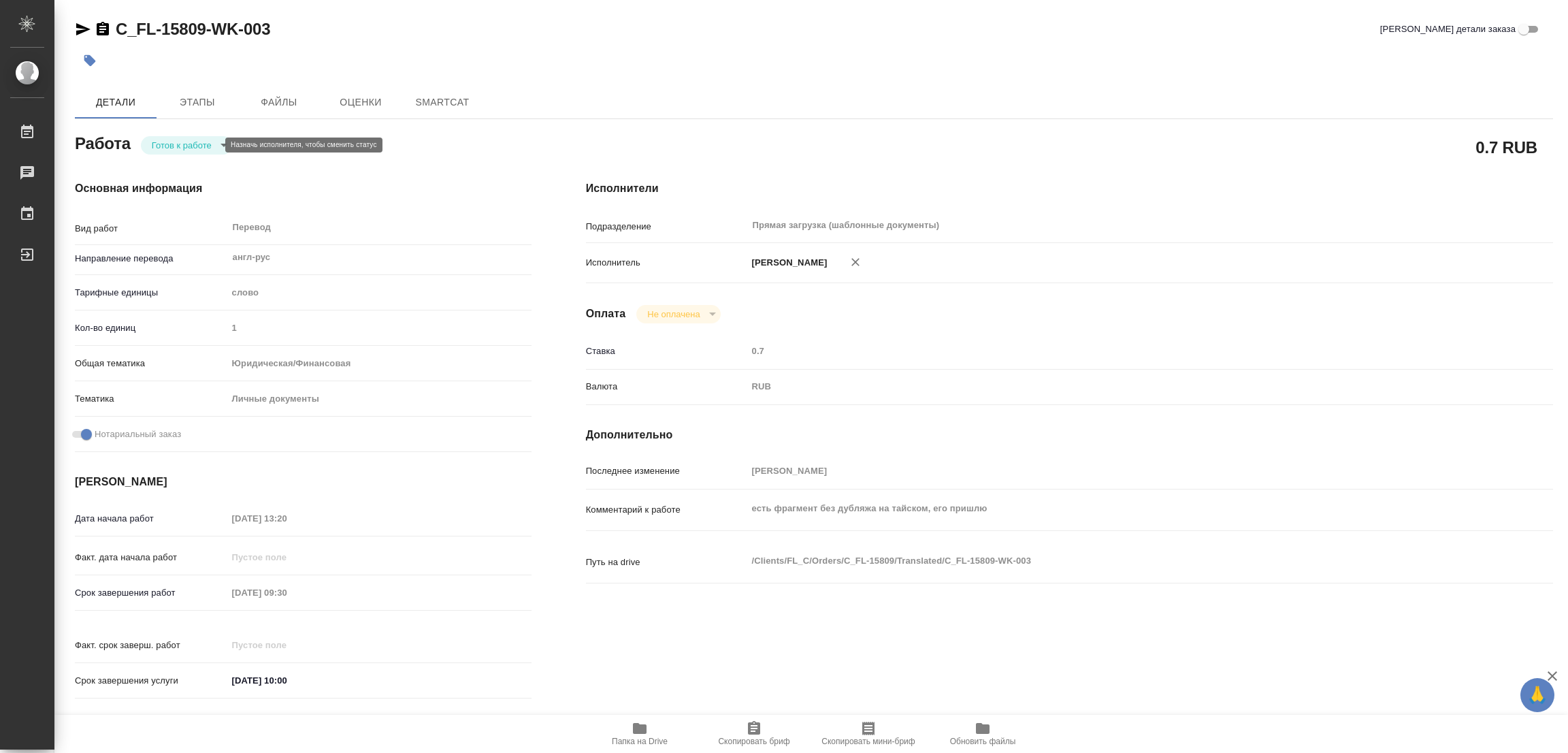
type textarea "x"
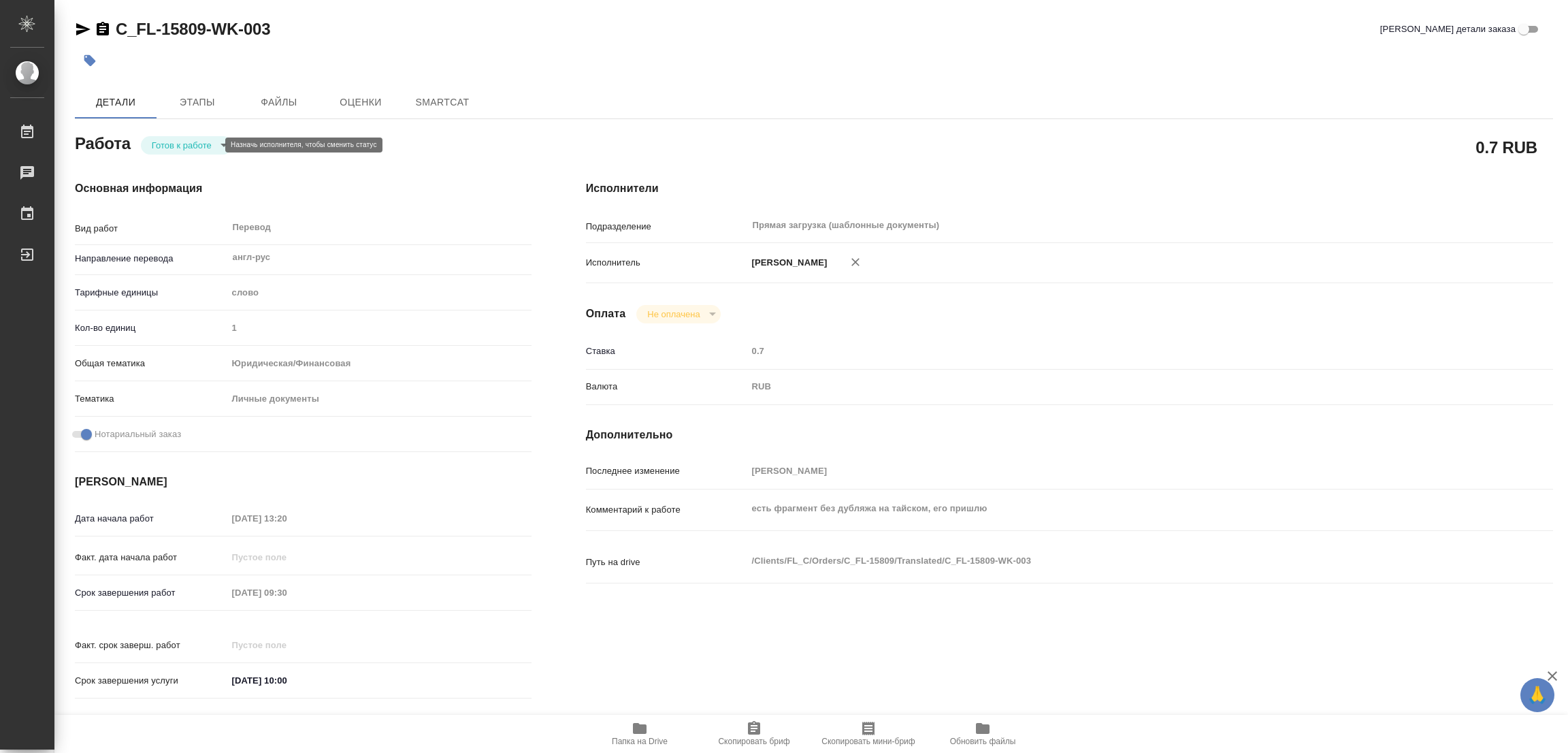
click at [178, 144] on body "🙏 .cls-1 fill:#fff; AWATERA [PERSON_NAME] Работы Чаты График Выйти C_FL-15809-W…" at bounding box center [784, 376] width 1568 height 753
type textarea "x"
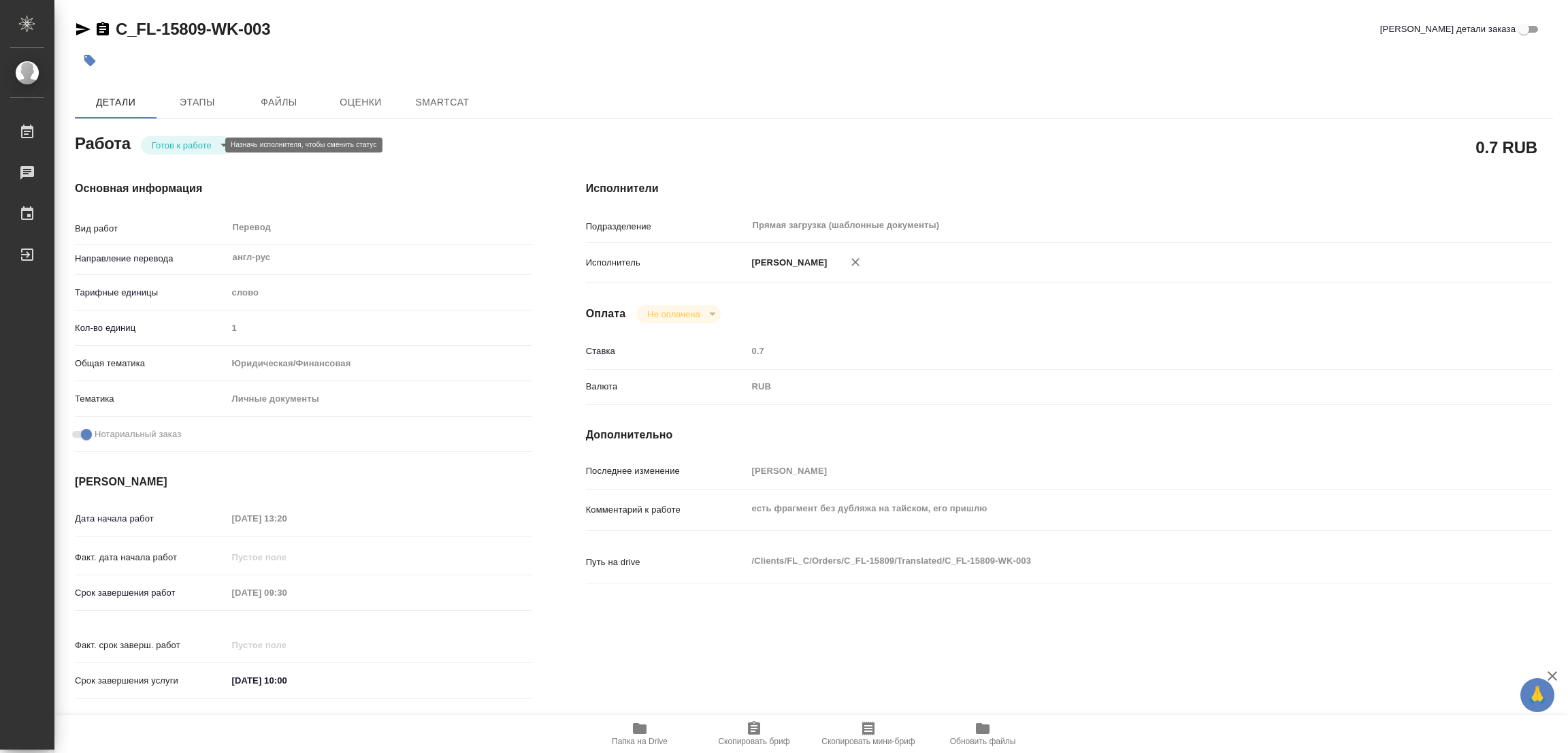
type textarea "x"
click at [178, 144] on button "В работе" at bounding box center [174, 144] width 45 height 15
type textarea "x"
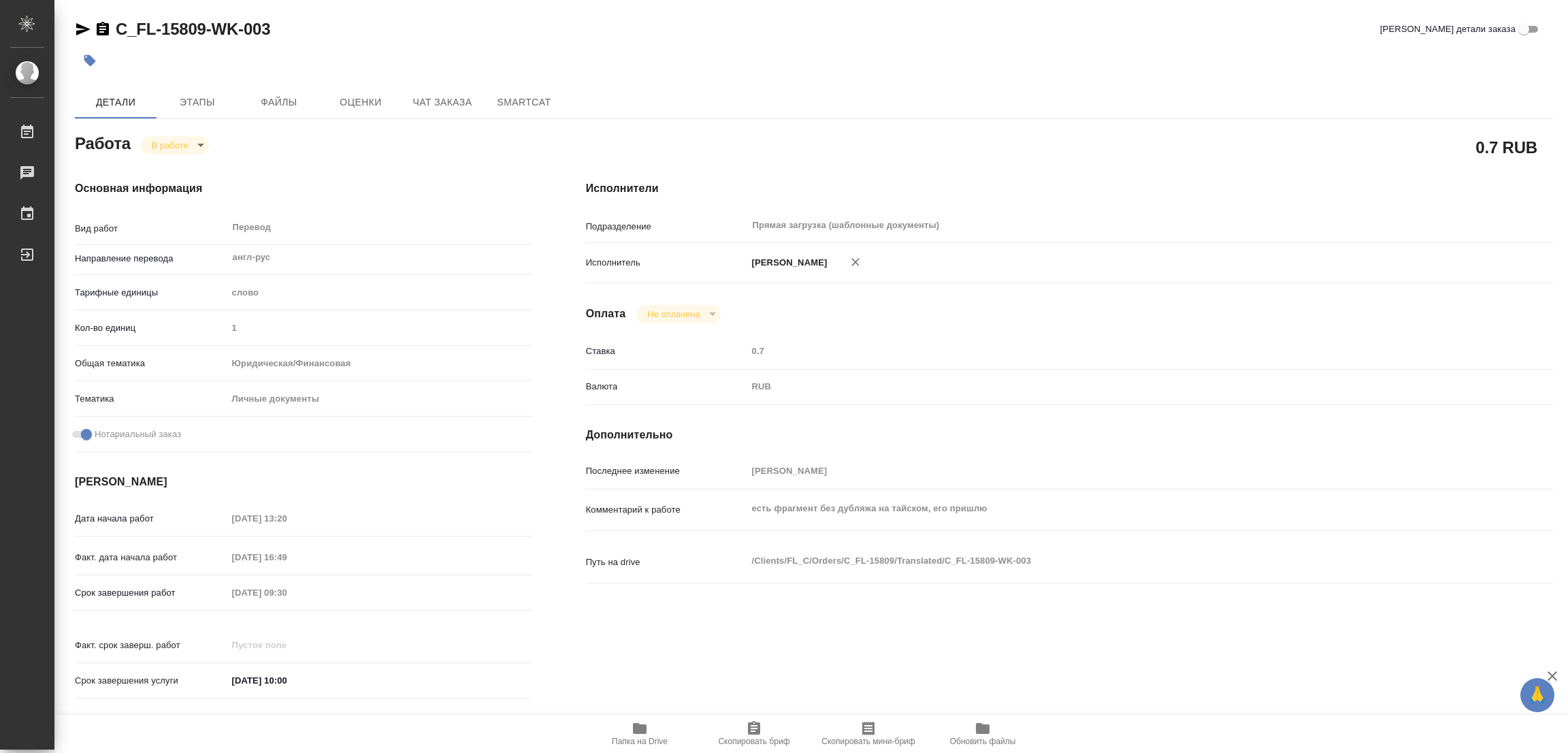
type textarea "x"
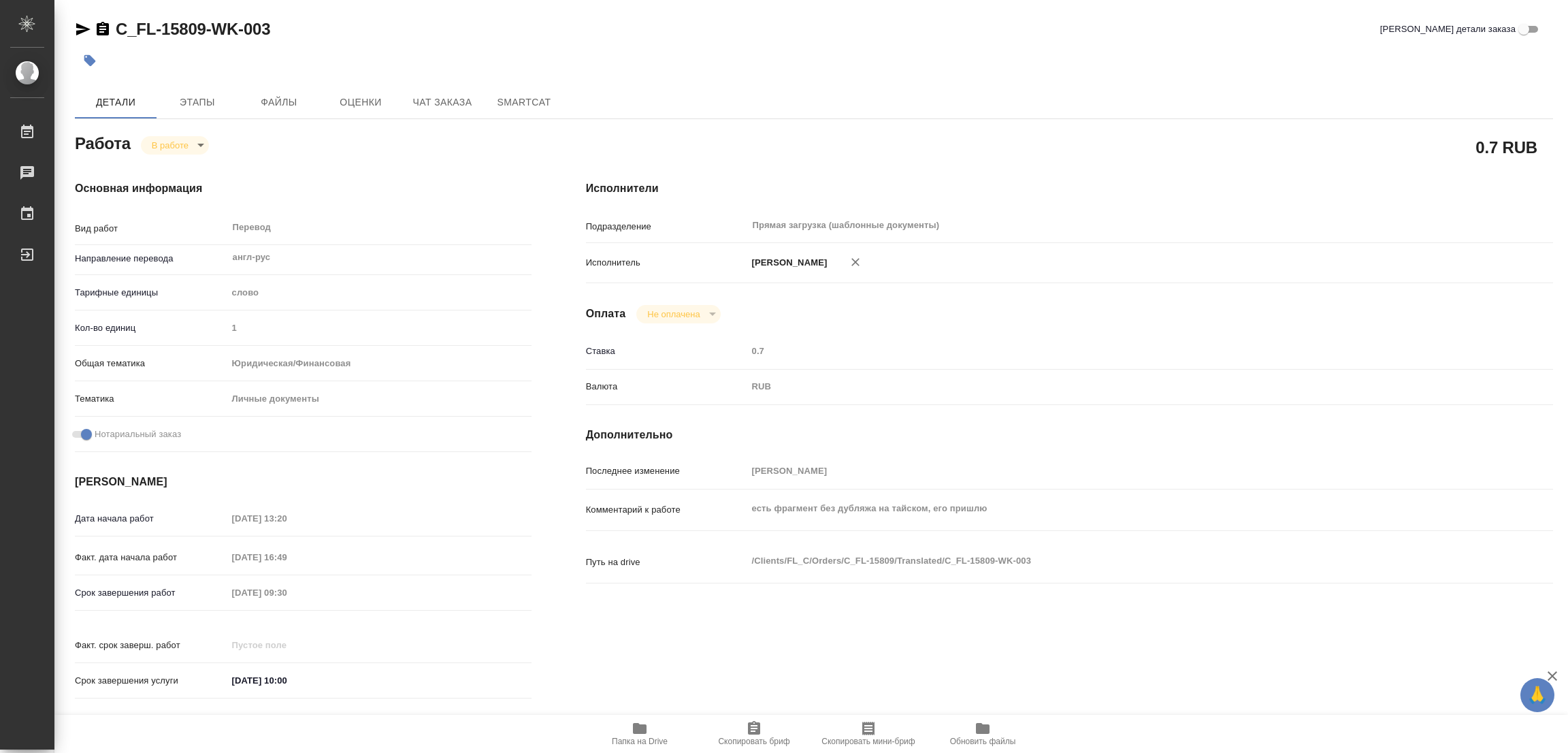
type textarea "x"
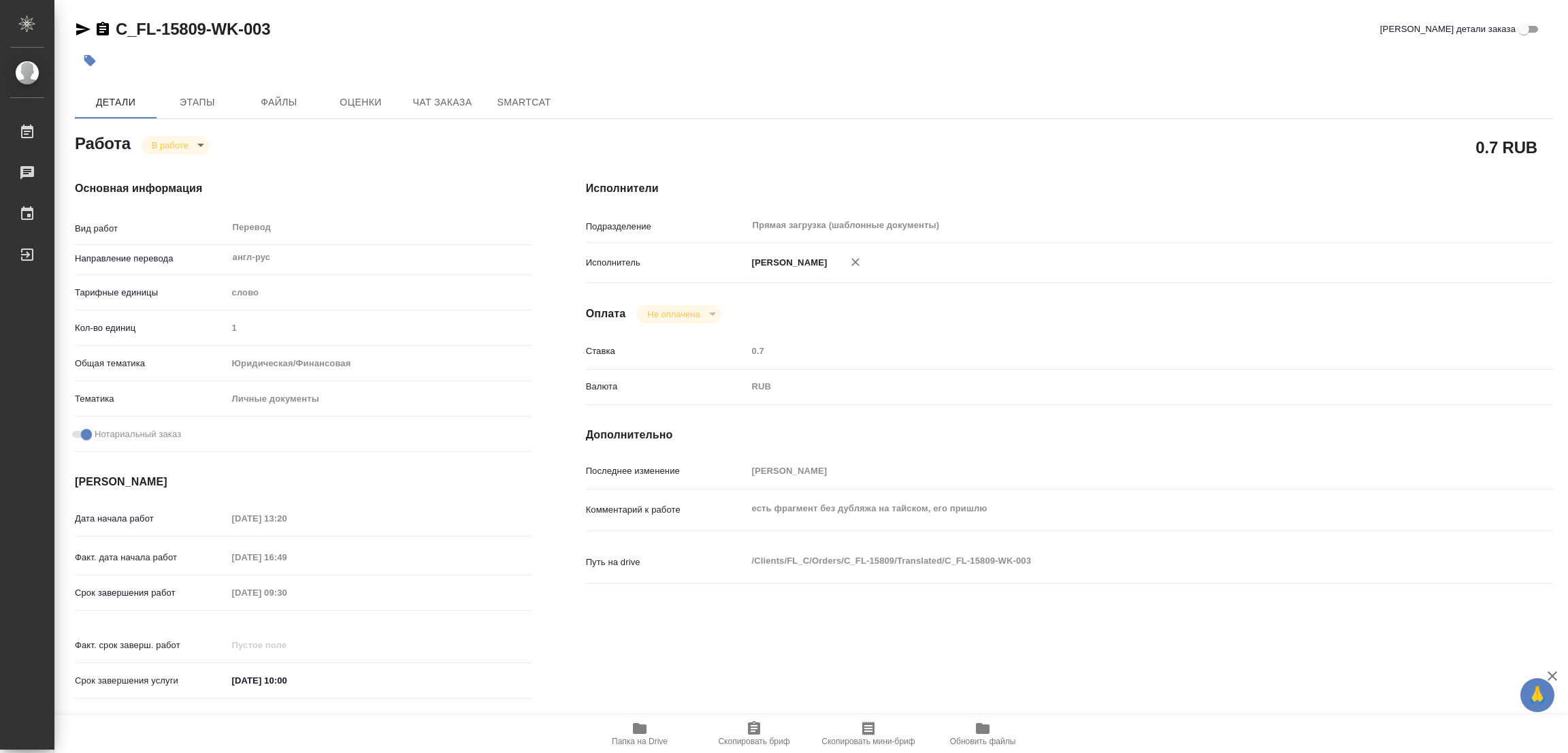
type textarea "x"
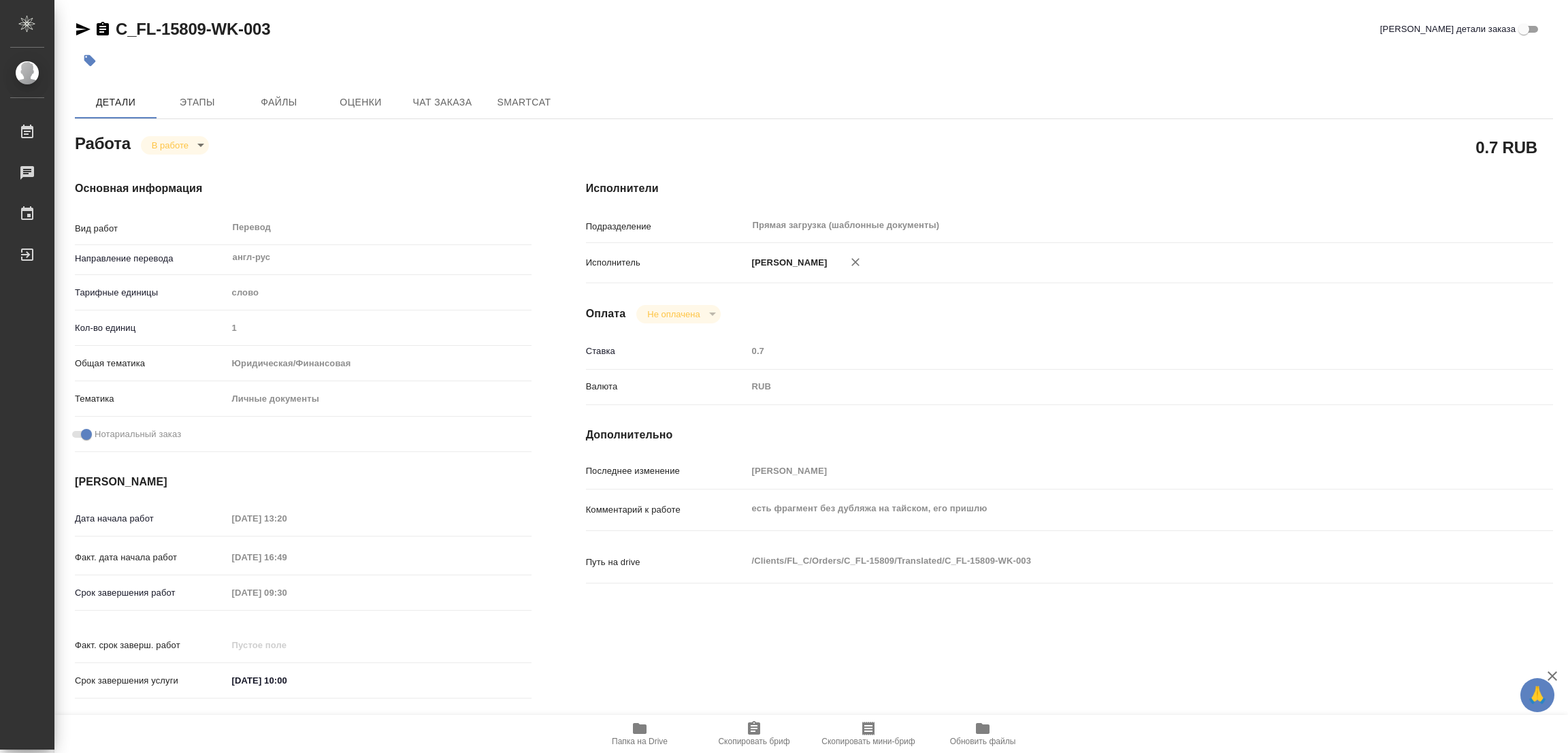
type textarea "x"
click at [632, 728] on icon "button" at bounding box center [640, 729] width 16 height 16
drag, startPoint x: 117, startPoint y: 13, endPoint x: 205, endPoint y: 41, distance: 92.3
click at [205, 41] on div "C_FL-15809-WK-003 Кратко детали заказа Детали Этапы Файлы Оценки Чат заказа Sma…" at bounding box center [814, 571] width 1493 height 1143
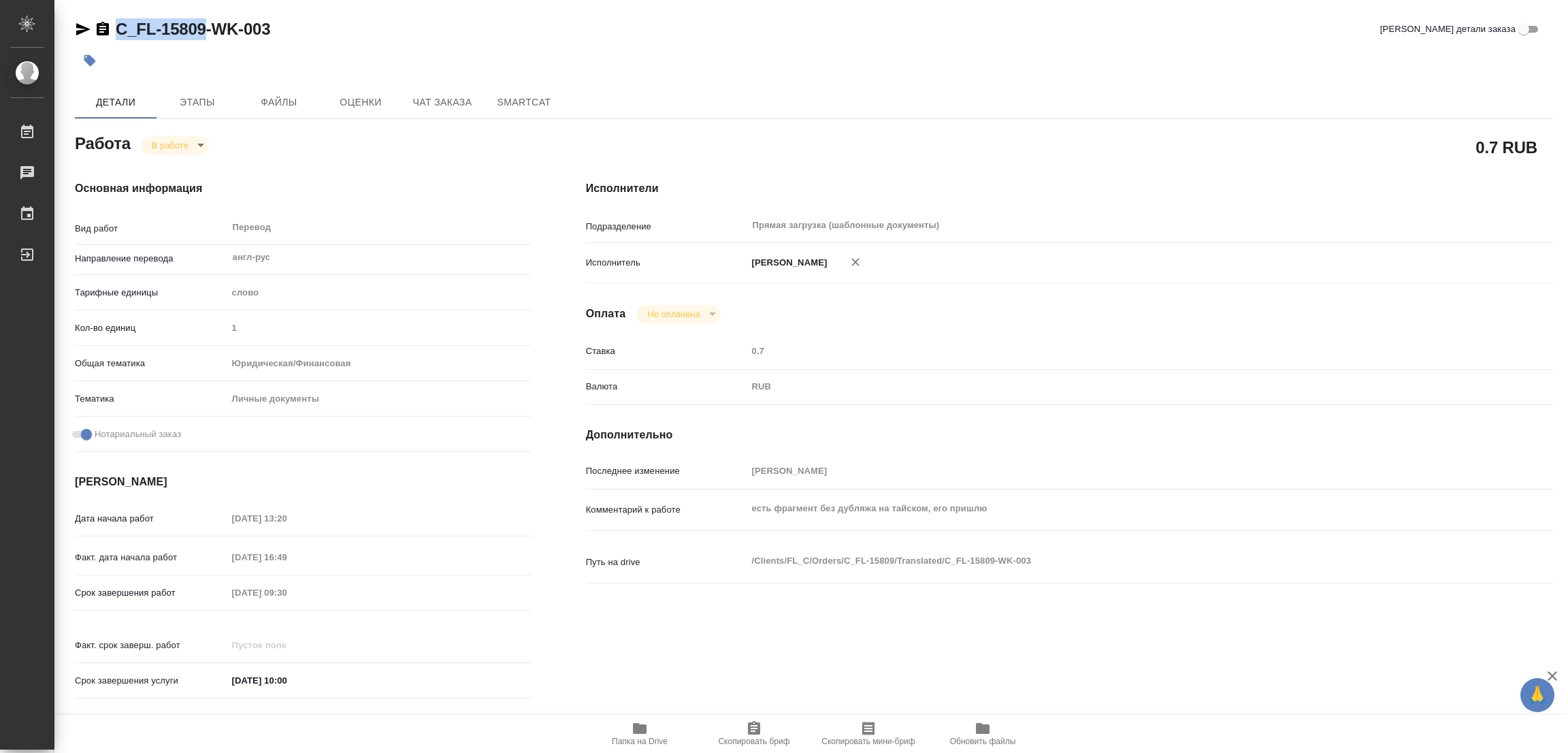
copy link "C_FL-15809"
click at [756, 733] on icon "button" at bounding box center [753, 728] width 12 height 14
copy link "C_FL-15809"
click at [533, 161] on div "Основная информация Вид работ Перевод x ​ Направление перевода англ-рус ​ Тариф…" at bounding box center [303, 444] width 511 height 582
drag, startPoint x: 368, startPoint y: 590, endPoint x: 207, endPoint y: 598, distance: 161.2
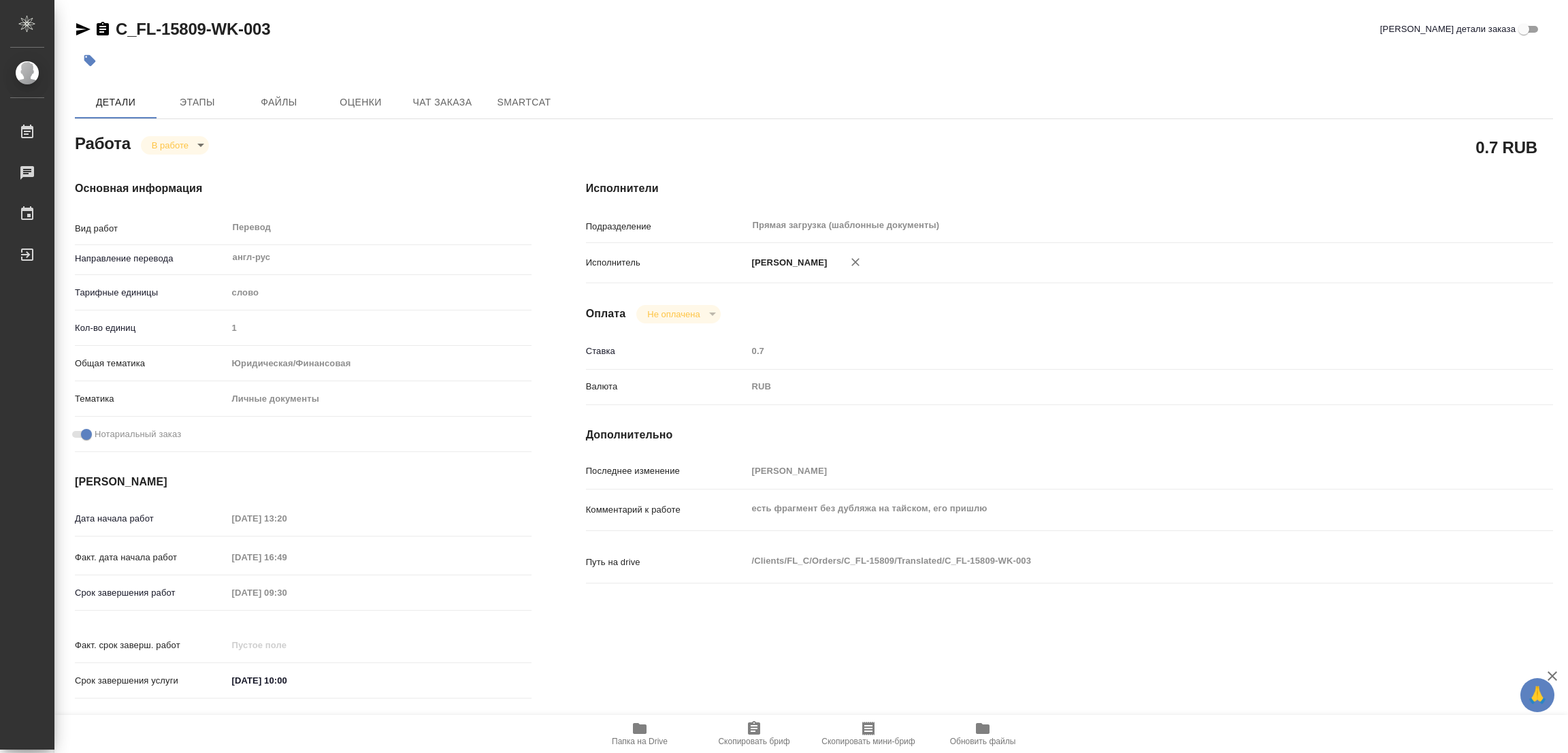
click at [207, 598] on div "Срок завершения работ [DATE] 09:30" at bounding box center [303, 593] width 457 height 24
type textarea "x"
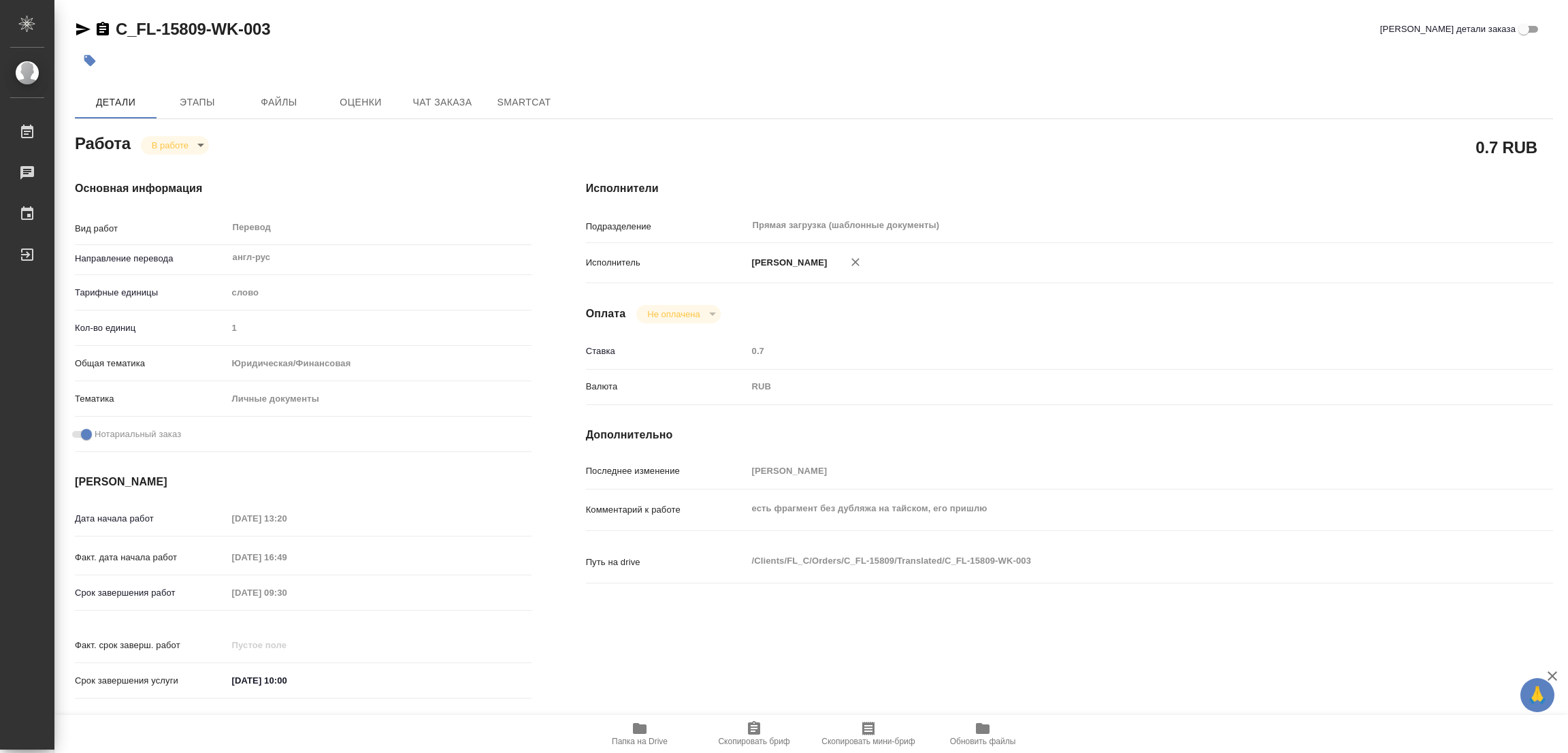
type textarea "x"
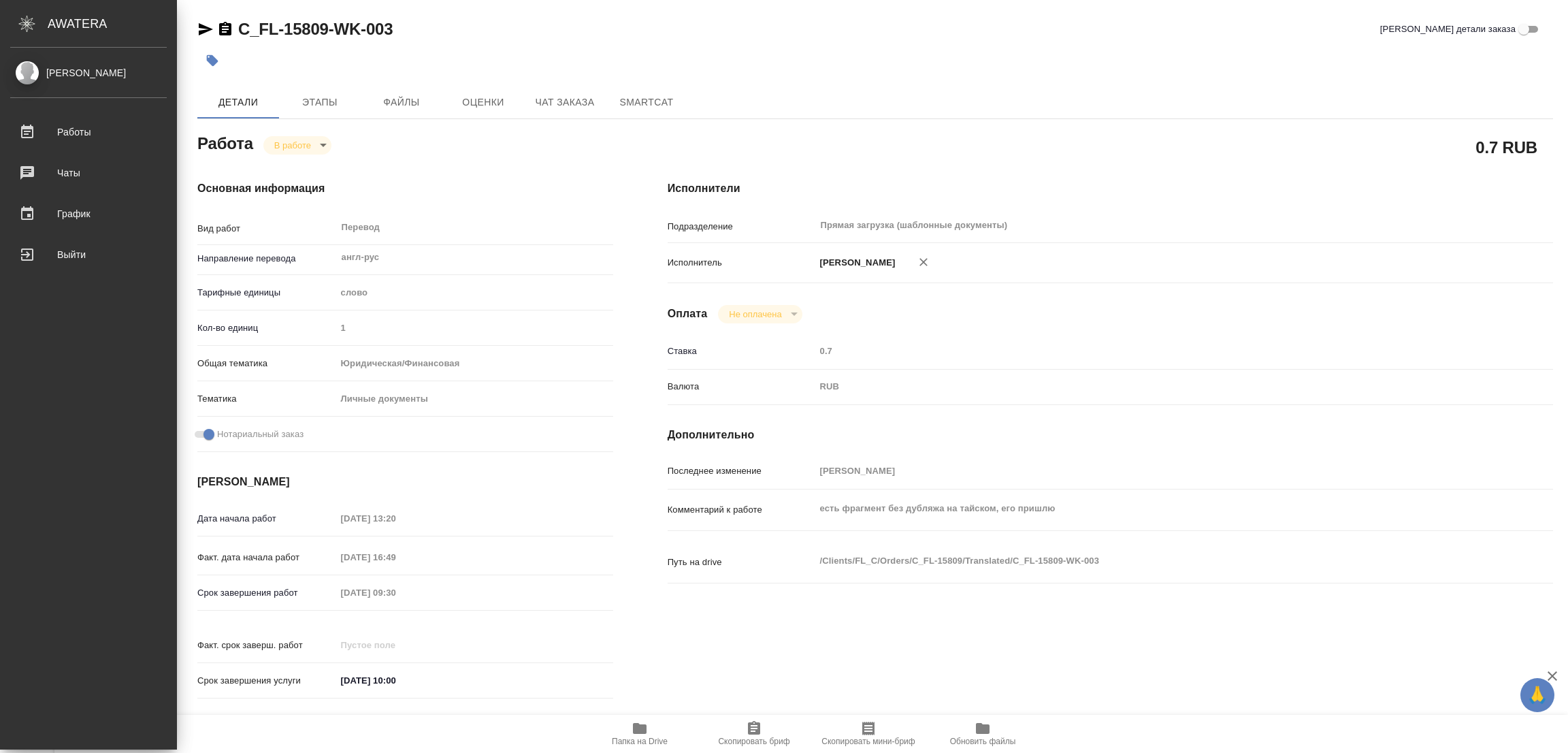
type textarea "x"
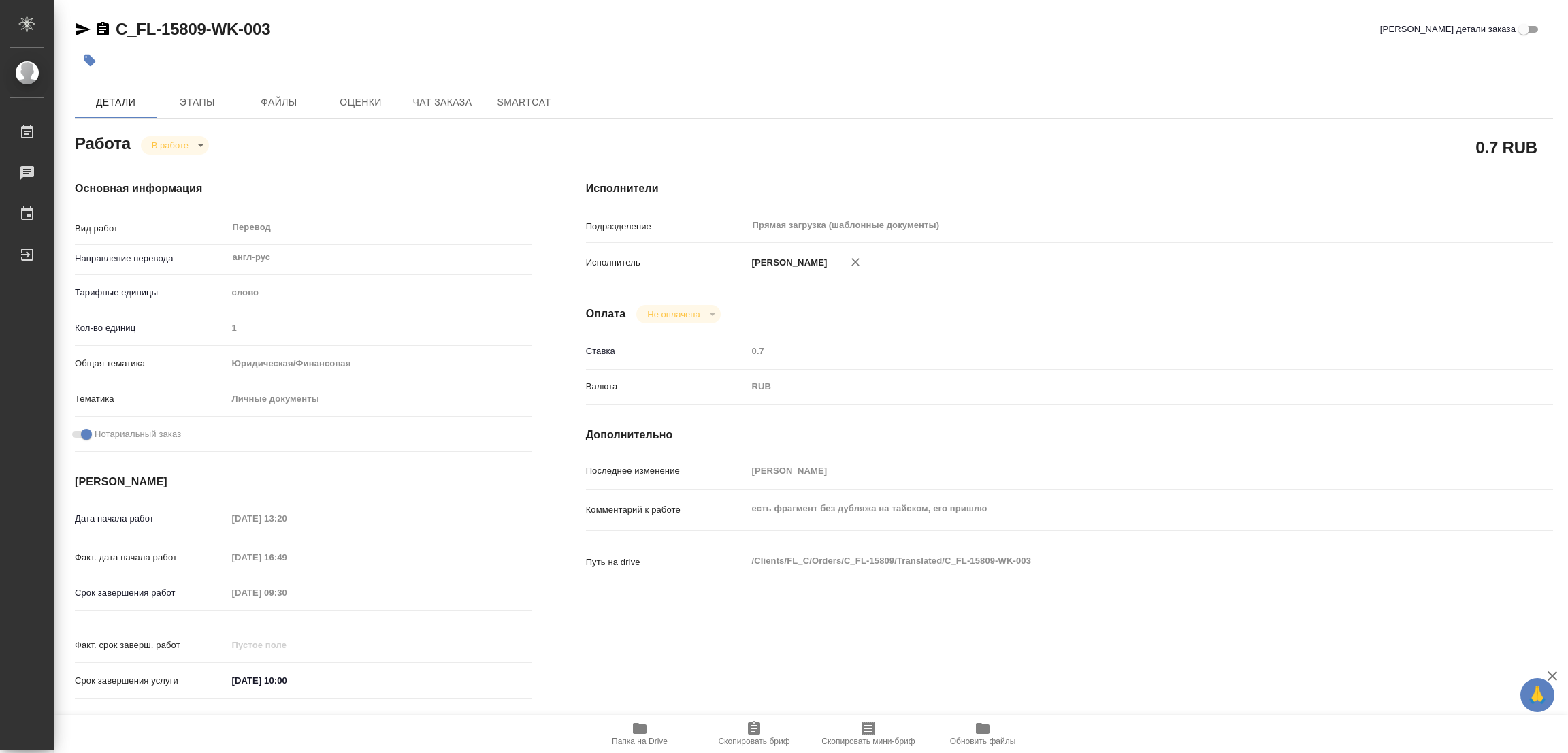
click at [401, 50] on div at bounding box center [568, 61] width 986 height 30
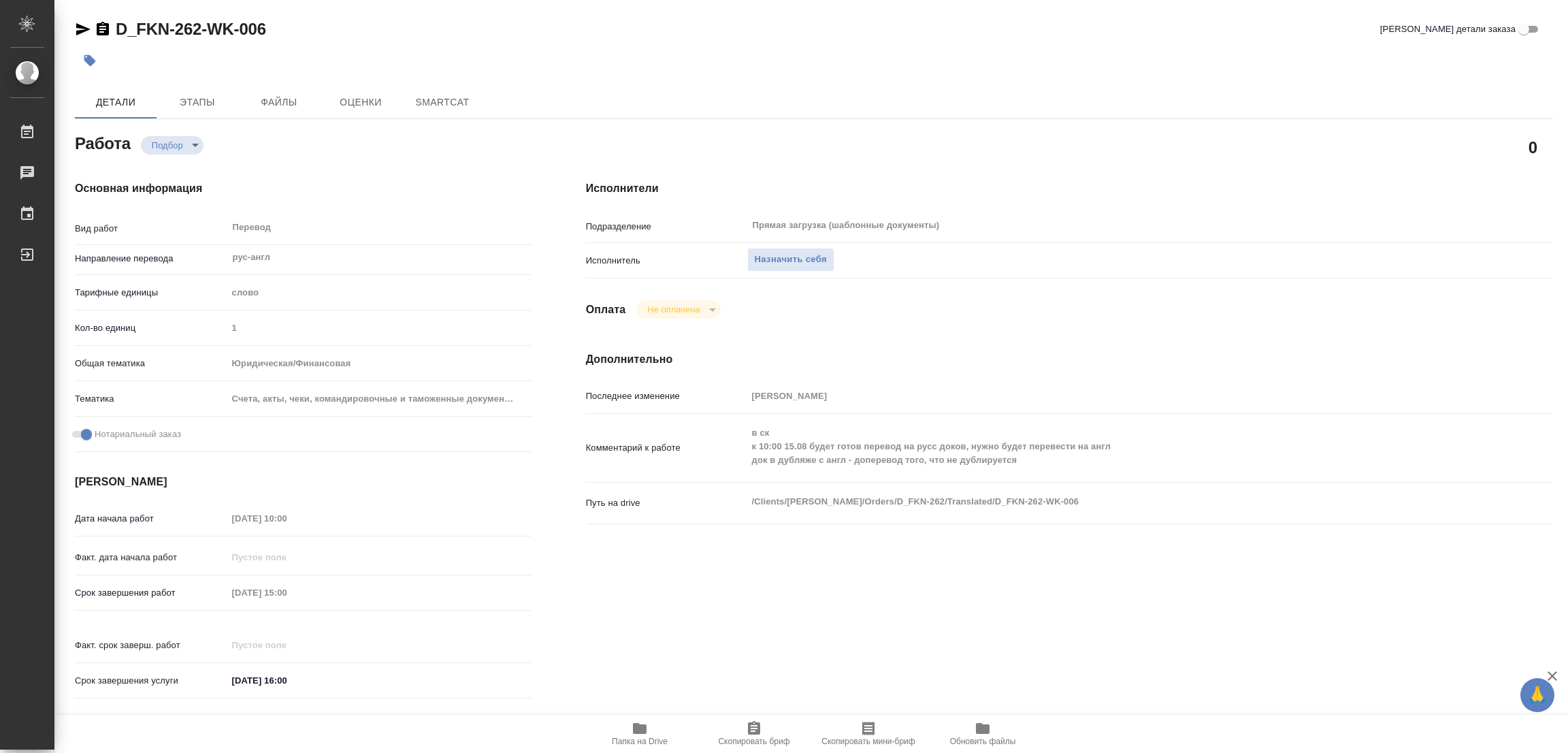
type textarea "x"
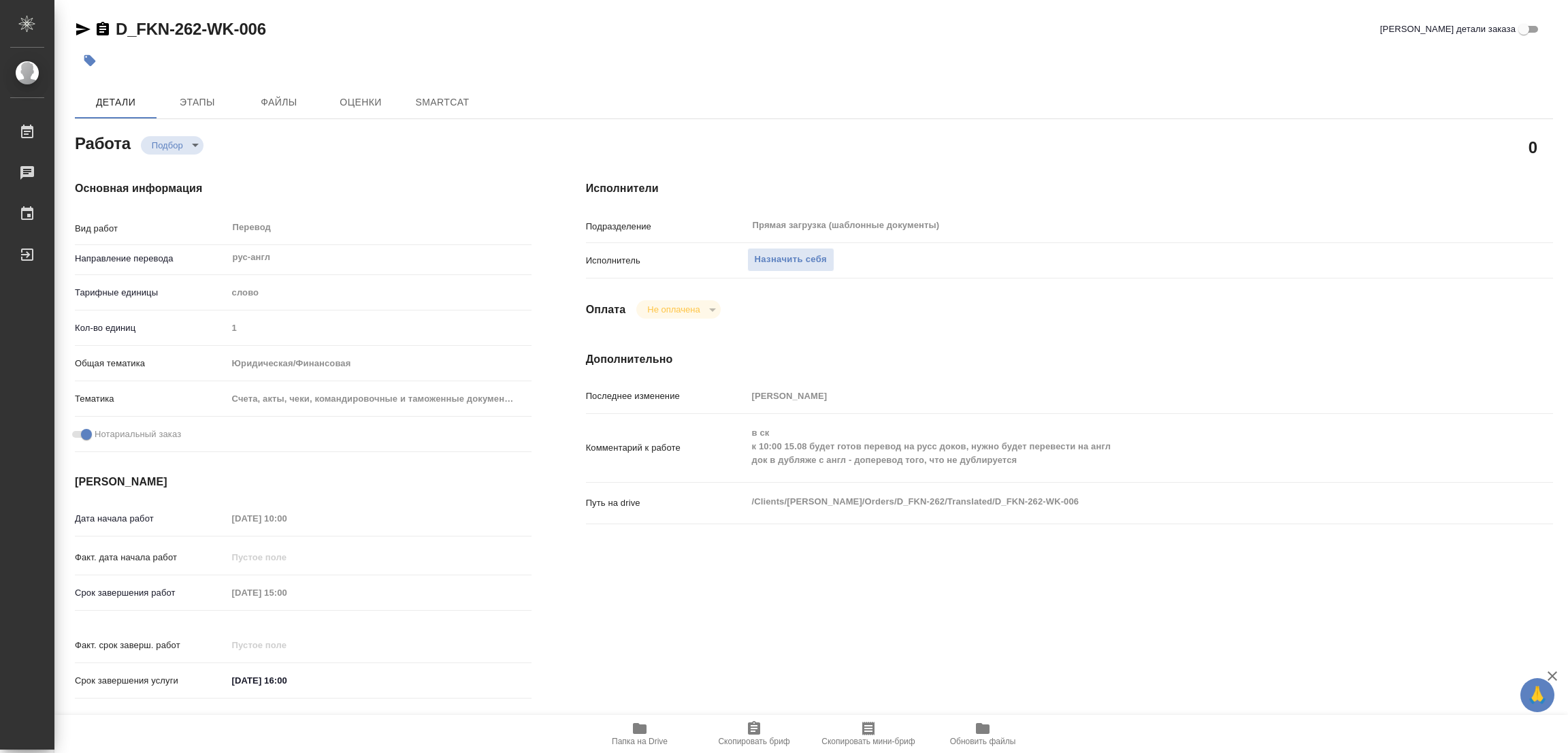
type textarea "x"
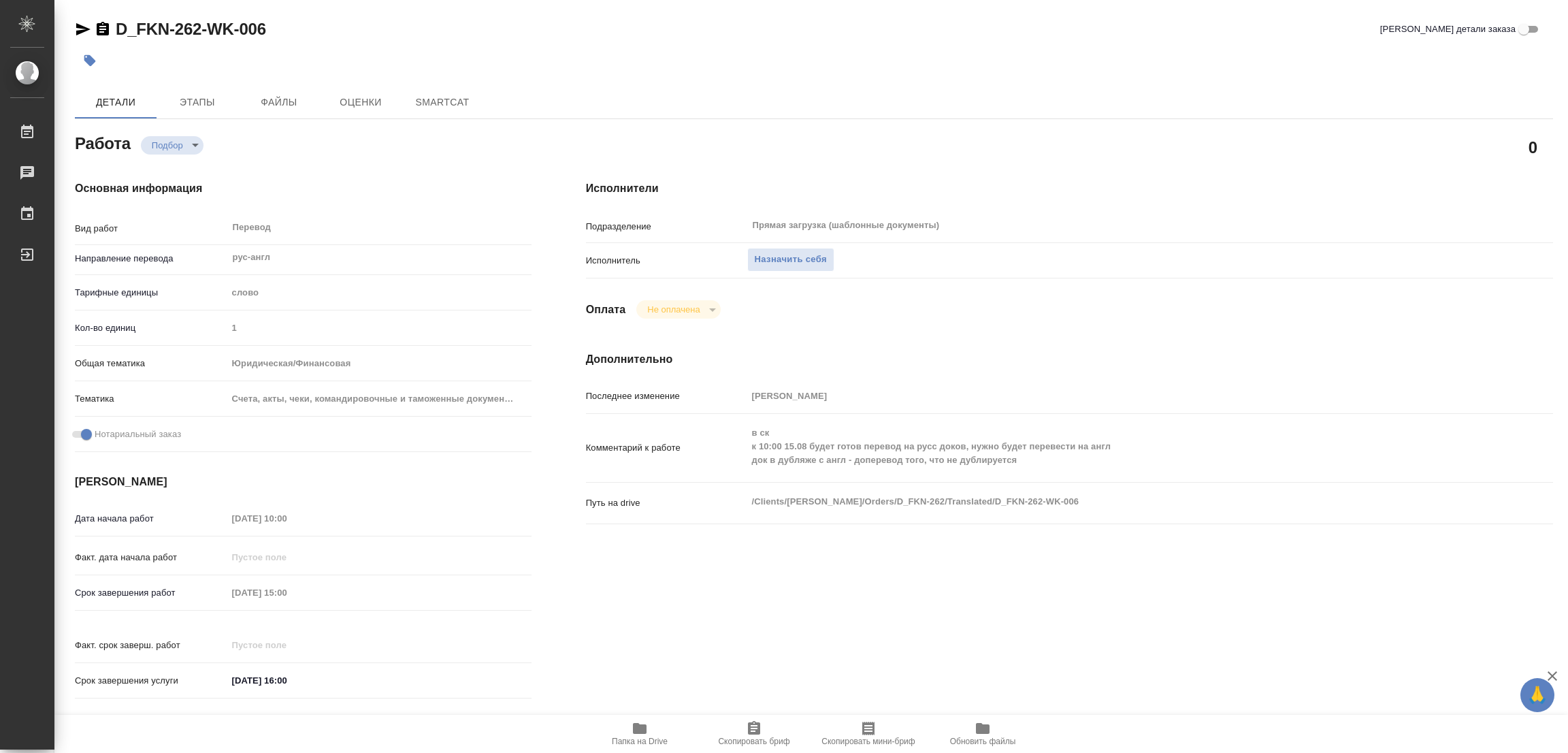
type textarea "x"
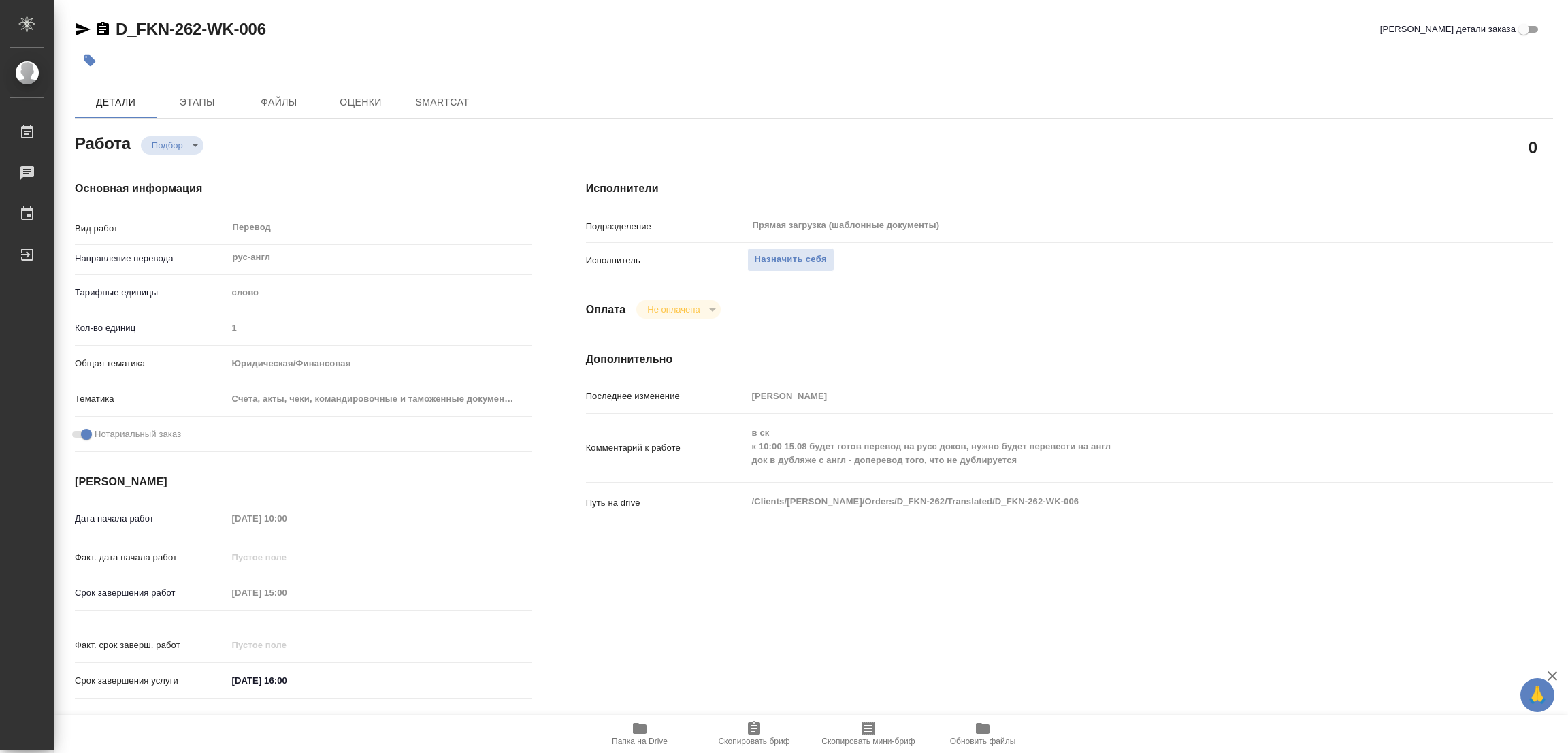
type textarea "x"
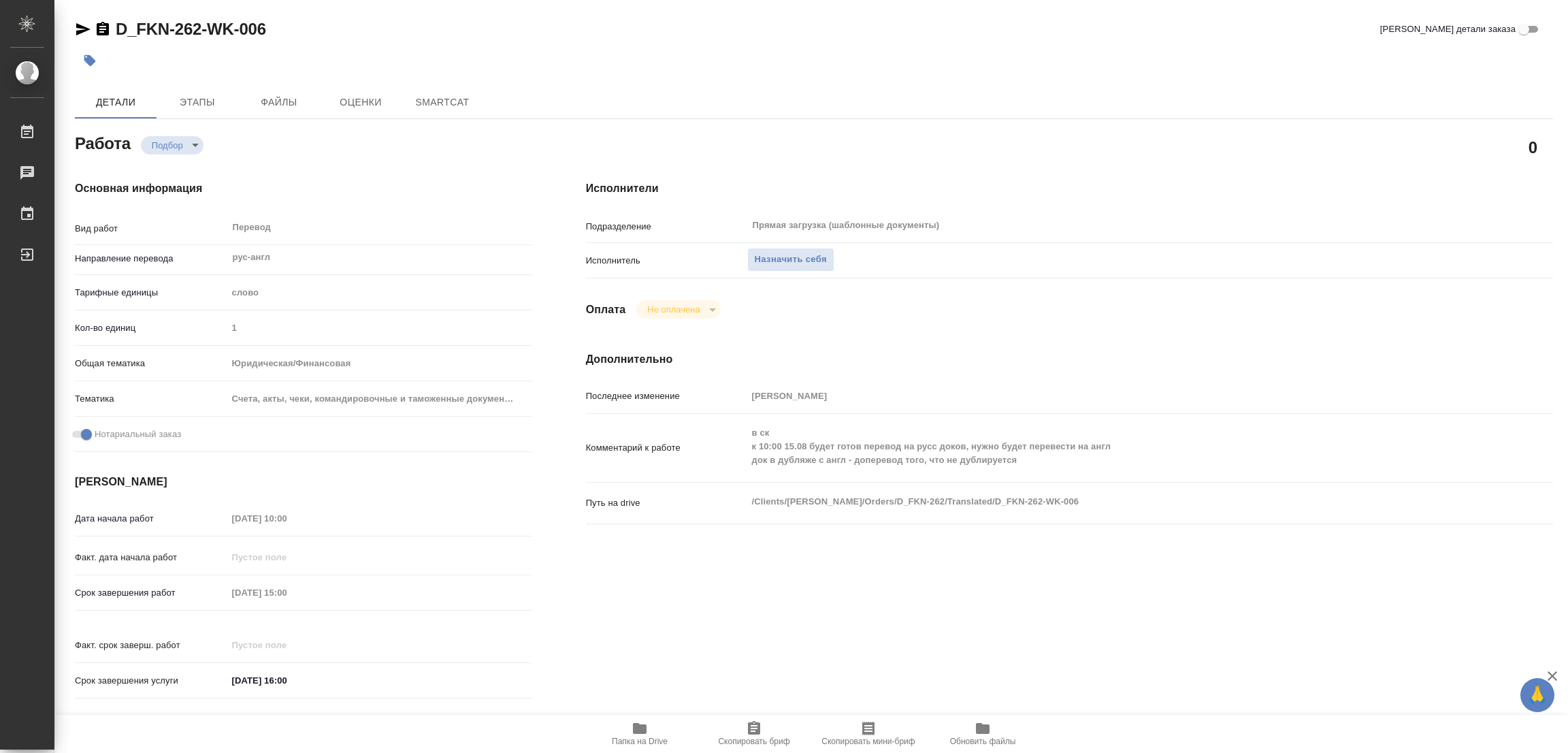
type textarea "x"
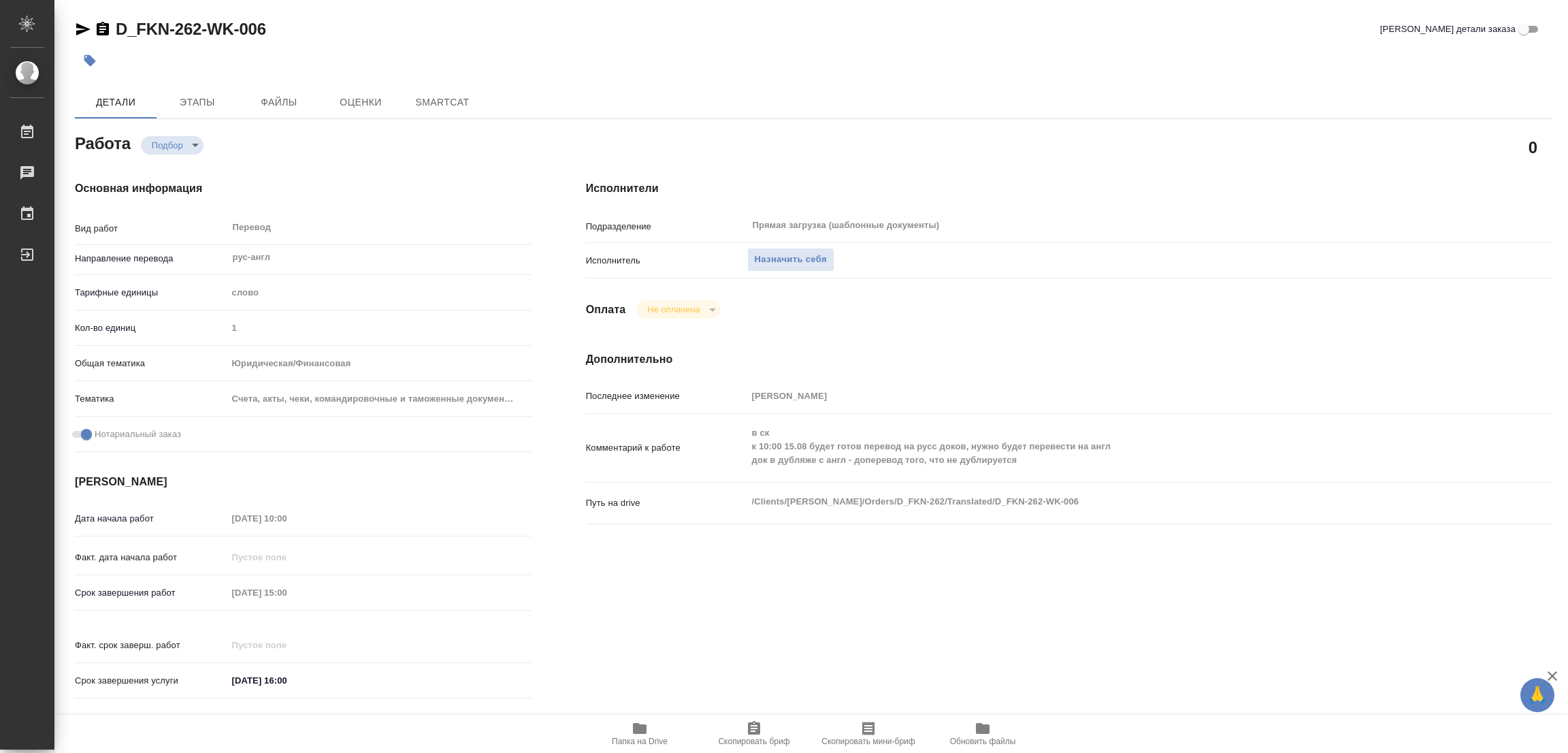
type textarea "x"
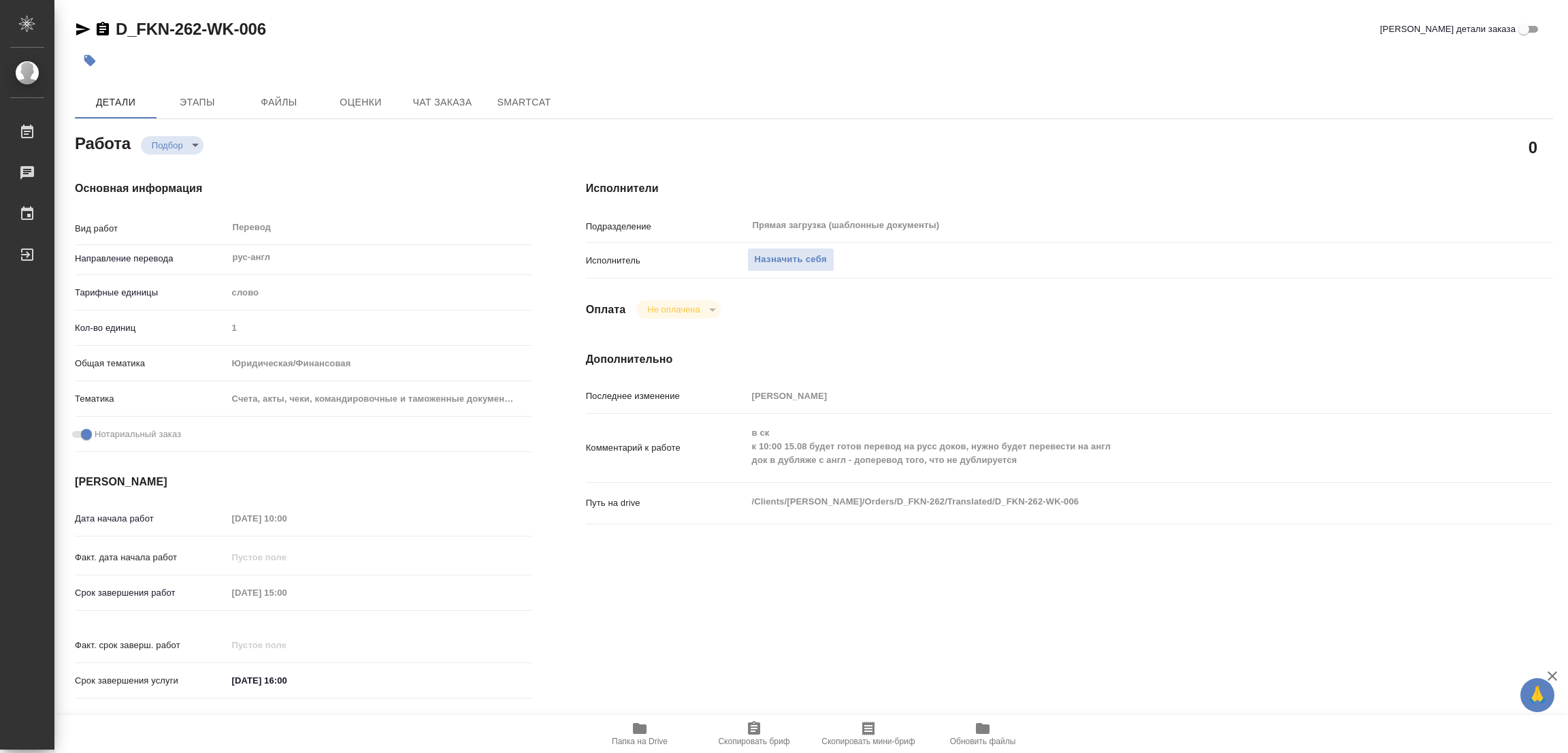
type textarea "x"
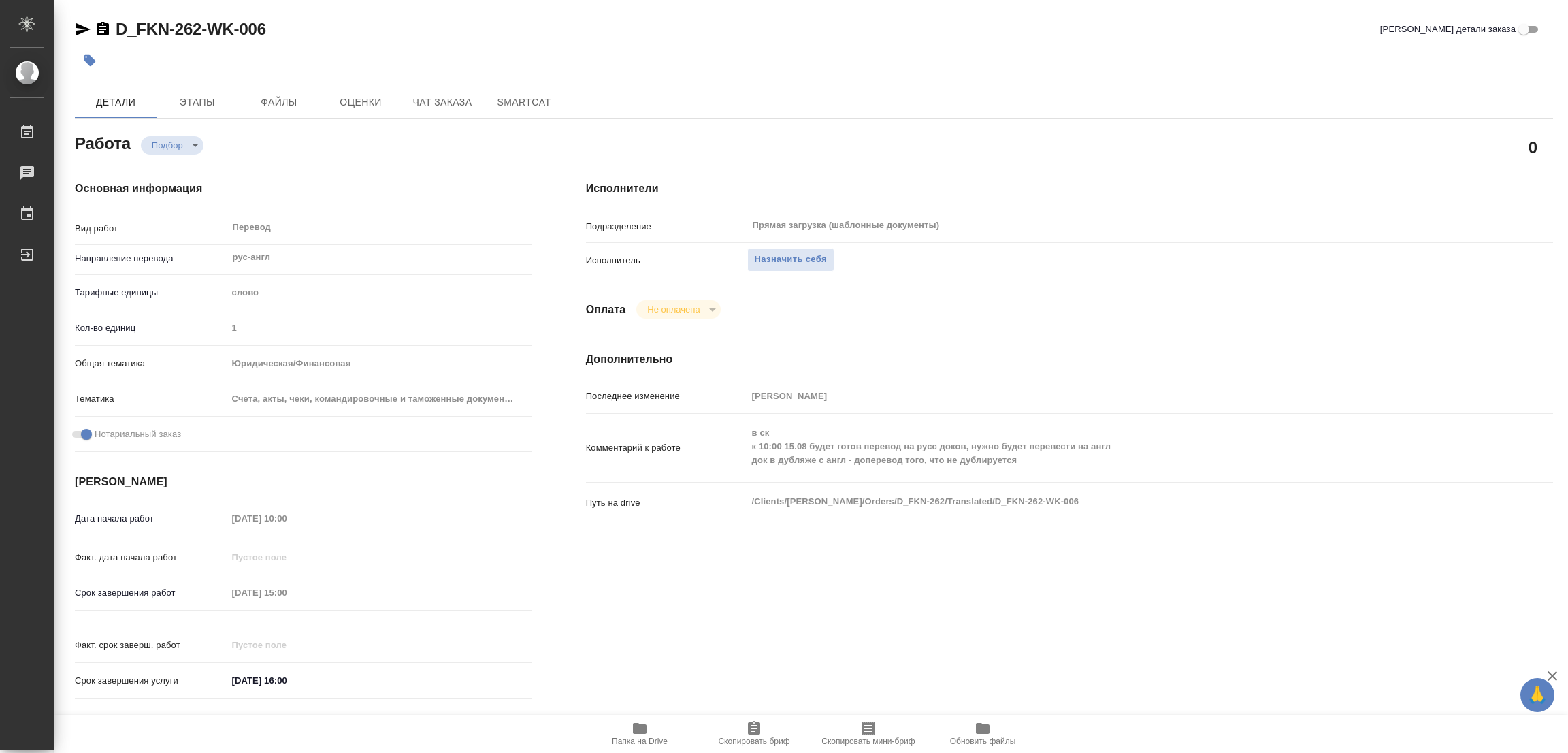
type textarea "x"
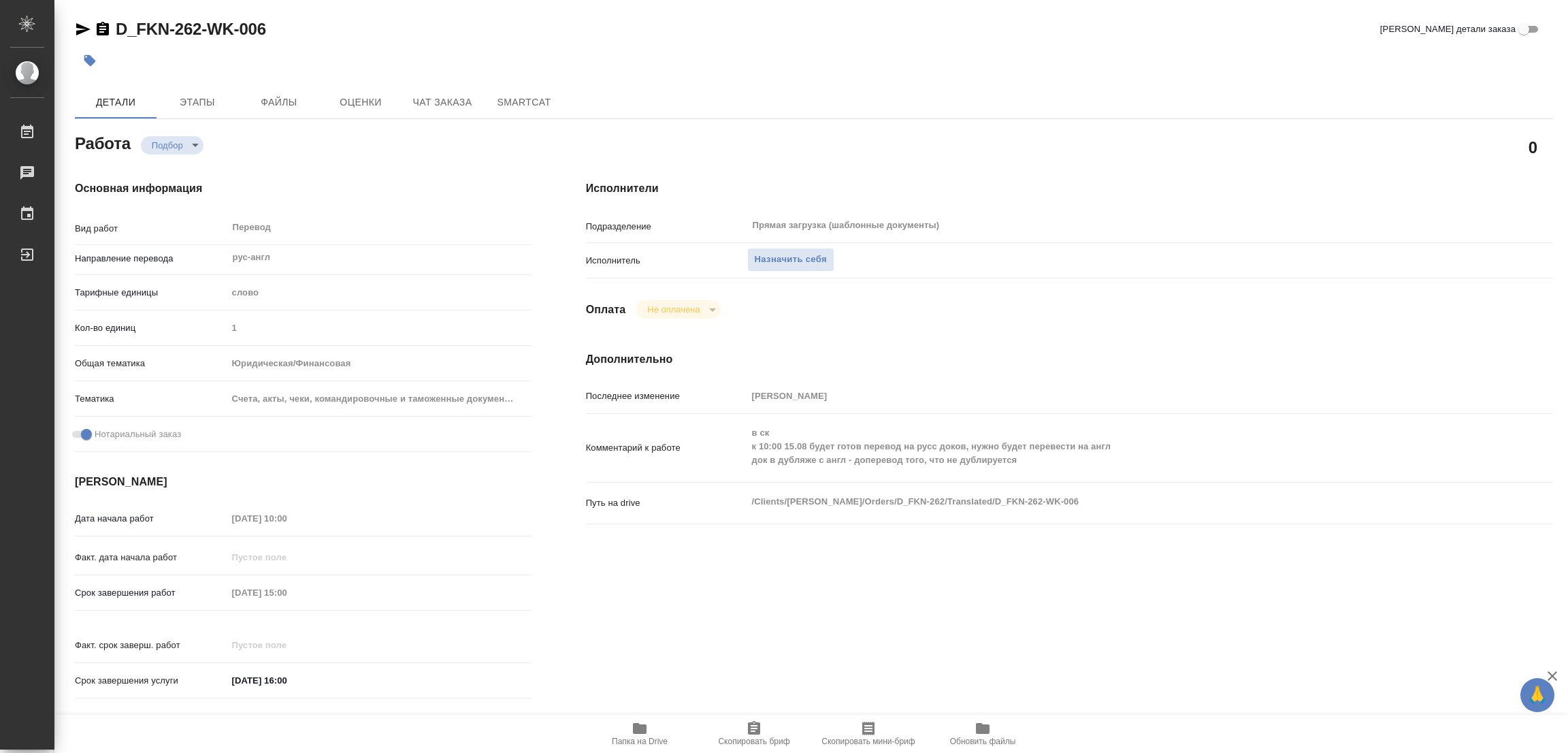
type textarea "x"
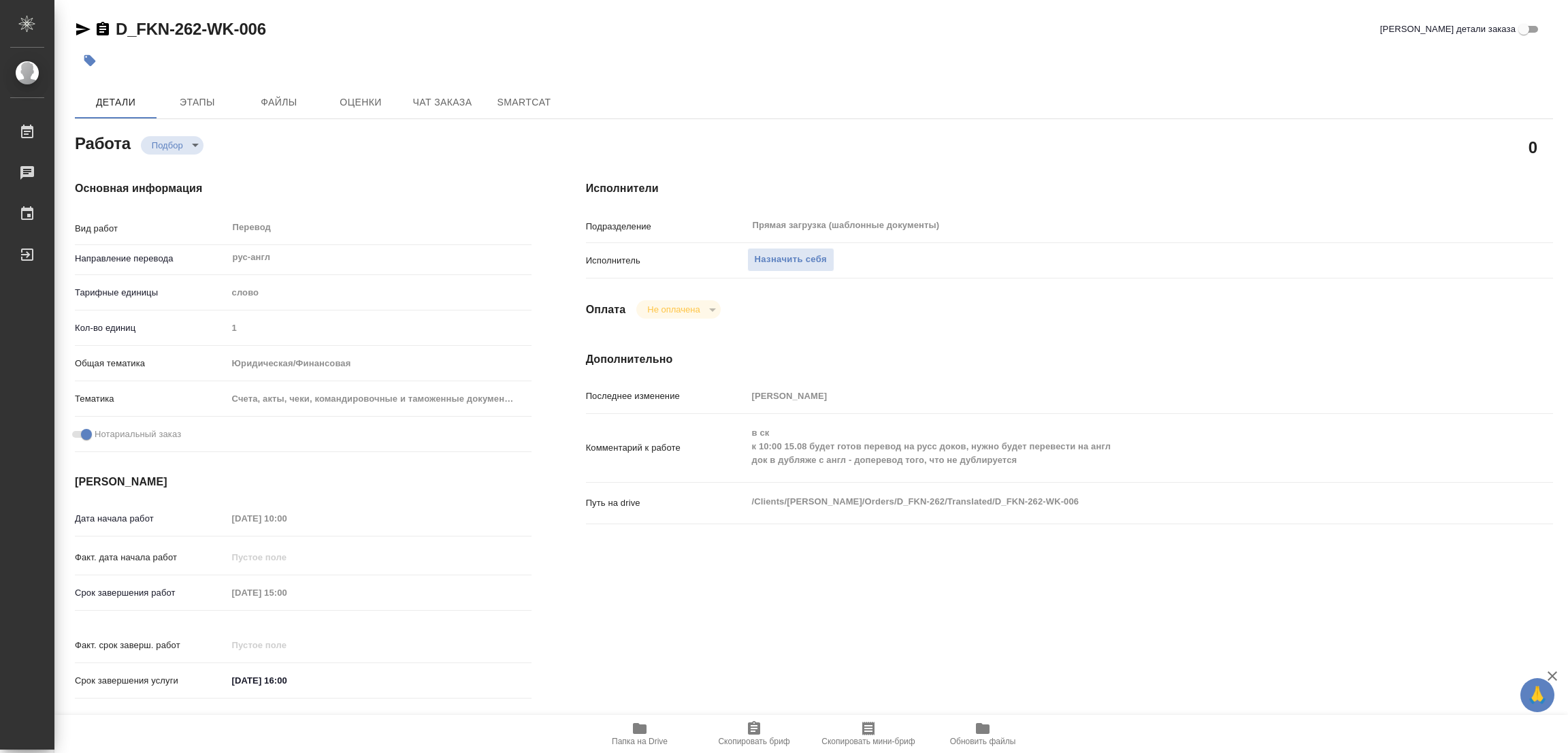
type textarea "x"
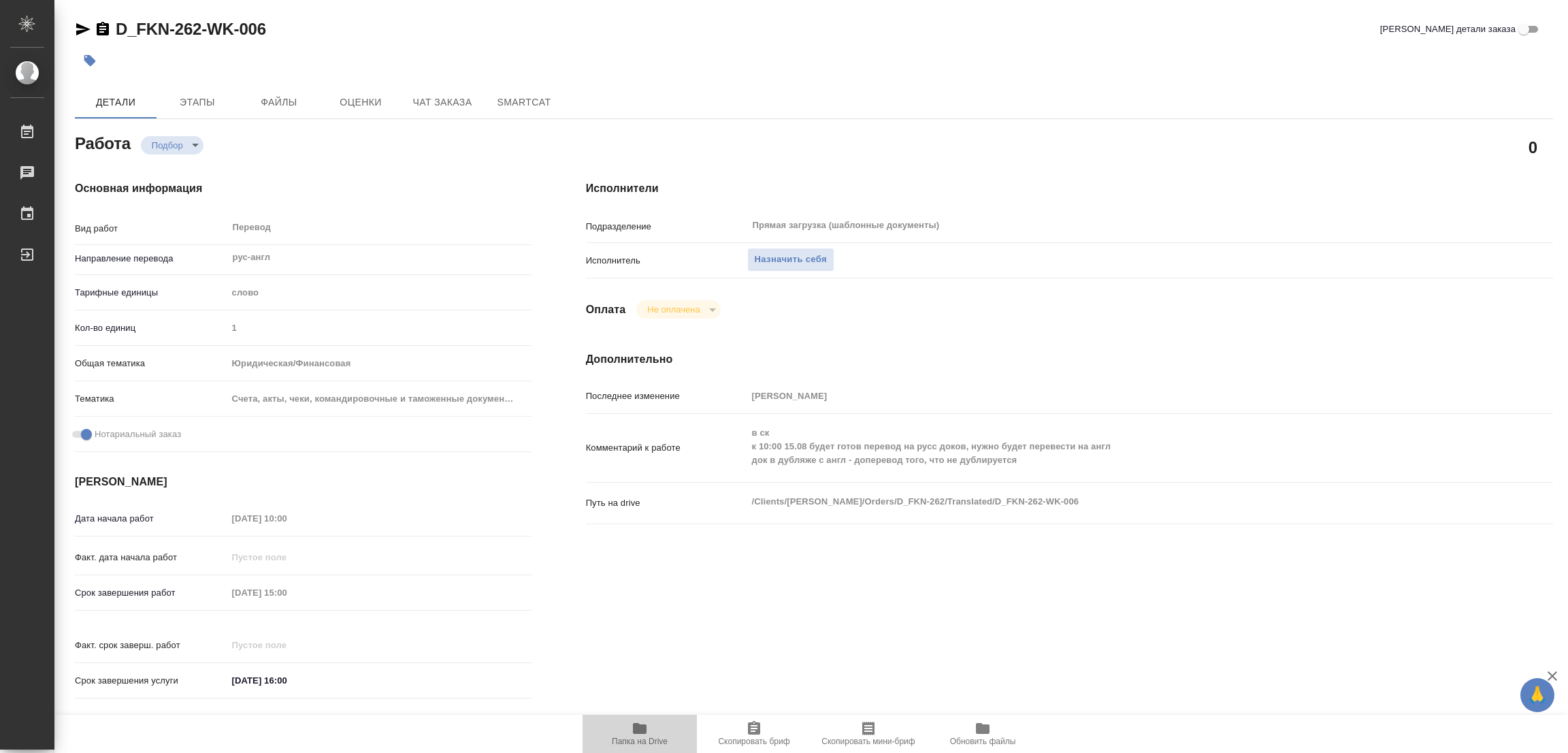
click at [642, 734] on icon "button" at bounding box center [640, 729] width 14 height 11
